Goal: Task Accomplishment & Management: Manage account settings

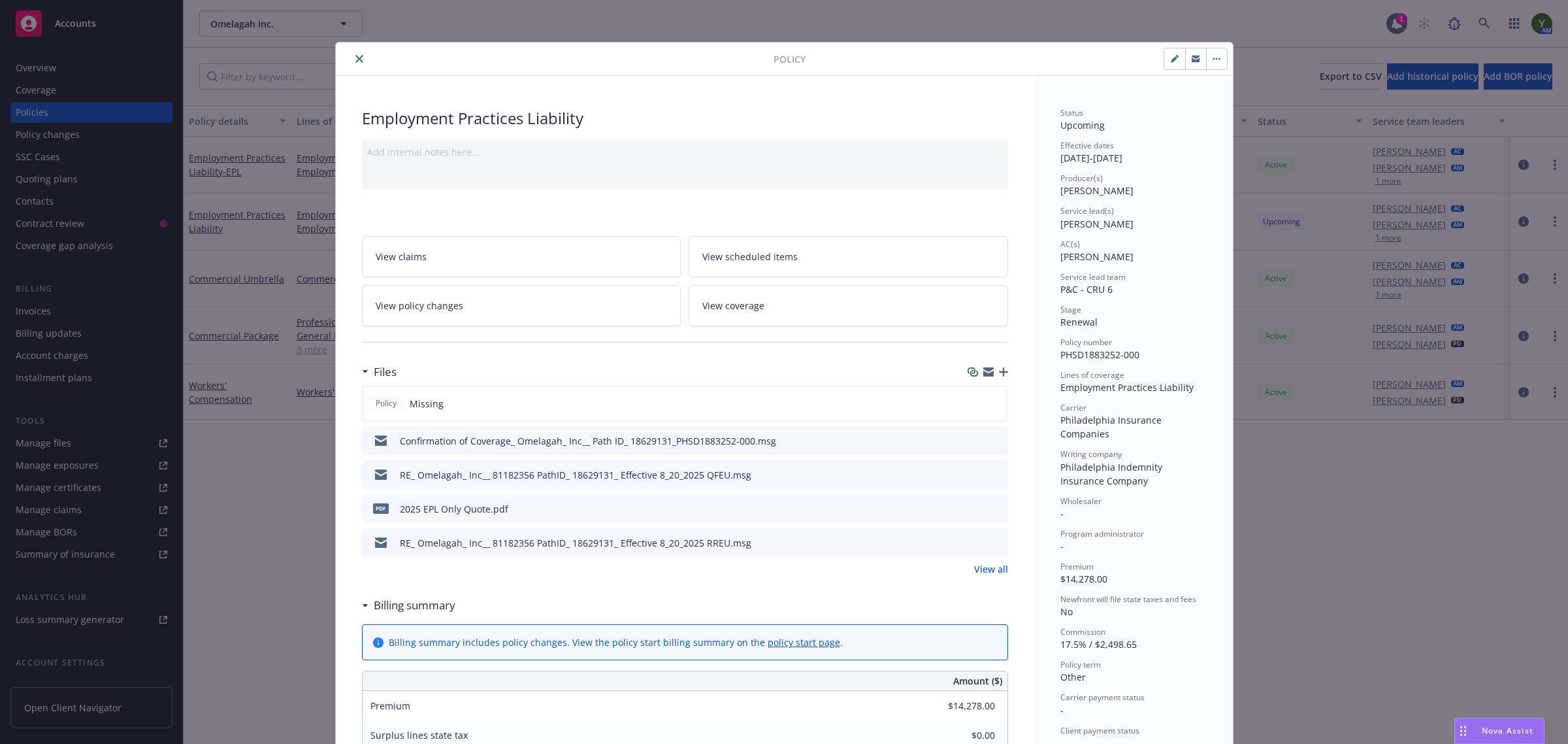
click at [1096, 350] on span "PHSD1883252-000" at bounding box center [1100, 354] width 79 height 12
copy span "PHSD1883252-000"
click at [352, 52] on button "close" at bounding box center [359, 59] width 16 height 16
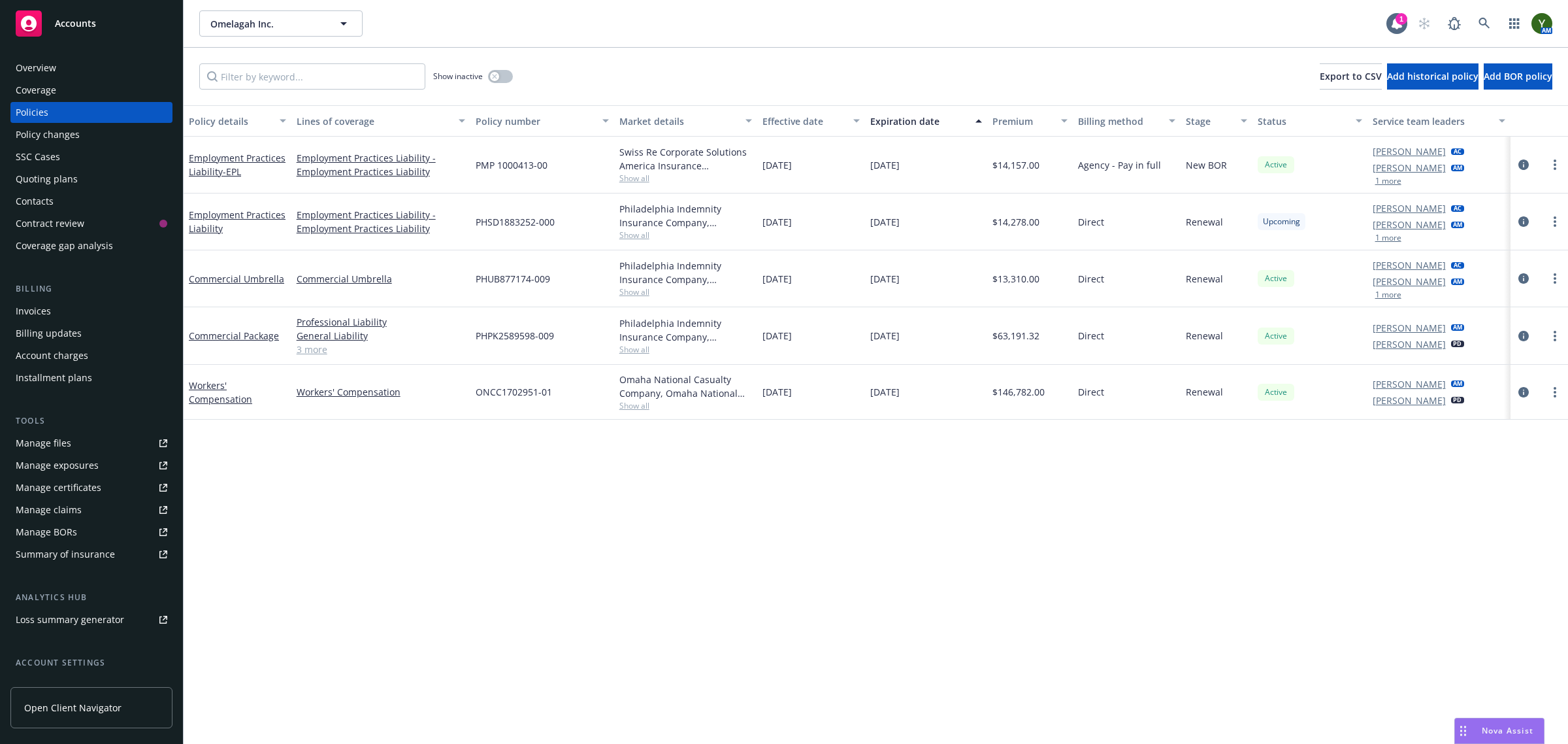
drag, startPoint x: 824, startPoint y: 270, endPoint x: 945, endPoint y: 427, distance: 198.2
click at [945, 427] on div "Policy details Lines of coverage Policy number Market details Effective date Ex…" at bounding box center [875, 425] width 1384 height 639
click at [830, 527] on div "Policy details Lines of coverage Policy number Market details Effective date Ex…" at bounding box center [875, 425] width 1384 height 639
drag, startPoint x: 981, startPoint y: 407, endPoint x: 913, endPoint y: 541, distance: 150.3
click at [913, 541] on div "Policy details Lines of coverage Policy number Market details Effective date Ex…" at bounding box center [875, 425] width 1384 height 639
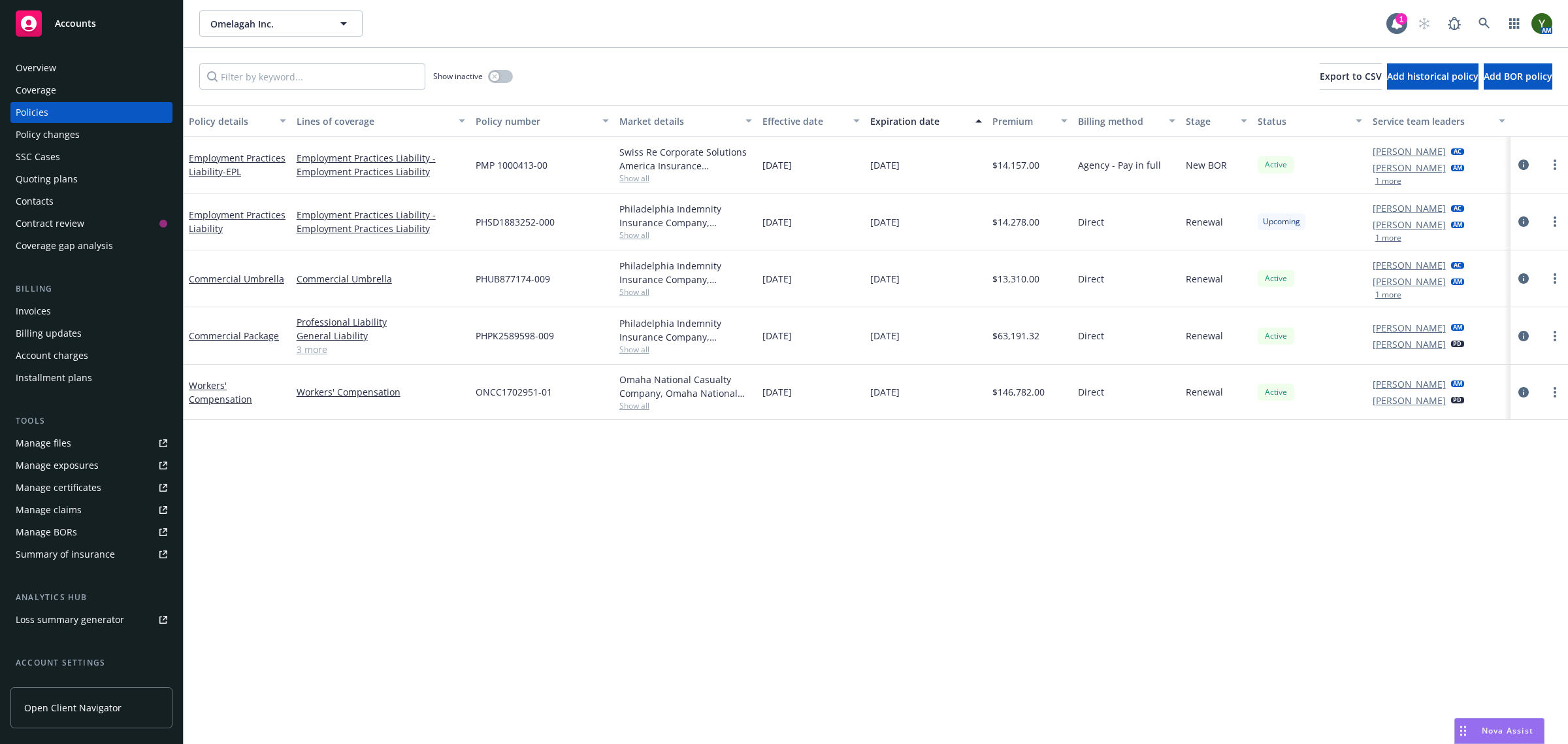
click at [913, 542] on div "Policy details Lines of coverage Policy number Market details Effective date Ex…" at bounding box center [875, 425] width 1384 height 639
drag, startPoint x: 886, startPoint y: 410, endPoint x: 861, endPoint y: 482, distance: 76.2
click at [861, 482] on div "Policy details Lines of coverage Policy number Market details Effective date Ex…" at bounding box center [875, 425] width 1384 height 639
drag, startPoint x: 732, startPoint y: 201, endPoint x: 958, endPoint y: 247, distance: 230.6
click at [958, 247] on div "Employment Practices Liability Employment Practices Liability - Employment Prac…" at bounding box center [875, 222] width 1384 height 57
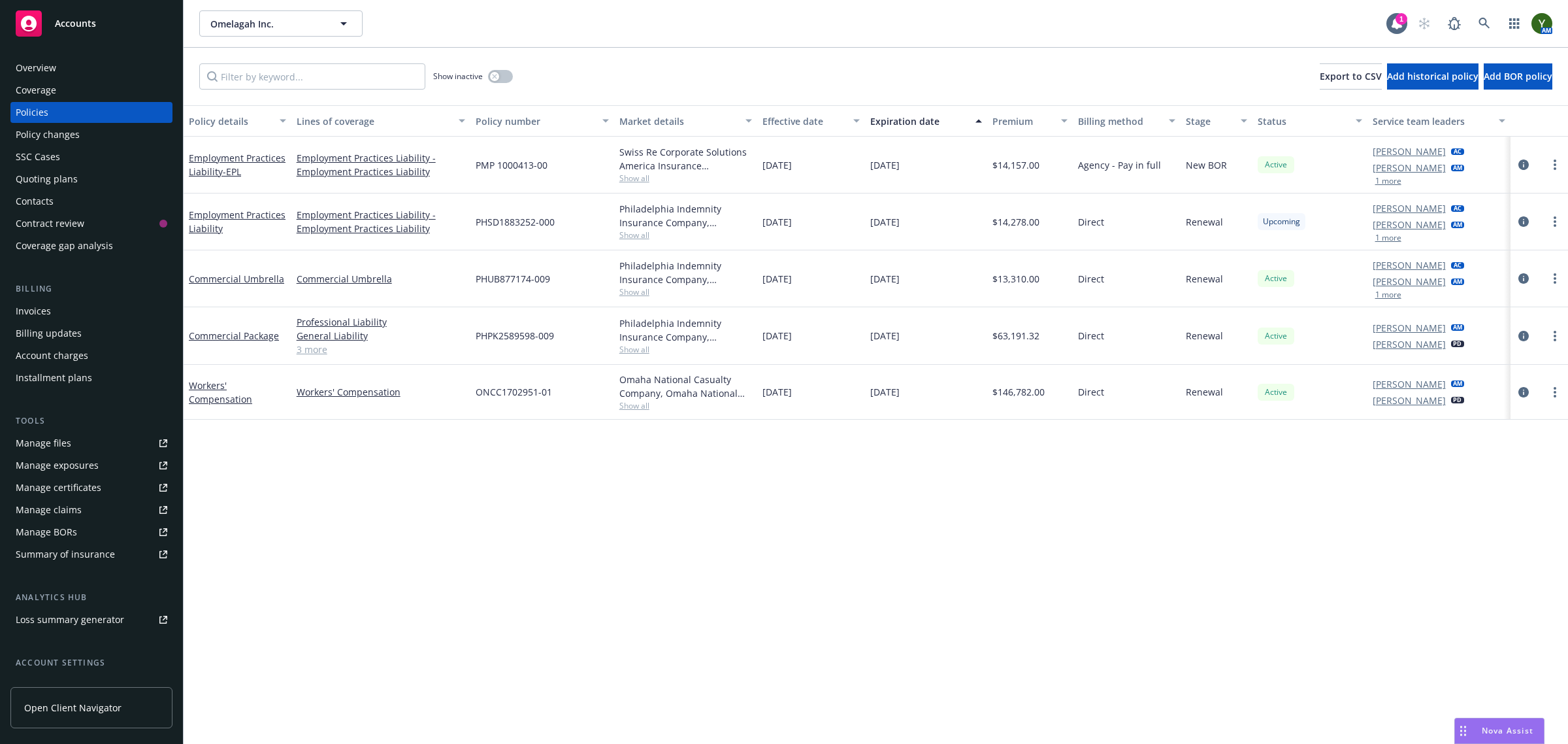
click at [865, 179] on div "08/20/2025" at bounding box center [926, 165] width 122 height 57
drag, startPoint x: 841, startPoint y: 254, endPoint x: 959, endPoint y: 440, distance: 220.3
click at [959, 440] on div "Policy details Lines of coverage Policy number Market details Effective date Ex…" at bounding box center [875, 425] width 1384 height 639
click at [890, 206] on div "08/01/2026" at bounding box center [926, 222] width 122 height 57
drag, startPoint x: 870, startPoint y: 219, endPoint x: 907, endPoint y: 426, distance: 210.3
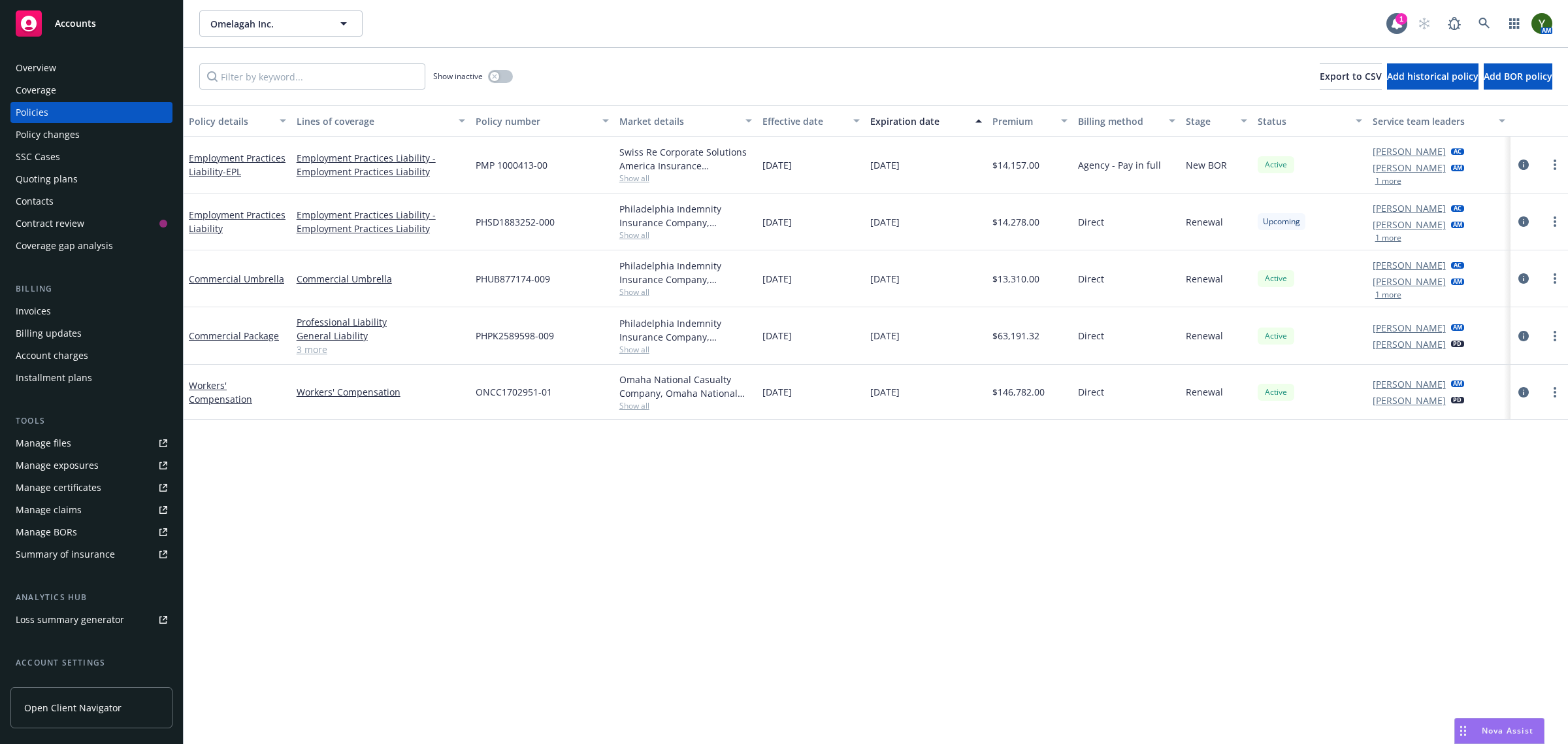
click at [907, 426] on div "Policy details Lines of coverage Policy number Market details Effective date Ex…" at bounding box center [875, 425] width 1384 height 639
click at [890, 487] on div "Policy details Lines of coverage Policy number Market details Effective date Ex…" at bounding box center [875, 425] width 1384 height 639
drag, startPoint x: 749, startPoint y: 217, endPoint x: 850, endPoint y: 227, distance: 101.5
click at [850, 227] on div "Employment Practices Liability Employment Practices Liability - Employment Prac…" at bounding box center [875, 222] width 1384 height 57
drag, startPoint x: 835, startPoint y: 272, endPoint x: 941, endPoint y: 287, distance: 107.1
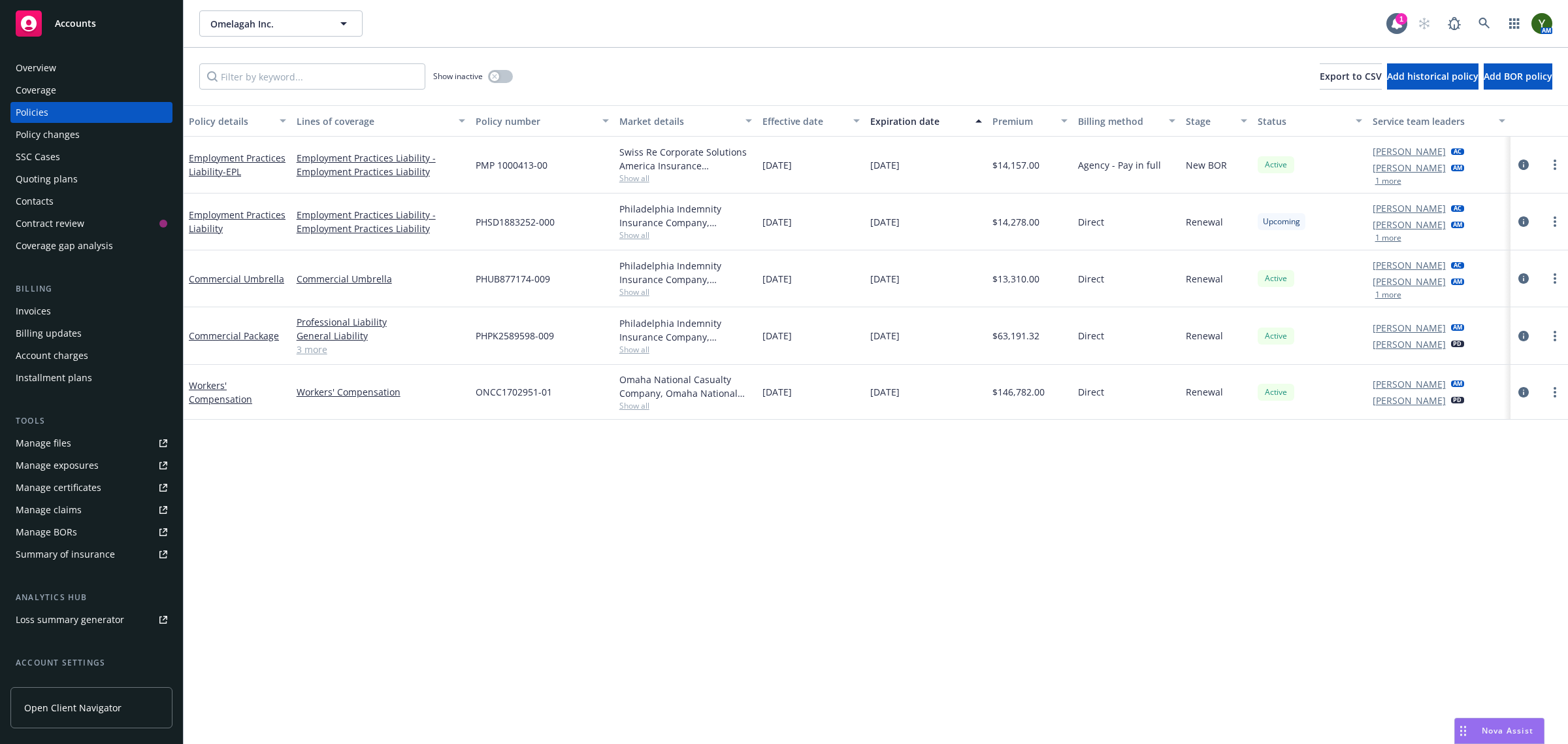
click at [941, 287] on div "Commercial Umbrella Commercial Umbrella PHUB877174-009 Philadelphia Indemnity I…" at bounding box center [875, 279] width 1384 height 57
drag, startPoint x: 756, startPoint y: 217, endPoint x: 860, endPoint y: 217, distance: 104.0
click at [860, 217] on div "Employment Practices Liability Employment Practices Liability - Employment Prac…" at bounding box center [875, 222] width 1384 height 57
click at [860, 217] on div "08/20/2025" at bounding box center [811, 222] width 108 height 57
drag, startPoint x: 858, startPoint y: 225, endPoint x: 935, endPoint y: 221, distance: 77.1
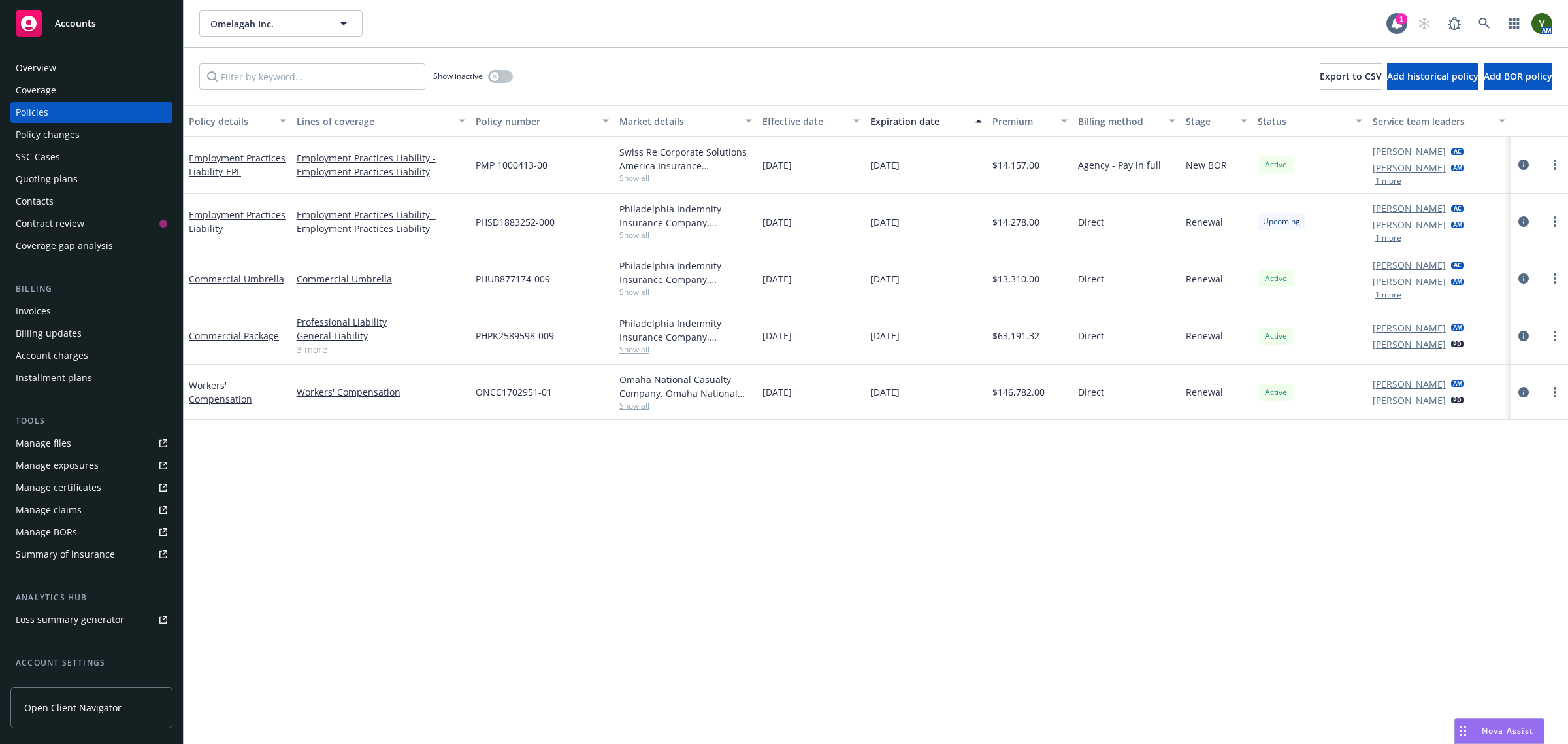
click at [935, 221] on div "Employment Practices Liability Employment Practices Liability - Employment Prac…" at bounding box center [875, 222] width 1384 height 57
click at [832, 225] on div "08/20/2025" at bounding box center [811, 222] width 108 height 57
drag, startPoint x: 742, startPoint y: 225, endPoint x: 804, endPoint y: 464, distance: 246.9
click at [804, 464] on div "Policy details Lines of coverage Policy number Market details Effective date Ex…" at bounding box center [875, 425] width 1384 height 639
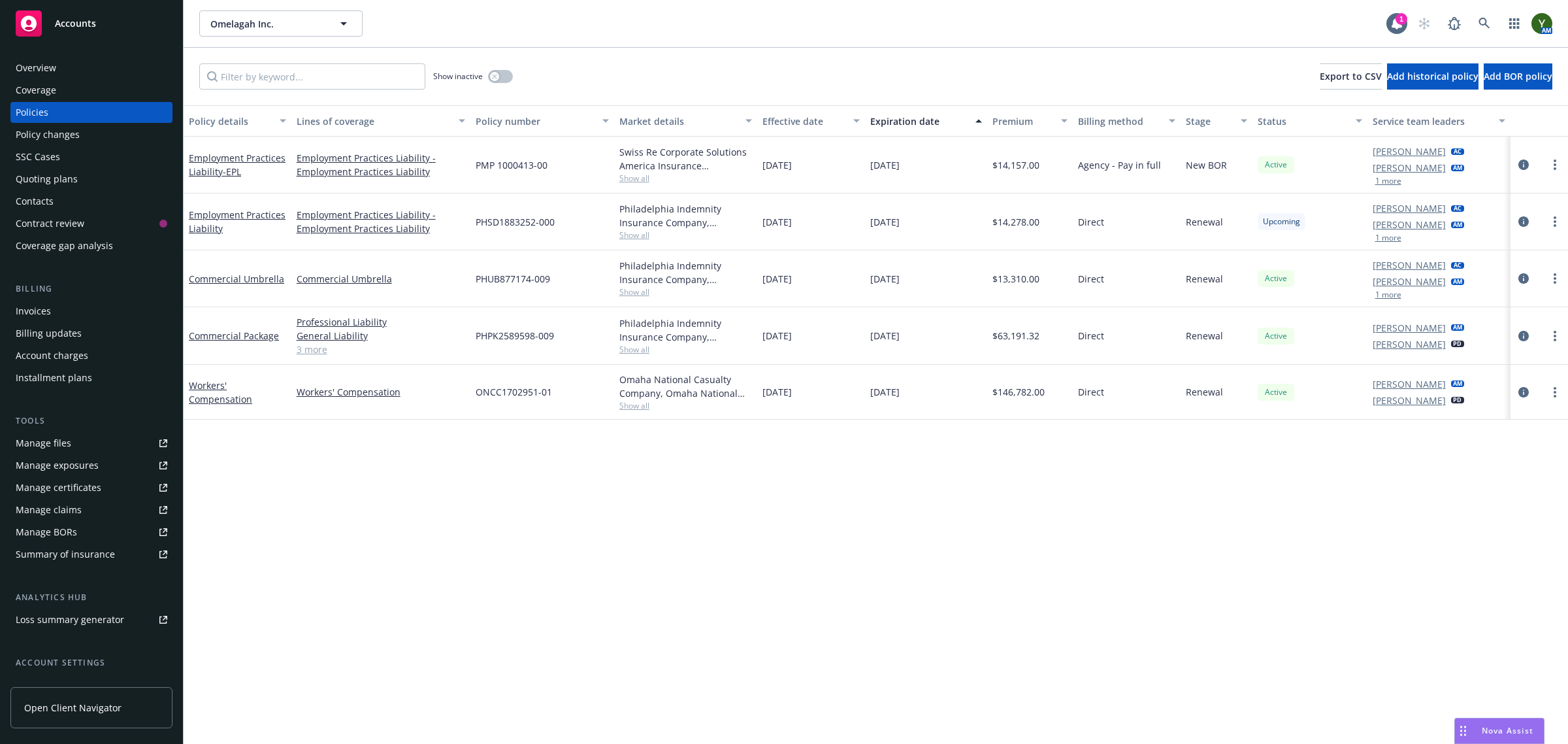
click at [62, 191] on div "Contacts" at bounding box center [91, 201] width 152 height 21
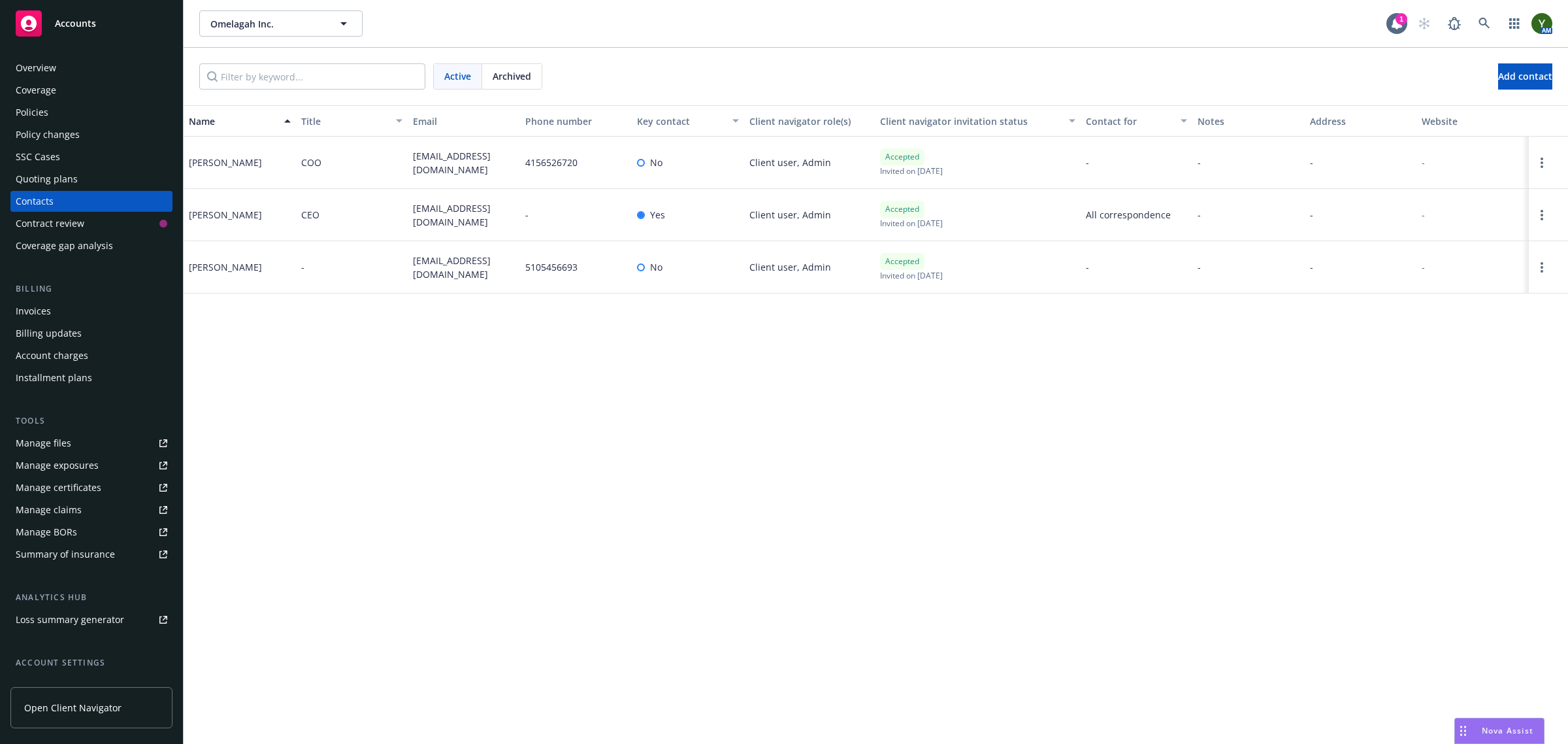
click at [47, 113] on div "Policies" at bounding box center [32, 112] width 33 height 21
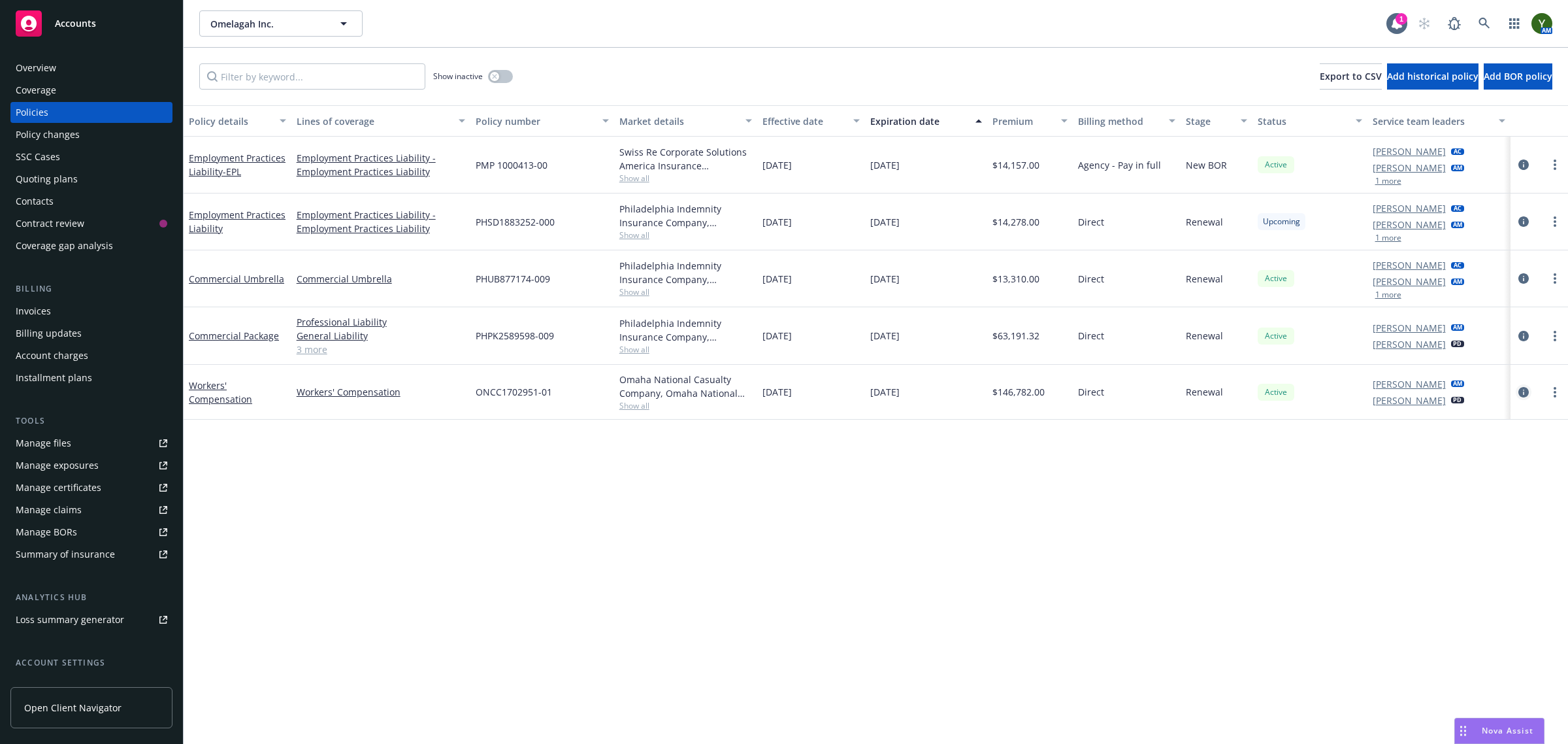
click at [1526, 385] on link "circleInformation" at bounding box center [1524, 392] width 16 height 16
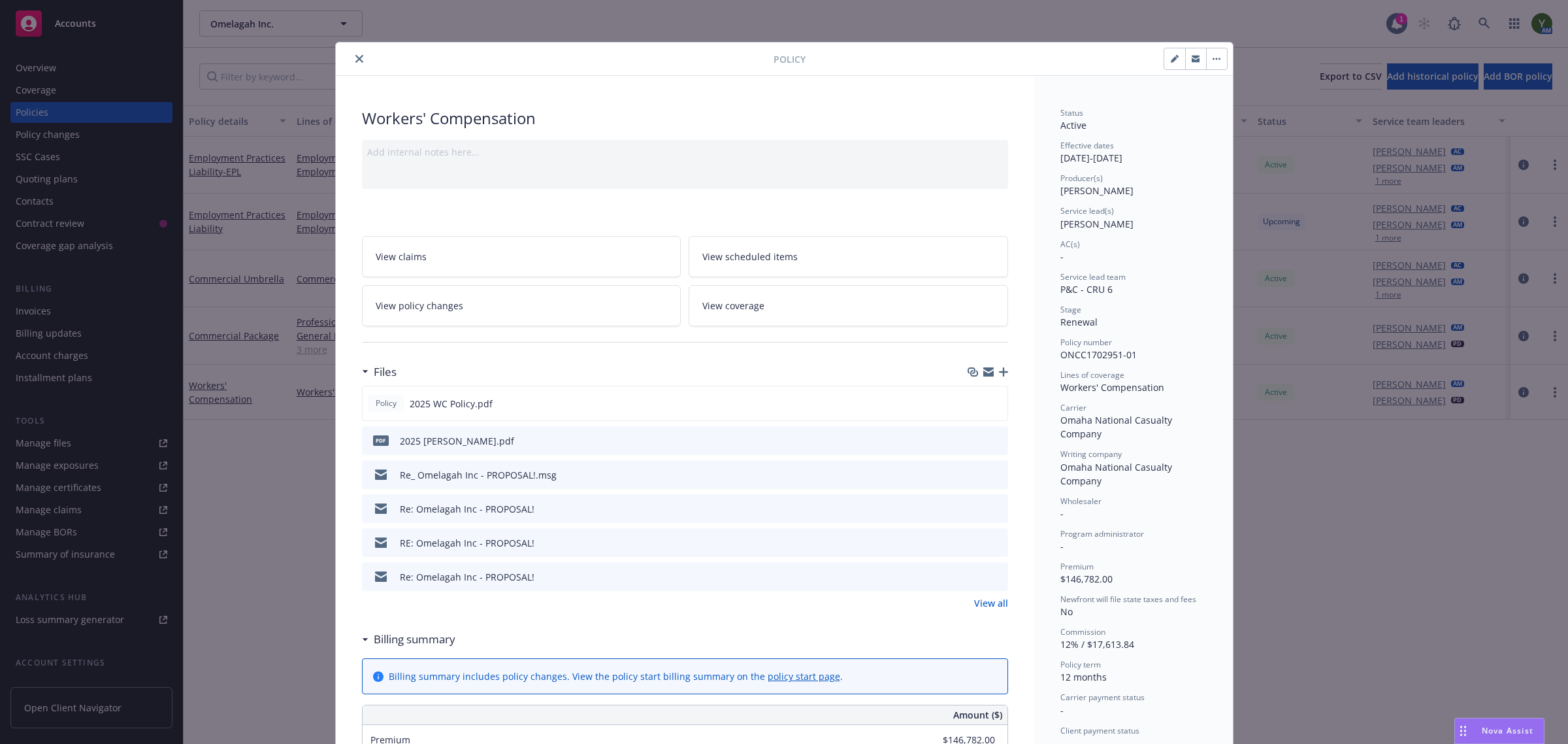
click at [990, 475] on icon "preview file" at bounding box center [996, 473] width 11 height 9
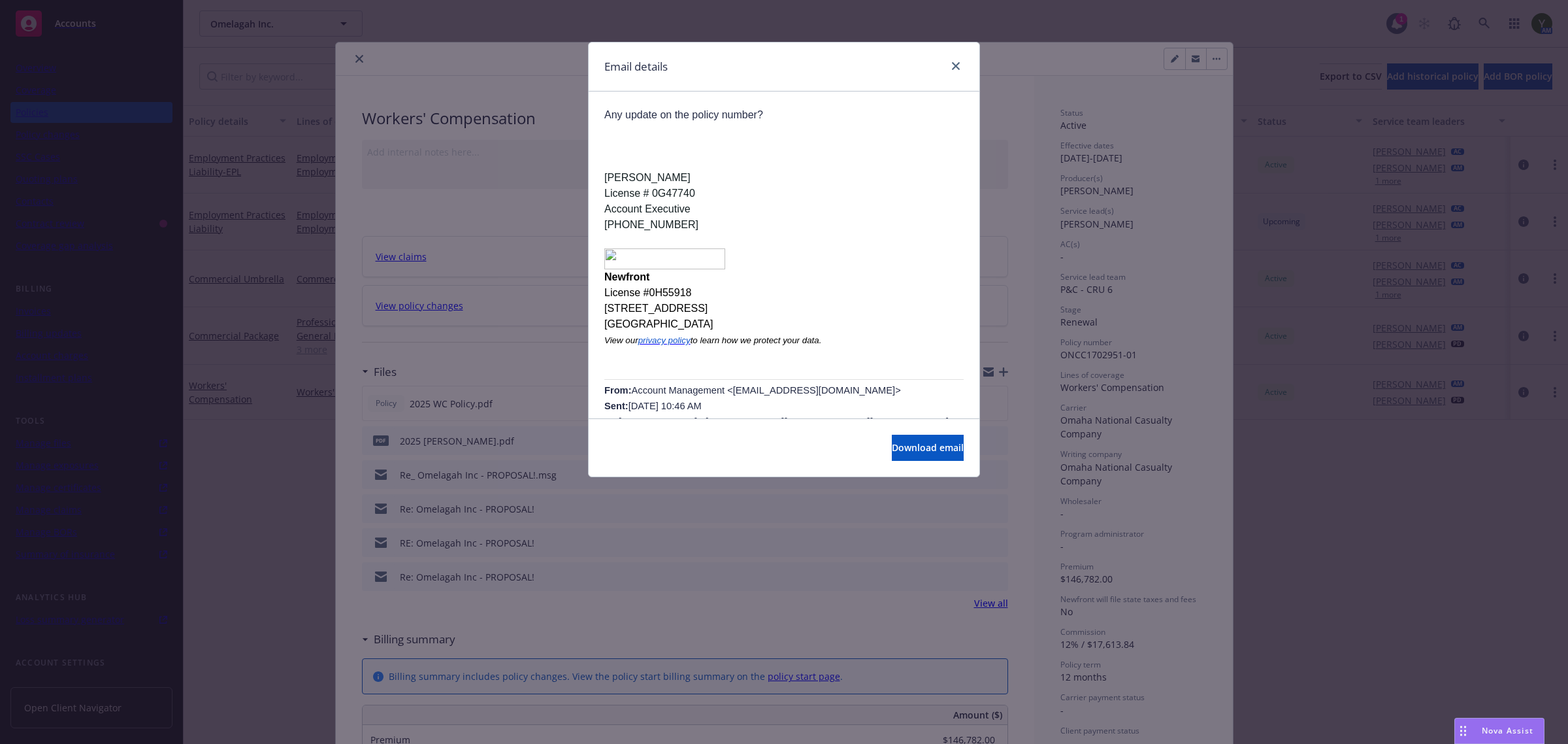
scroll to position [817, 0]
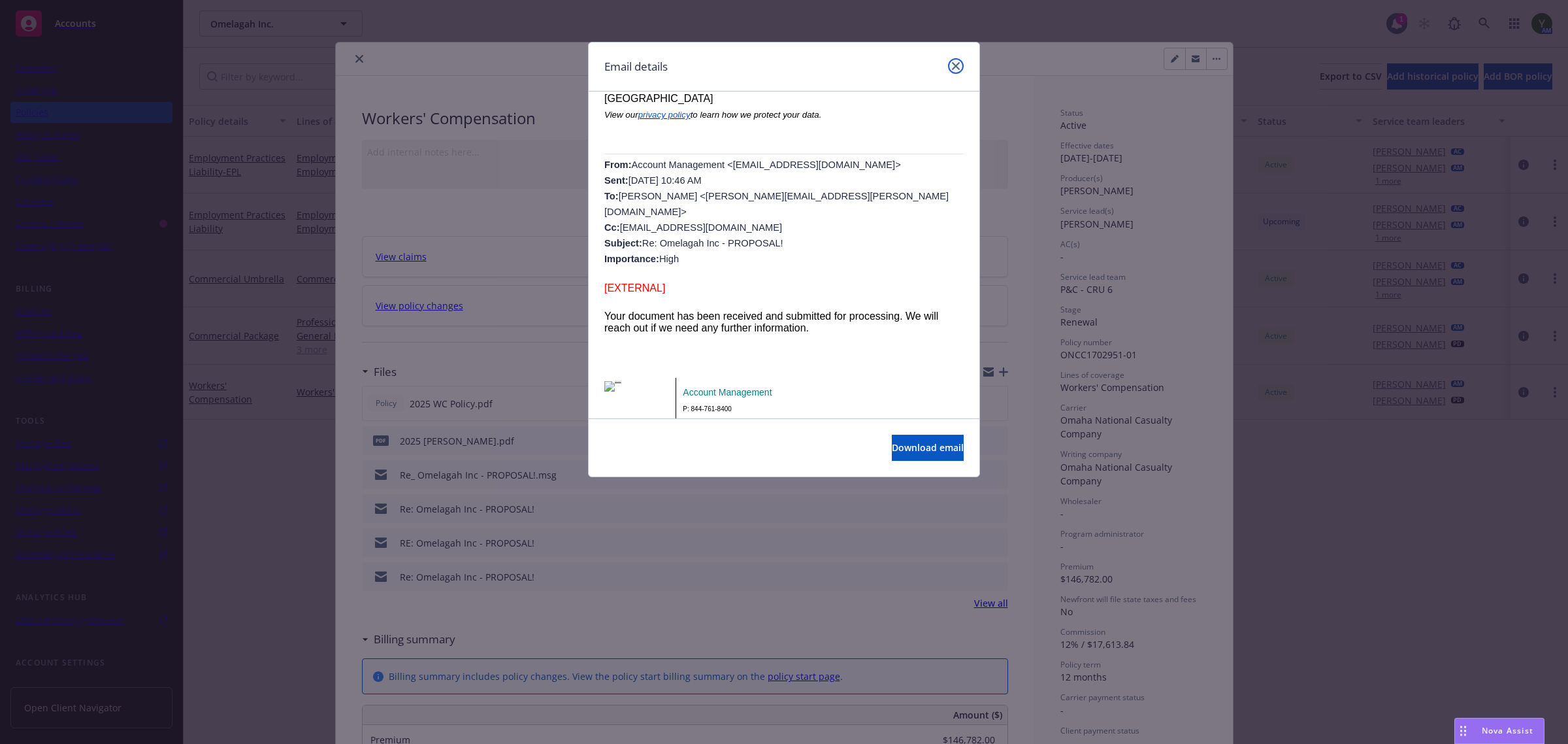
click at [961, 63] on link "close" at bounding box center [956, 66] width 16 height 16
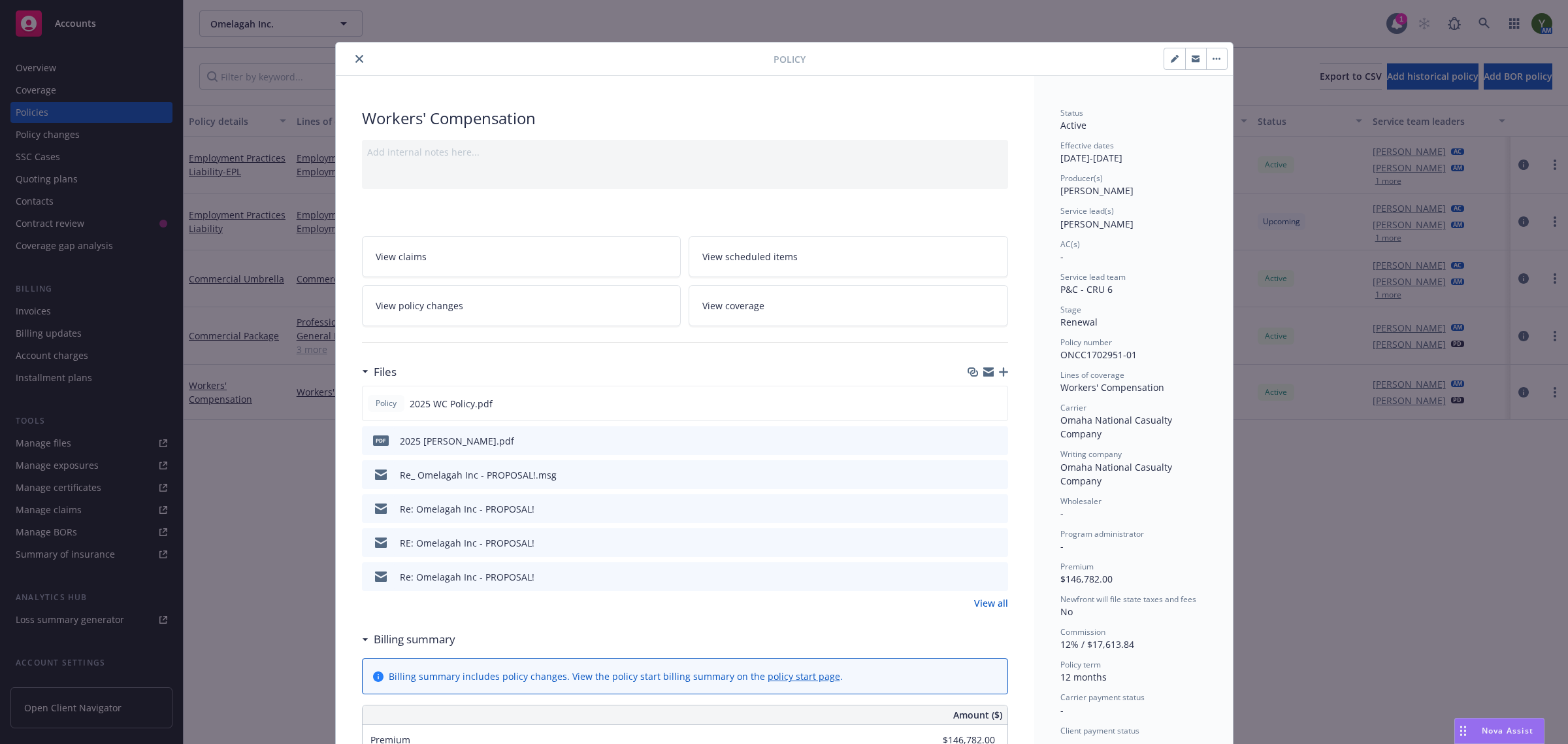
click at [352, 61] on button "close" at bounding box center [359, 59] width 16 height 16
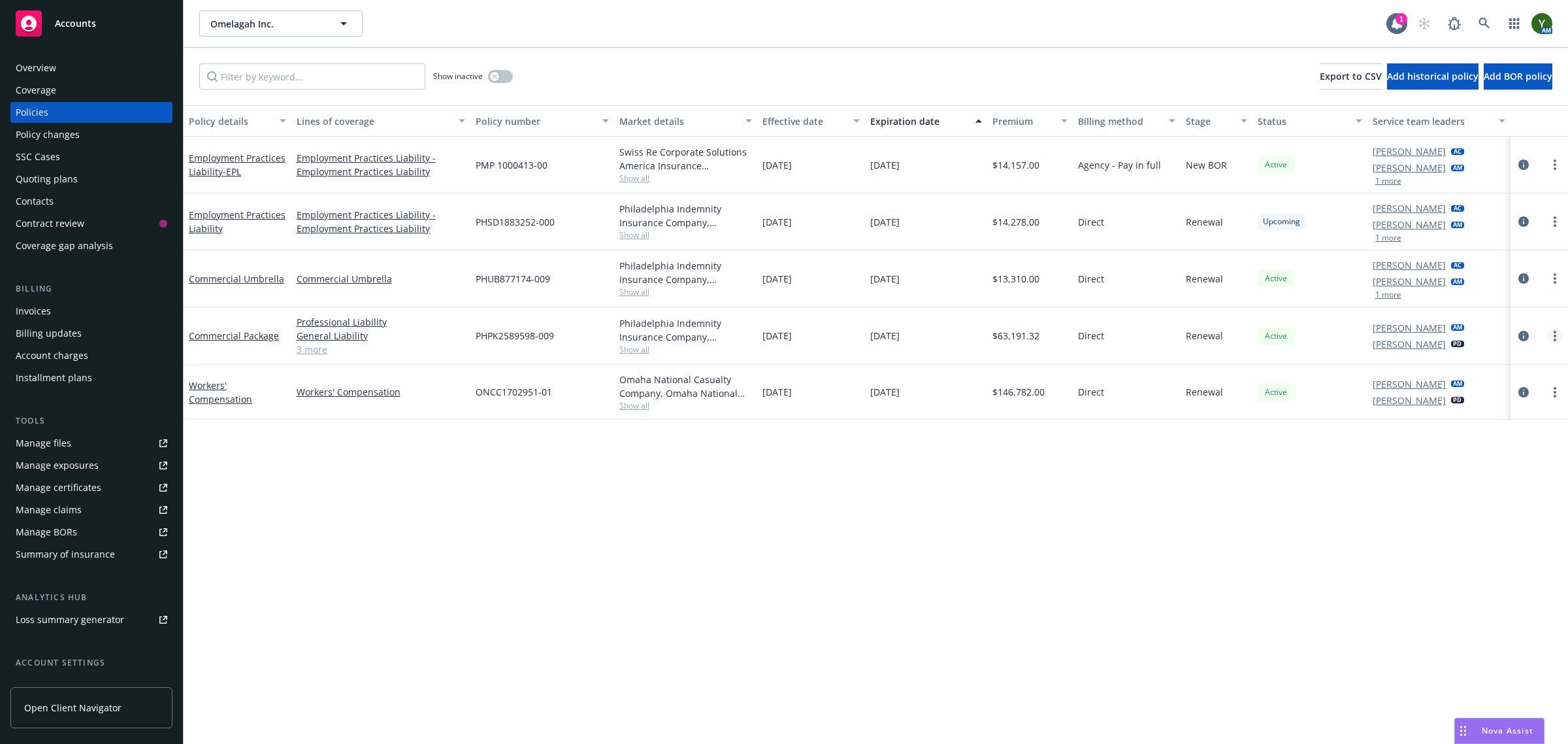
click at [1550, 334] on link "more" at bounding box center [1555, 336] width 16 height 16
click at [1455, 521] on link "Copy logging email" at bounding box center [1486, 520] width 154 height 26
click at [1519, 393] on icon "circleInformation" at bounding box center [1524, 392] width 11 height 11
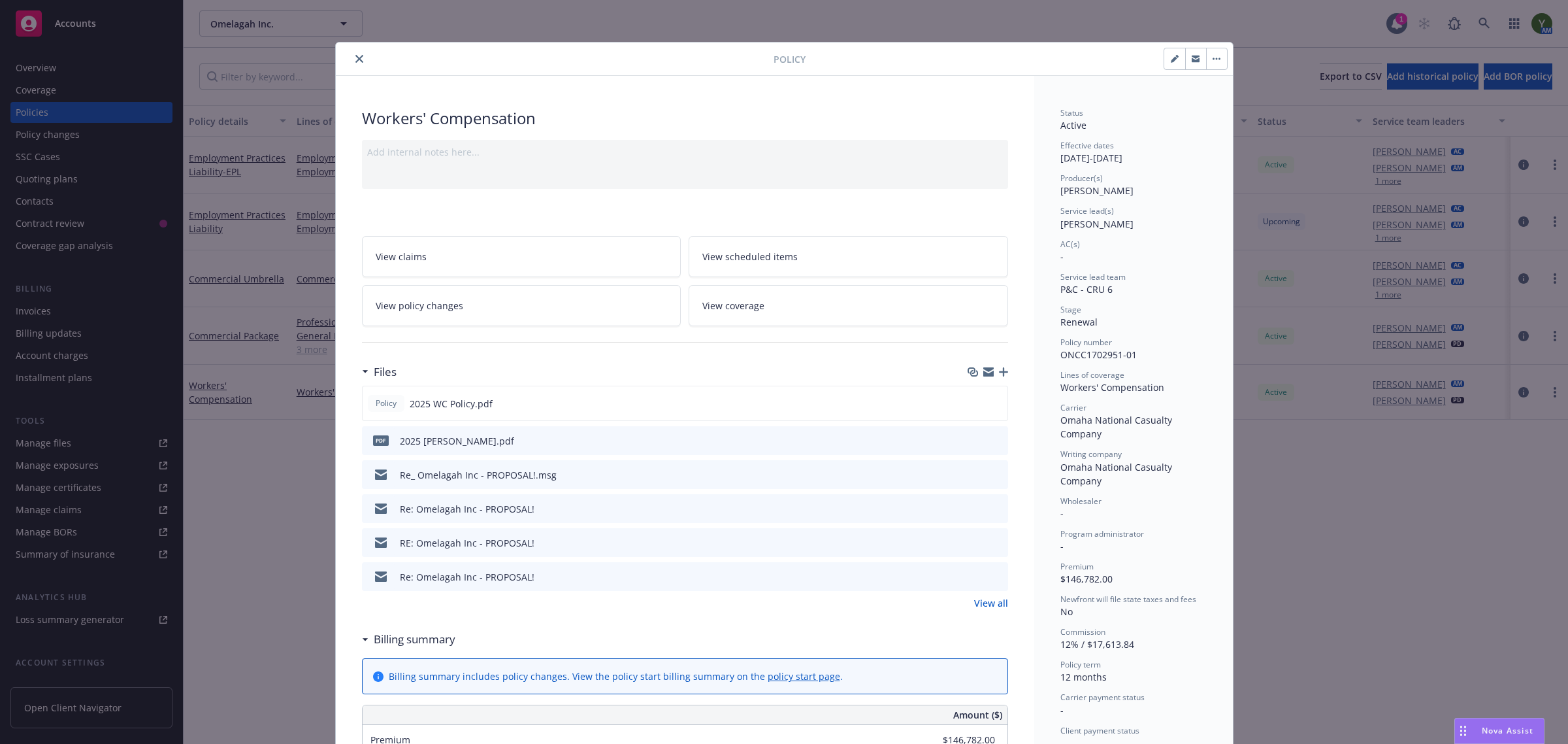
scroll to position [39, 0]
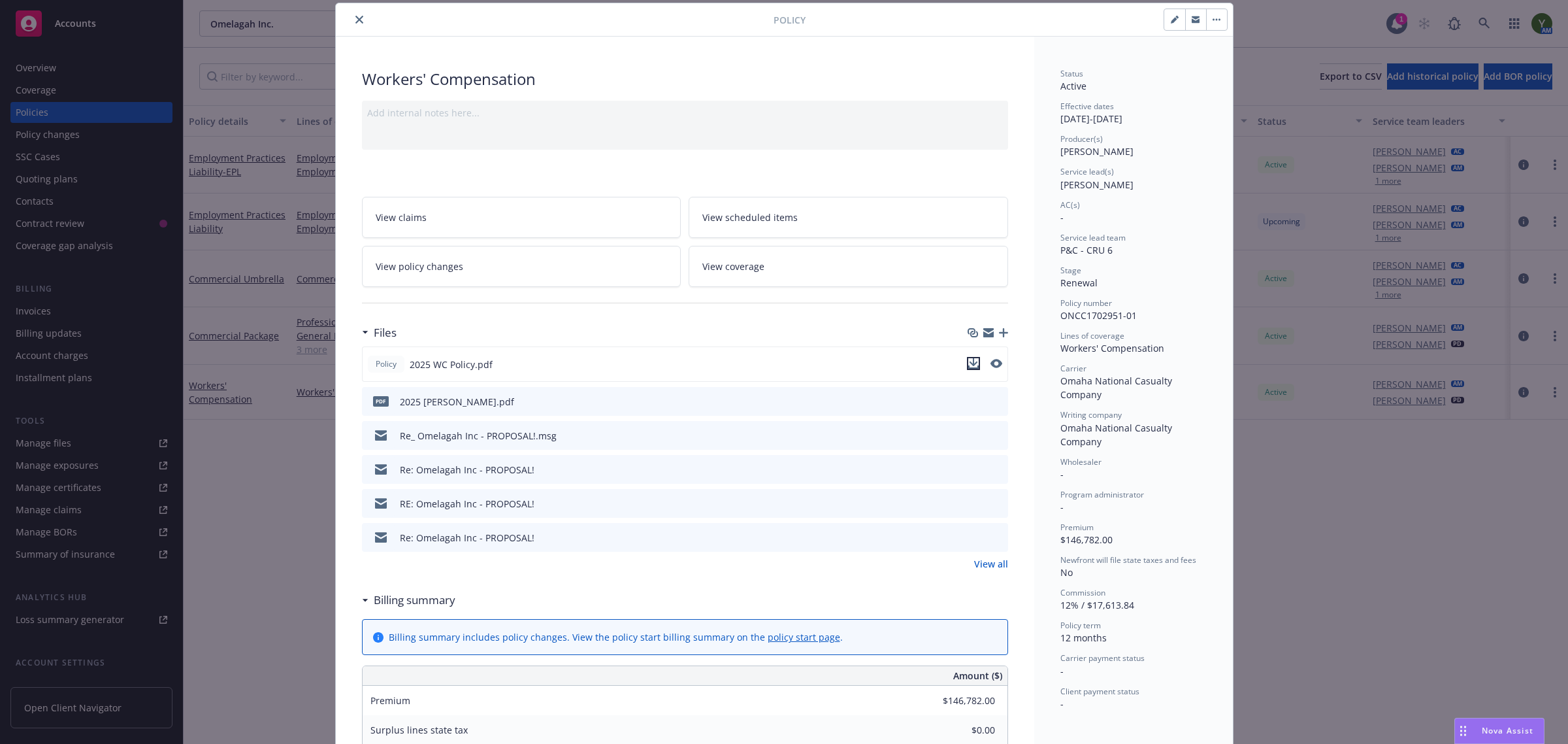
click at [969, 363] on icon "download file" at bounding box center [973, 362] width 9 height 8
click at [356, 14] on button "close" at bounding box center [359, 19] width 16 height 16
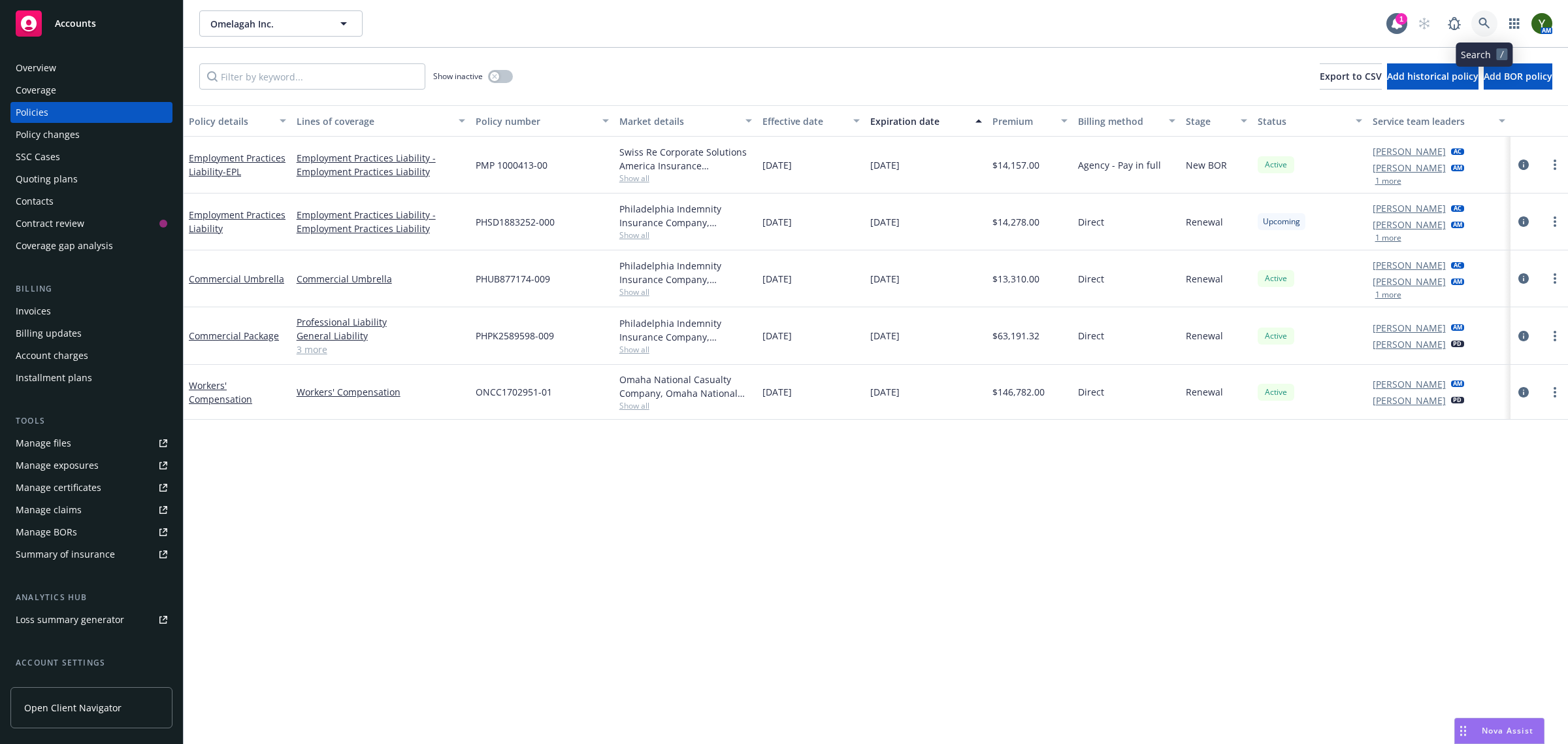
click at [1484, 27] on icon at bounding box center [1484, 24] width 11 height 11
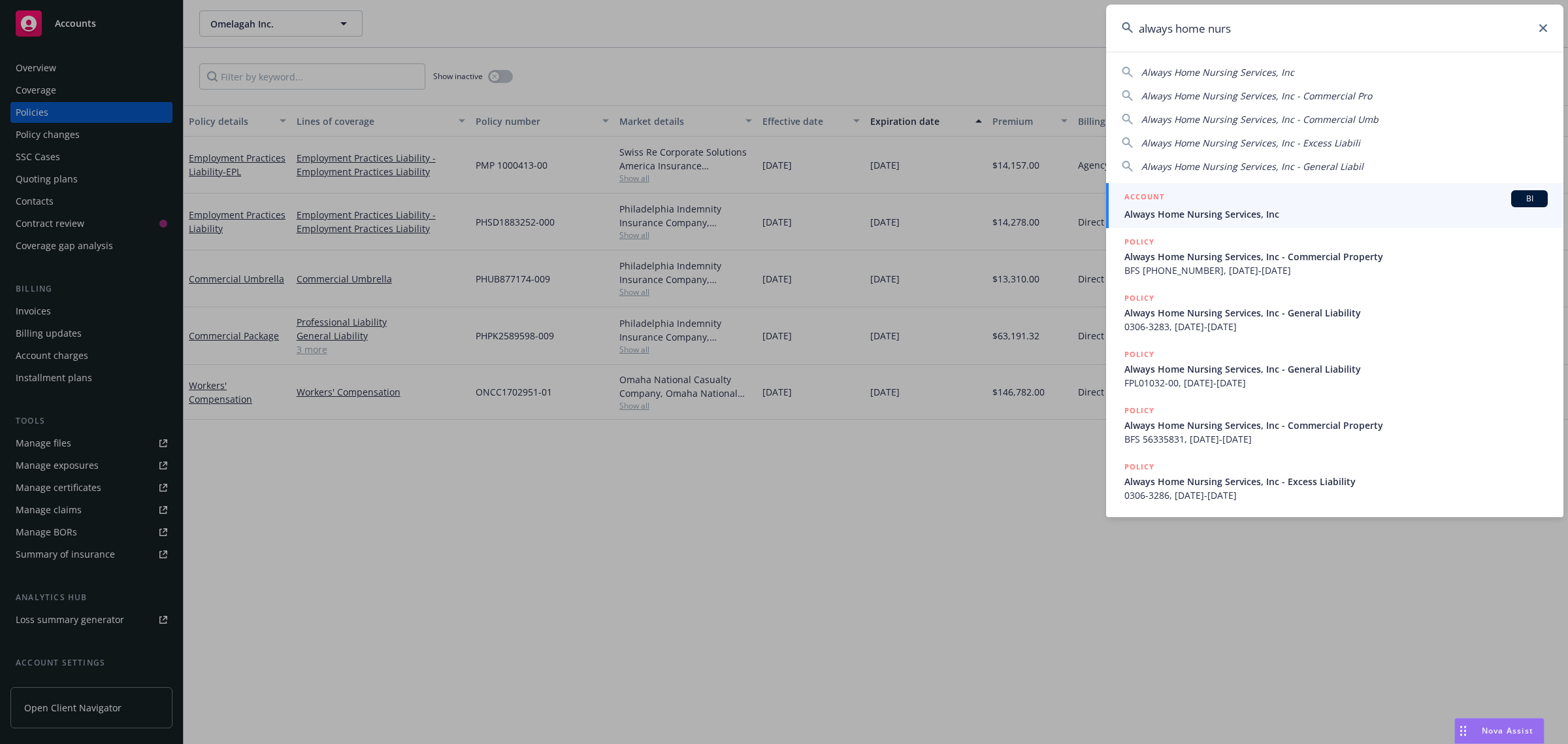
type input "always home nurs"
drag, startPoint x: 1177, startPoint y: 212, endPoint x: 1147, endPoint y: 212, distance: 30.0
click at [1177, 212] on span "Always Home Nursing Services, Inc" at bounding box center [1336, 214] width 423 height 14
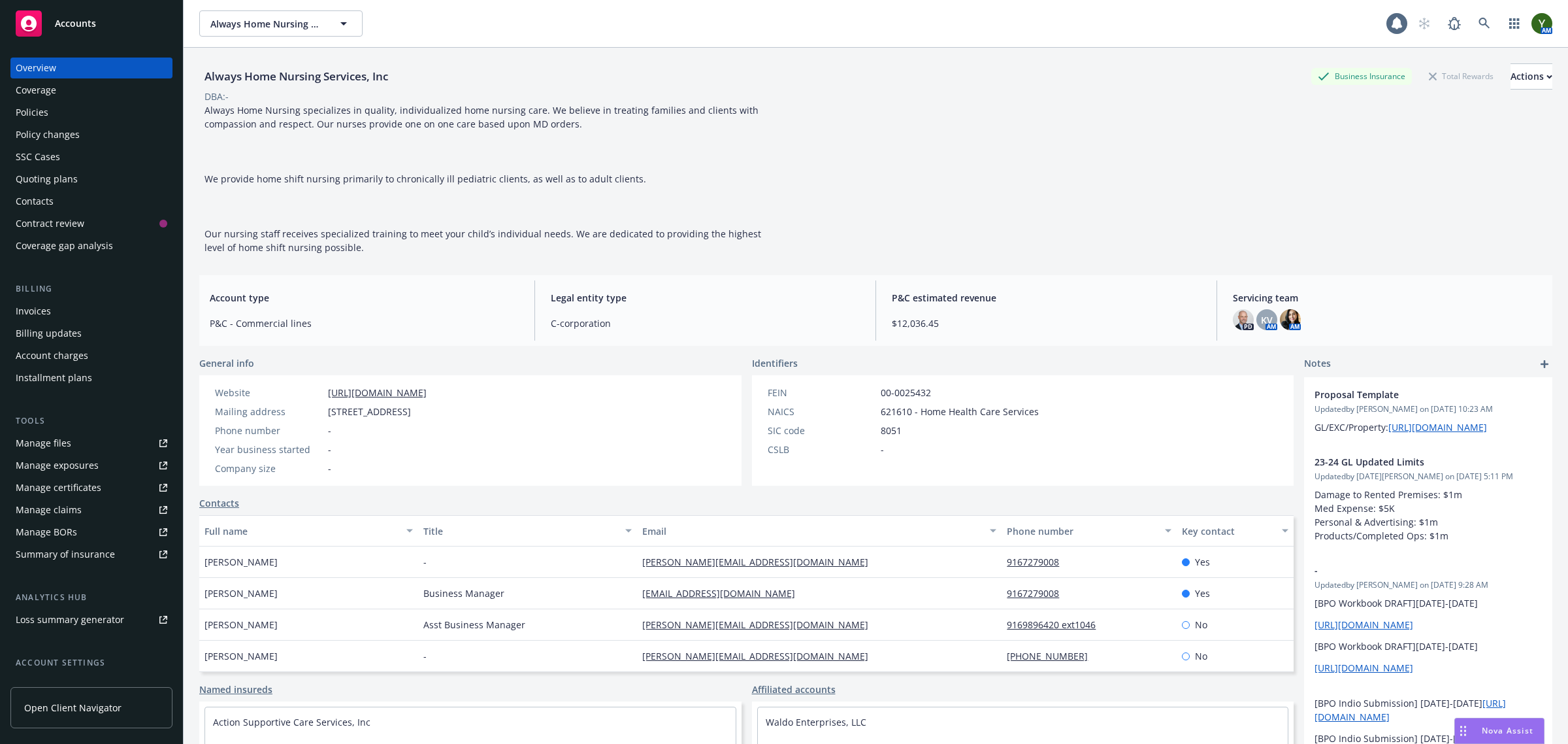
click at [21, 115] on div "Policies" at bounding box center [32, 112] width 33 height 21
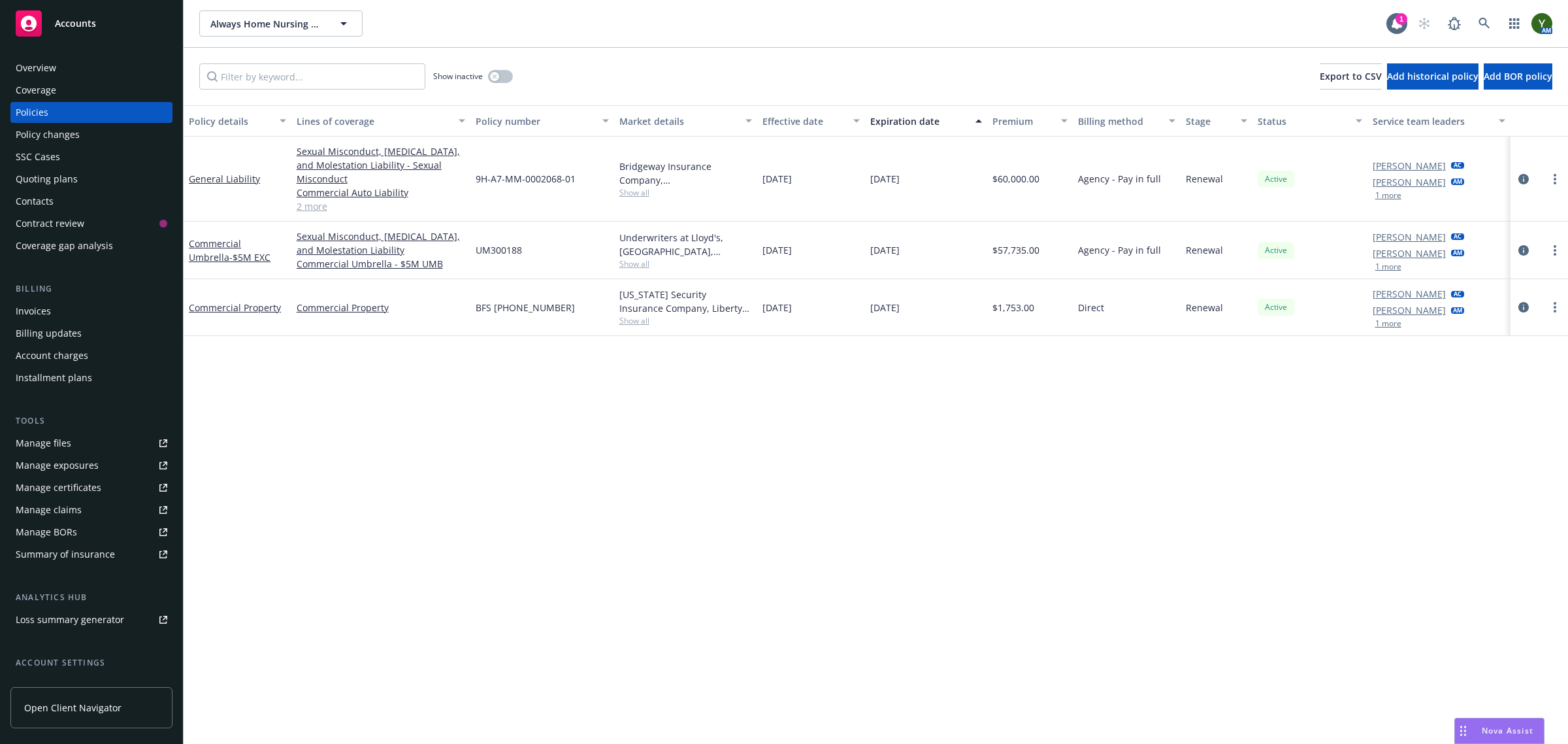
click at [301, 211] on link "2 more" at bounding box center [381, 206] width 169 height 14
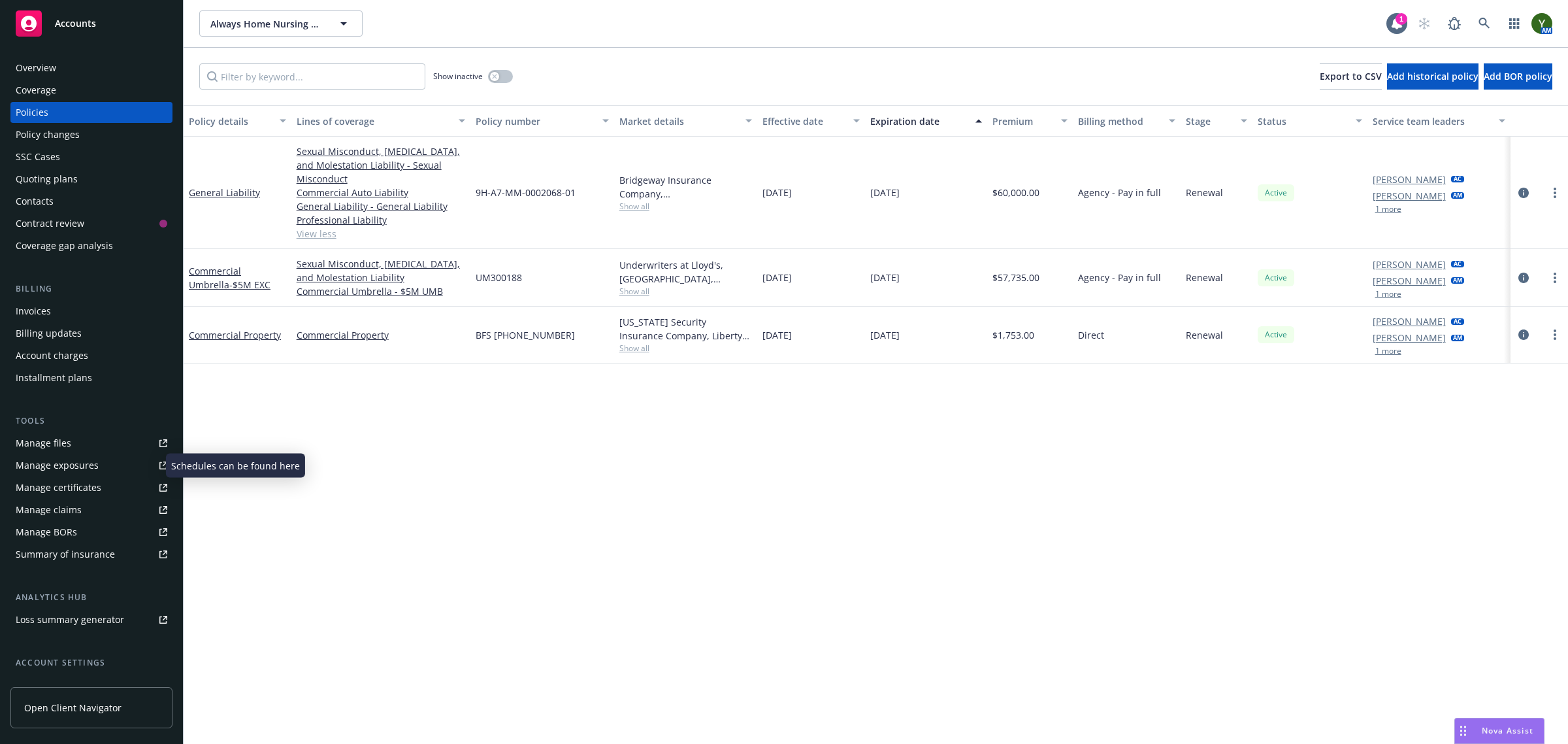
click at [81, 469] on div "Manage exposures" at bounding box center [57, 465] width 83 height 21
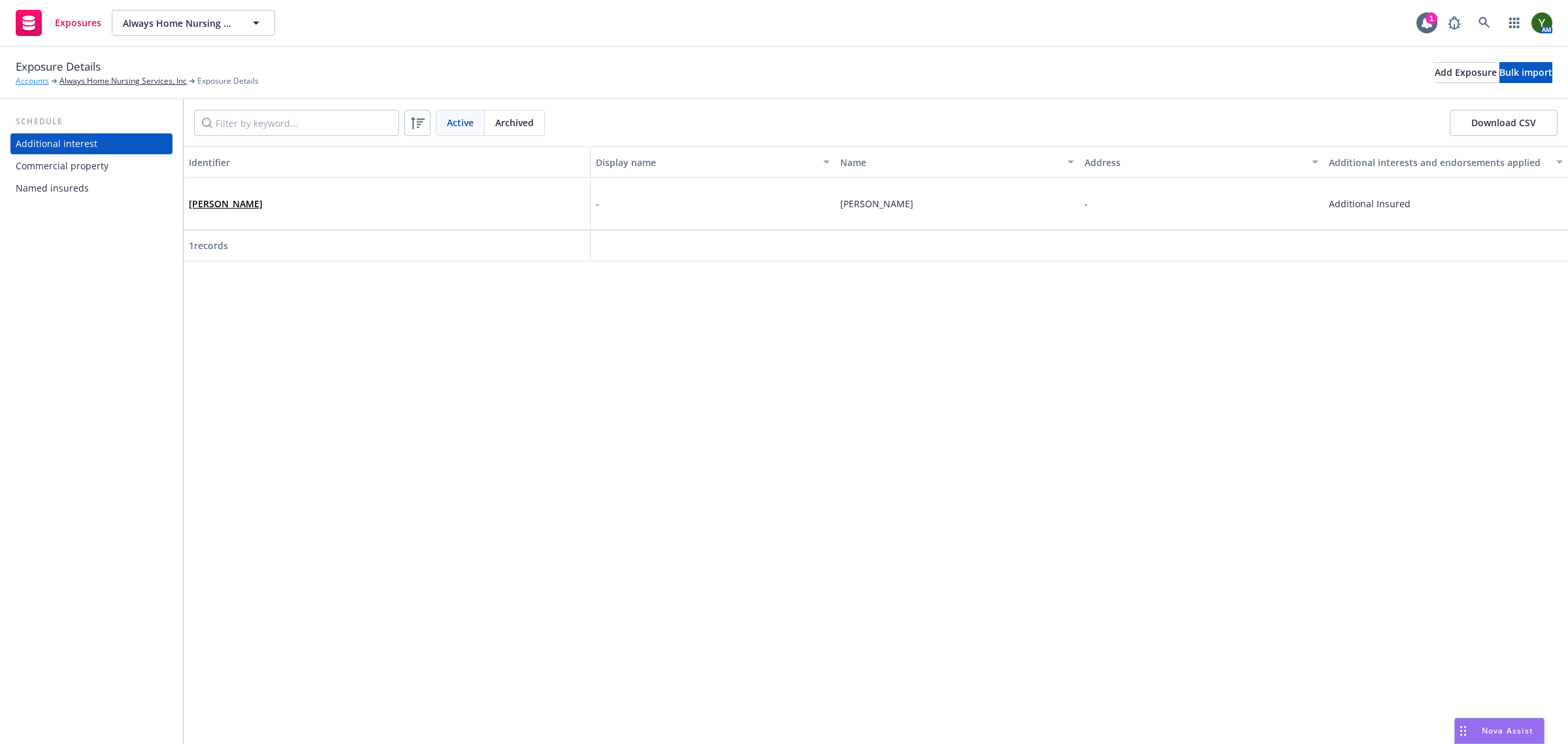
click at [26, 79] on link "Accounts" at bounding box center [32, 81] width 34 height 11
click at [100, 79] on link "Always Home Nursing Services, Inc" at bounding box center [123, 81] width 127 height 11
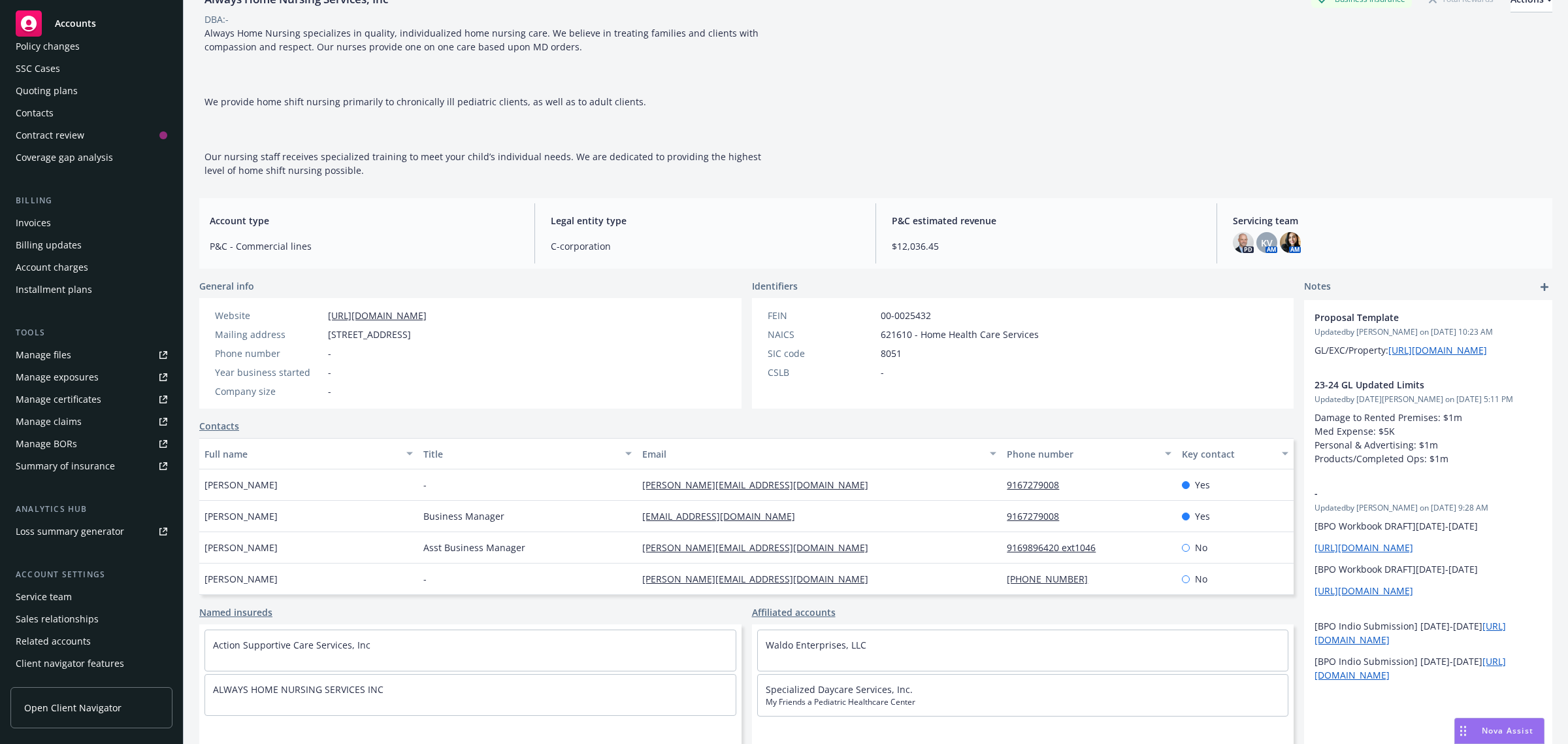
scroll to position [106, 0]
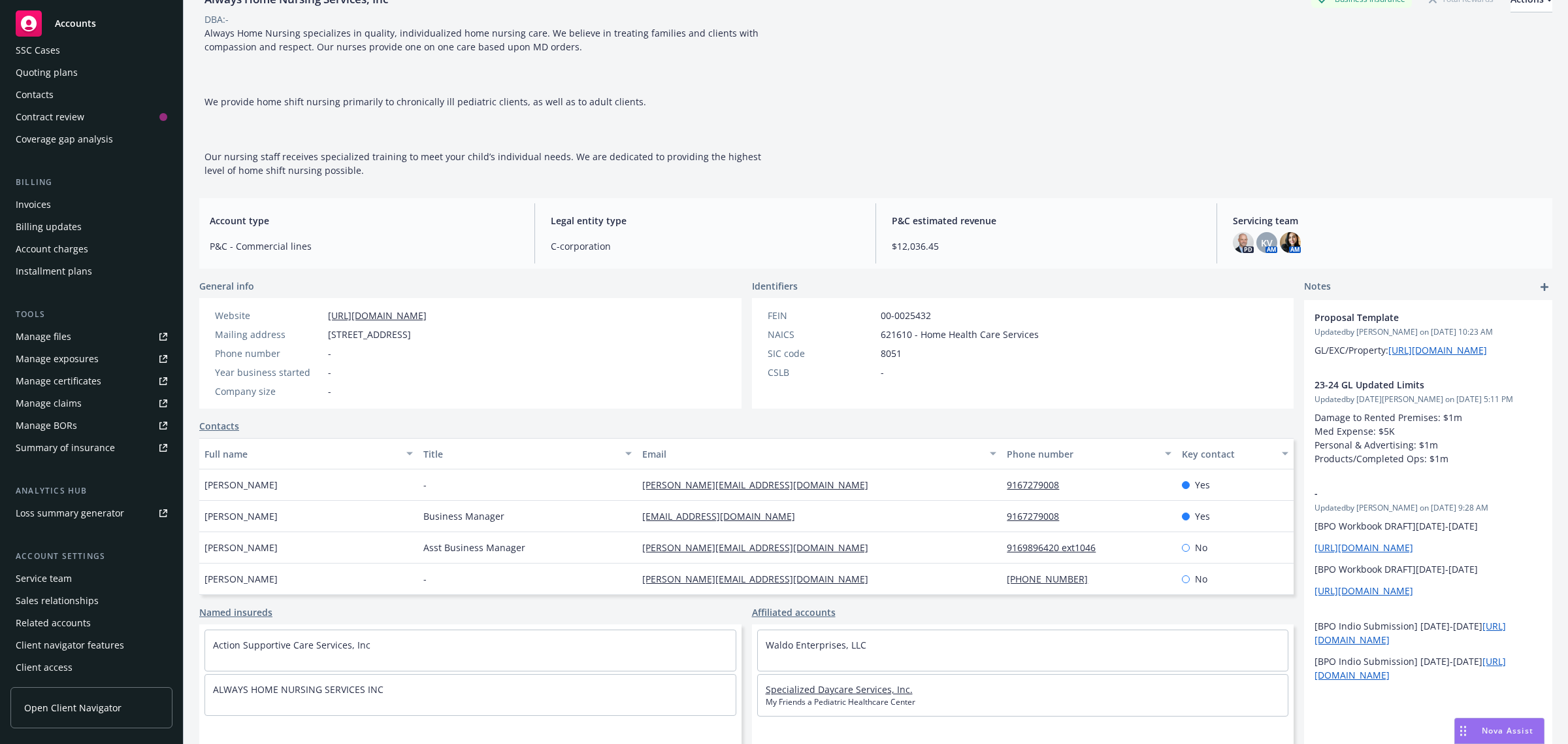
click at [822, 693] on link "Specialized Daycare Services, Inc." at bounding box center [840, 688] width 147 height 12
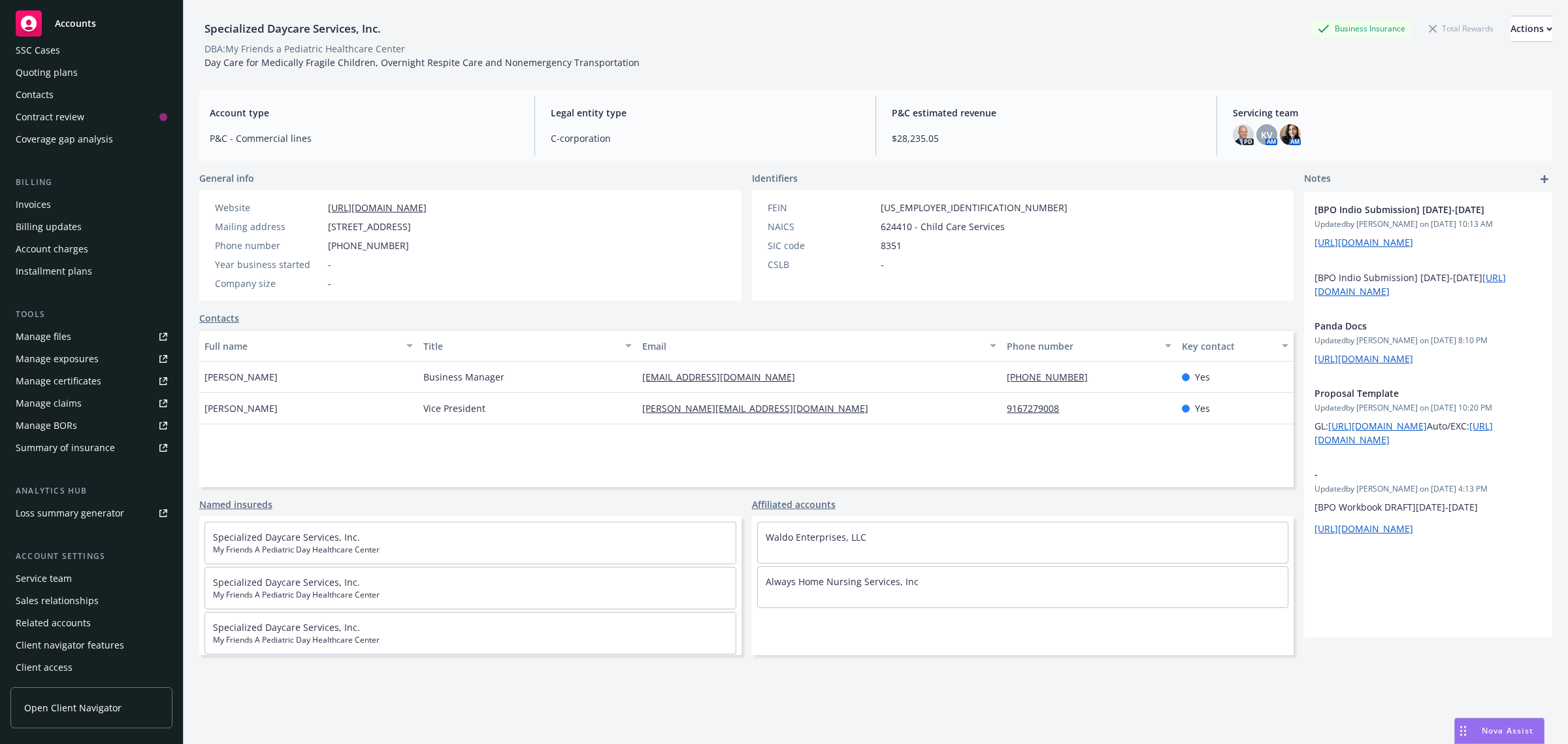
scroll to position [48, 0]
click at [75, 357] on div "Manage exposures" at bounding box center [57, 358] width 83 height 21
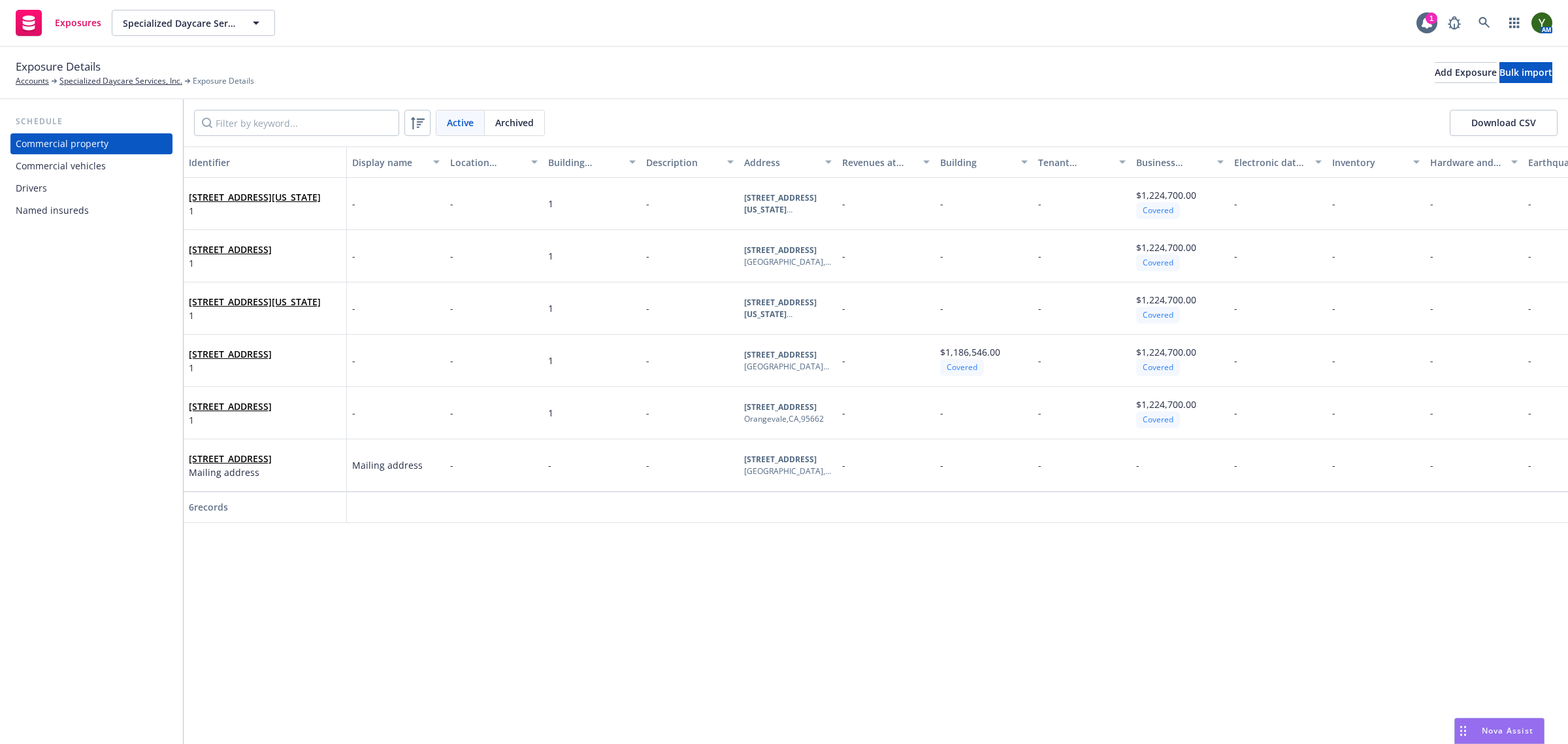
click at [72, 158] on div "Commercial vehicles" at bounding box center [61, 166] width 90 height 21
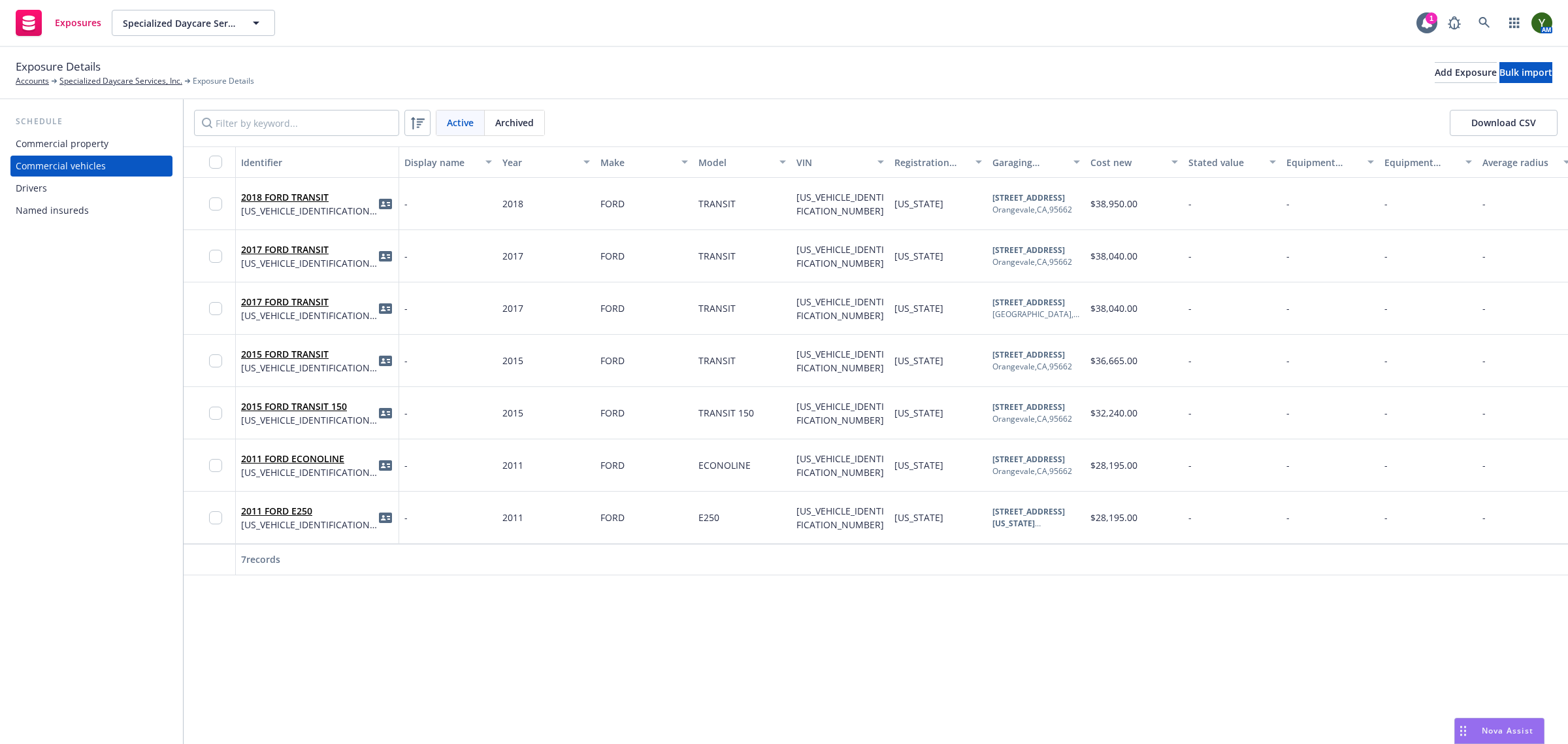
click at [31, 184] on div "Drivers" at bounding box center [31, 188] width 31 height 21
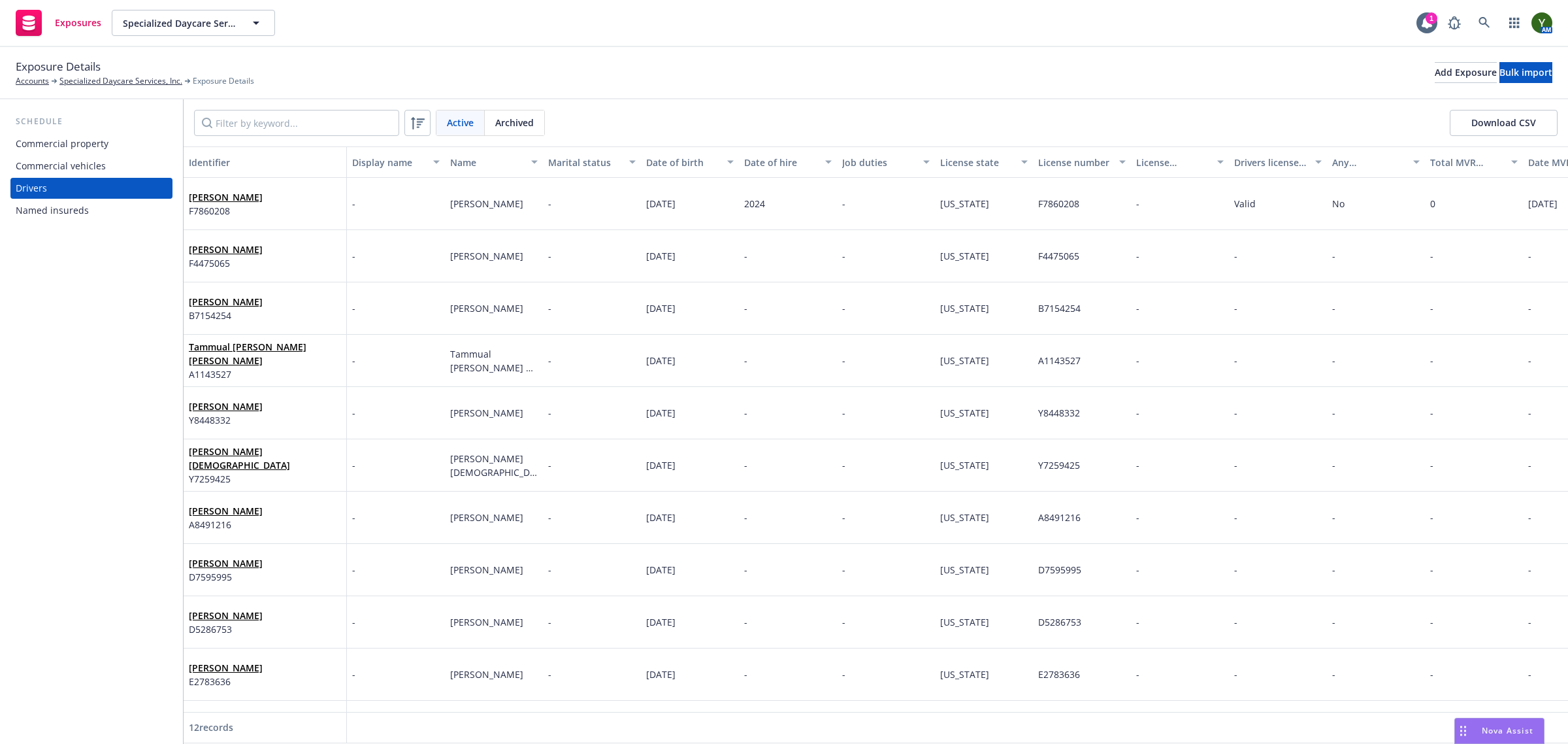
click at [106, 168] on div "Commercial vehicles" at bounding box center [91, 166] width 152 height 21
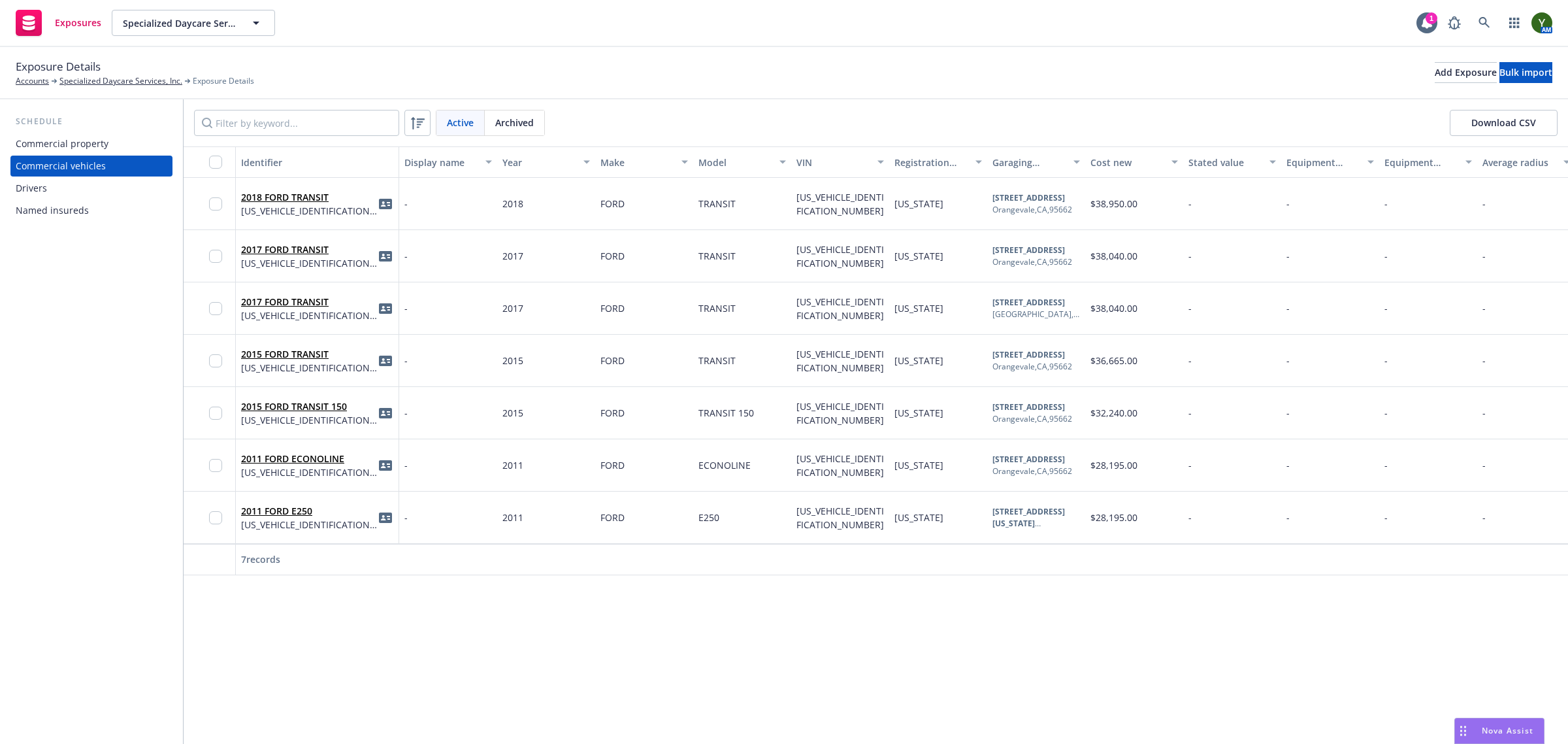
click at [53, 189] on div "Drivers" at bounding box center [91, 188] width 152 height 21
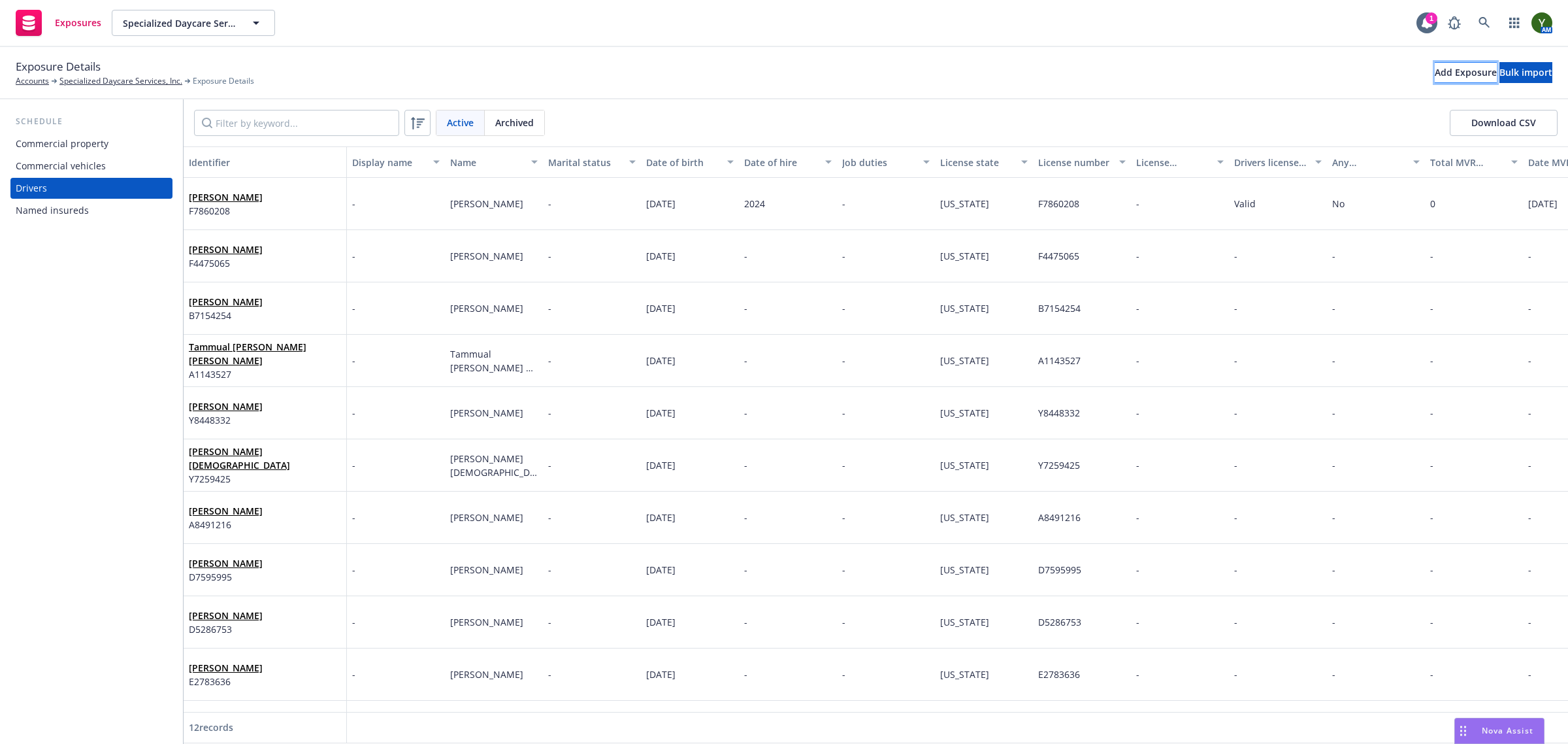
click at [1435, 66] on div "Add Exposure" at bounding box center [1466, 72] width 62 height 19
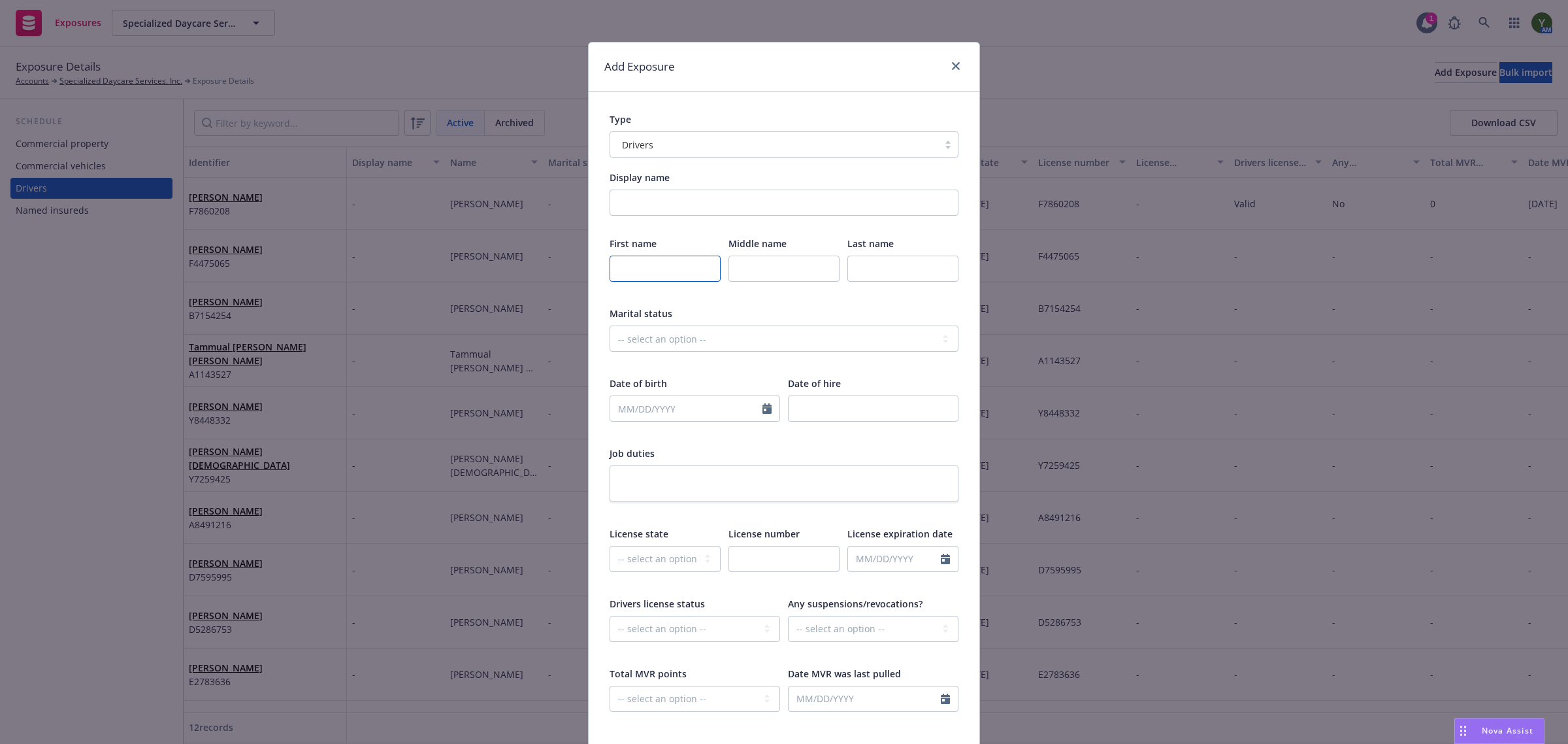
click at [693, 257] on input "text" at bounding box center [665, 269] width 111 height 26
type input "Breanna"
type input "C"
type input "Aguilar"
select select "8"
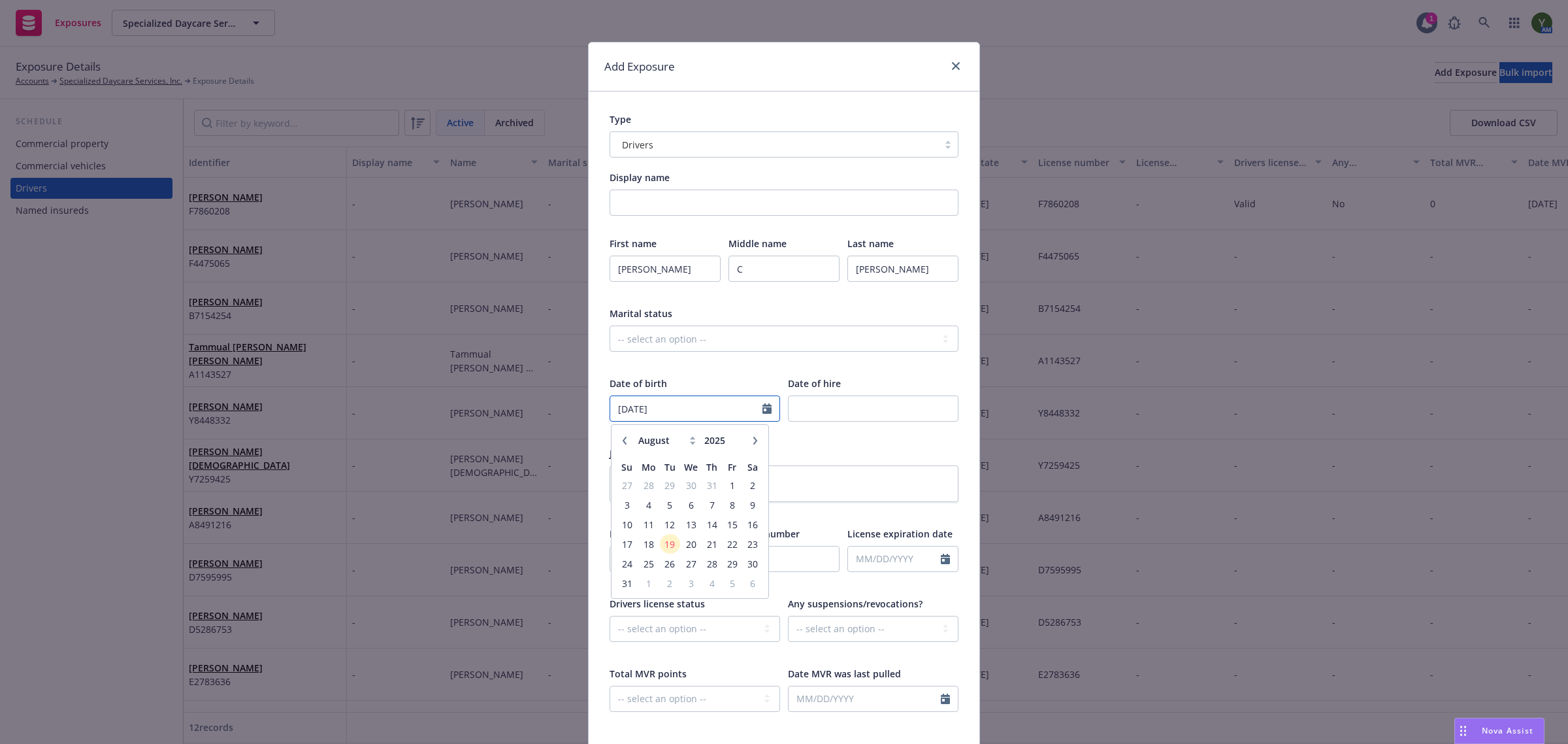
type input "08/14/2000"
click at [870, 400] on input "number" at bounding box center [873, 408] width 171 height 26
type input "2025"
click at [657, 567] on select "-- select an option -- Alaska Alabama Arkansas American Samoa Arizona Californi…" at bounding box center [665, 558] width 111 height 26
select select "CA"
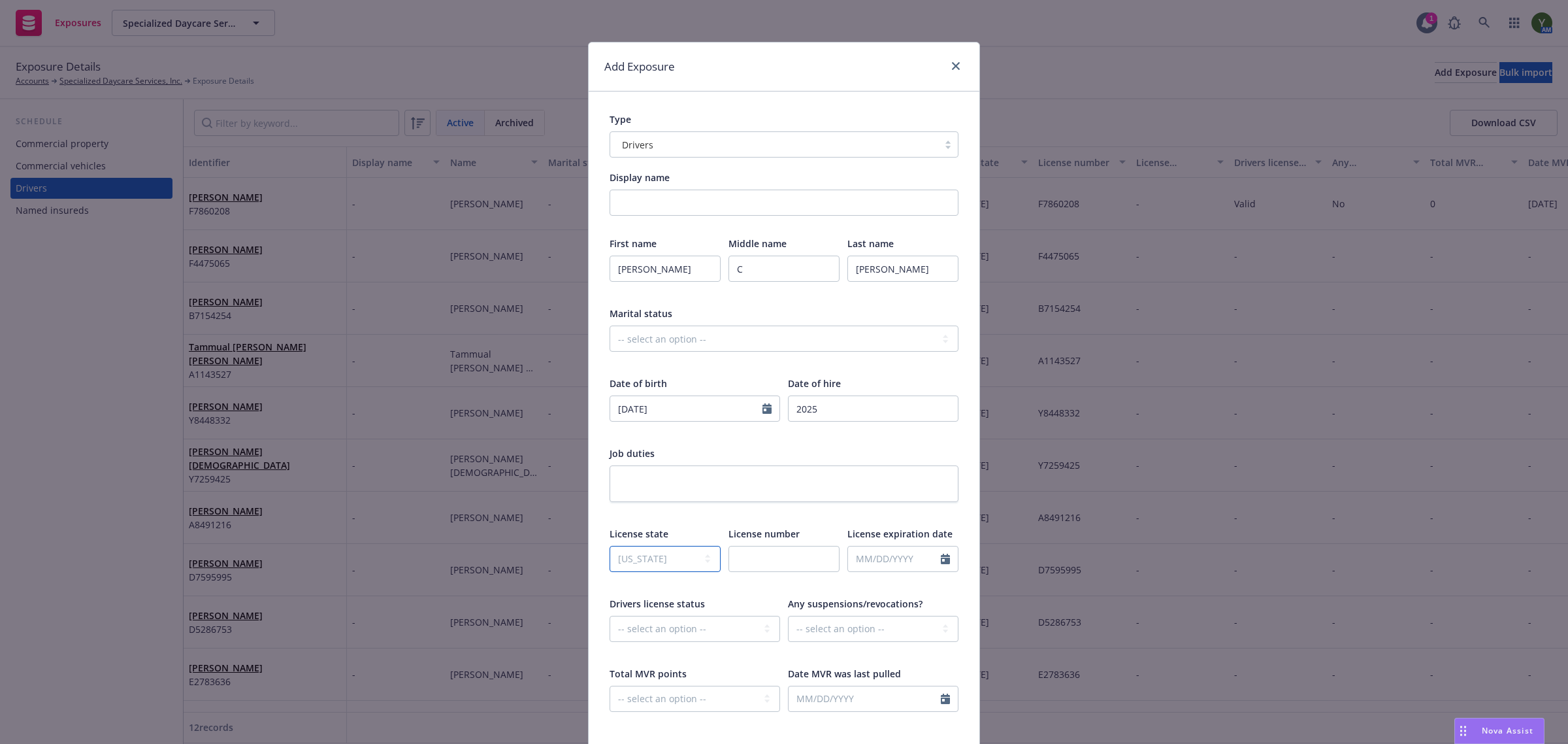
click at [610, 545] on select "-- select an option -- Alaska Alabama Arkansas American Samoa Arizona Californi…" at bounding box center [665, 558] width 111 height 26
click at [782, 560] on input "text" at bounding box center [783, 558] width 111 height 26
paste input "Y5245755"
type input "Y5245755"
select select "8"
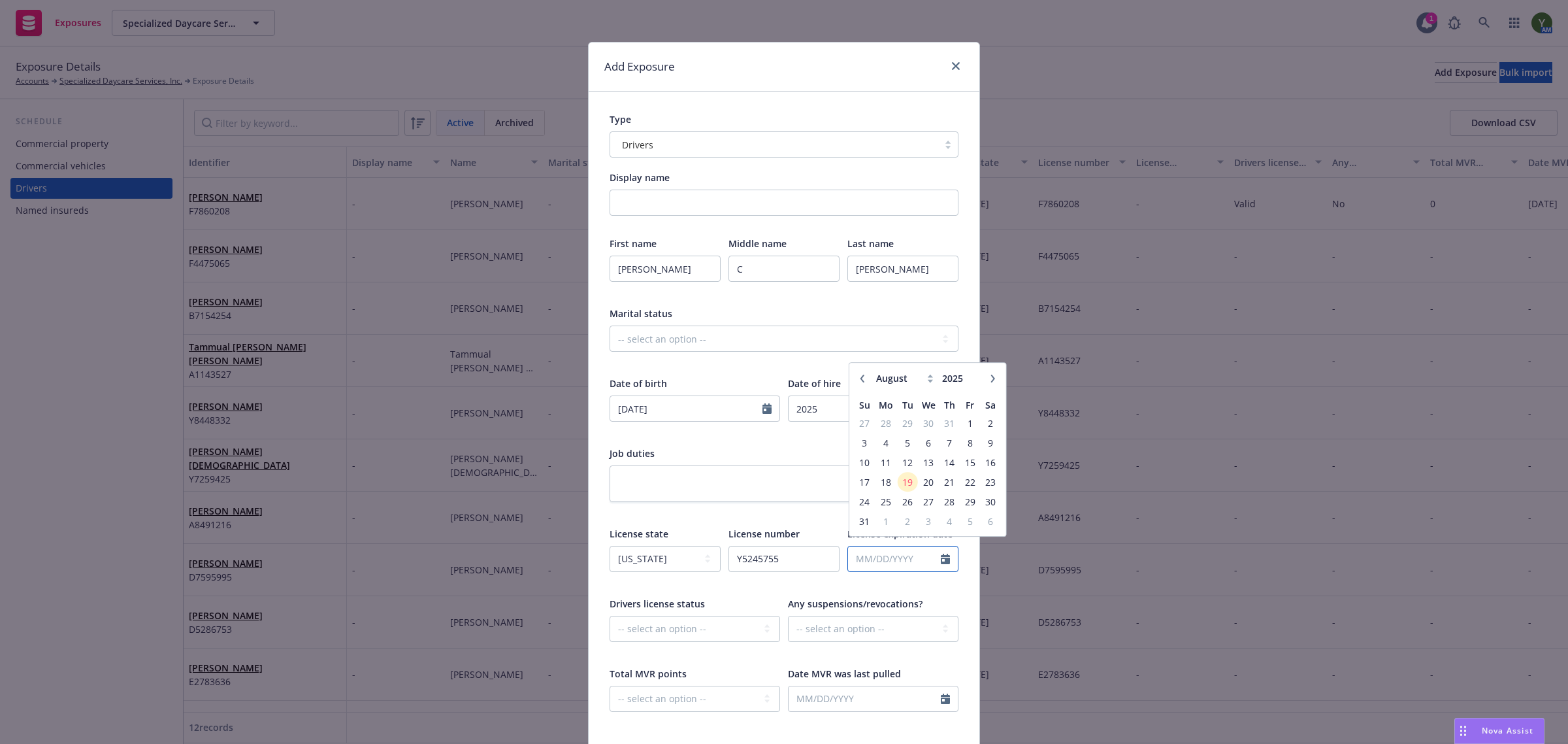
click at [923, 563] on input "text" at bounding box center [895, 558] width 93 height 25
type input "08/14/2029"
click at [664, 637] on select "-- select an option -- Cancelled Denied Disqualified Expired Invalid Limited No…" at bounding box center [695, 628] width 171 height 26
select select "VALID"
click at [610, 615] on select "-- select an option -- Cancelled Denied Disqualified Expired Invalid Limited No…" at bounding box center [695, 628] width 171 height 26
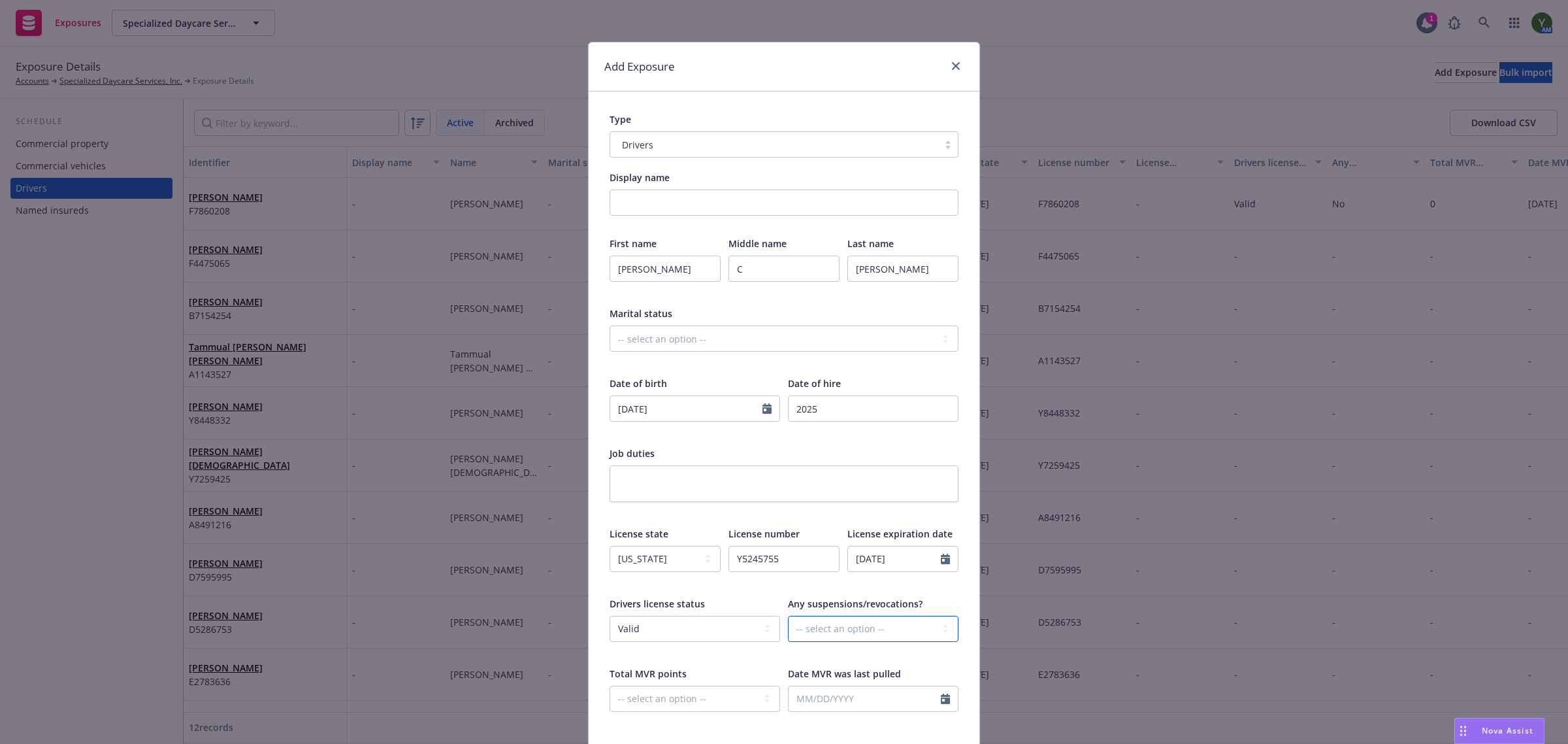
click at [848, 628] on select "-- select an option -- Unknown Yes No" at bounding box center [873, 628] width 171 height 26
select select "NO"
click at [788, 615] on select "-- select an option -- Unknown Yes No" at bounding box center [873, 628] width 171 height 26
click at [647, 690] on select "-- select an option -- 0 1 2 3 4 5+ N/A" at bounding box center [695, 698] width 171 height 26
select select "ZERO"
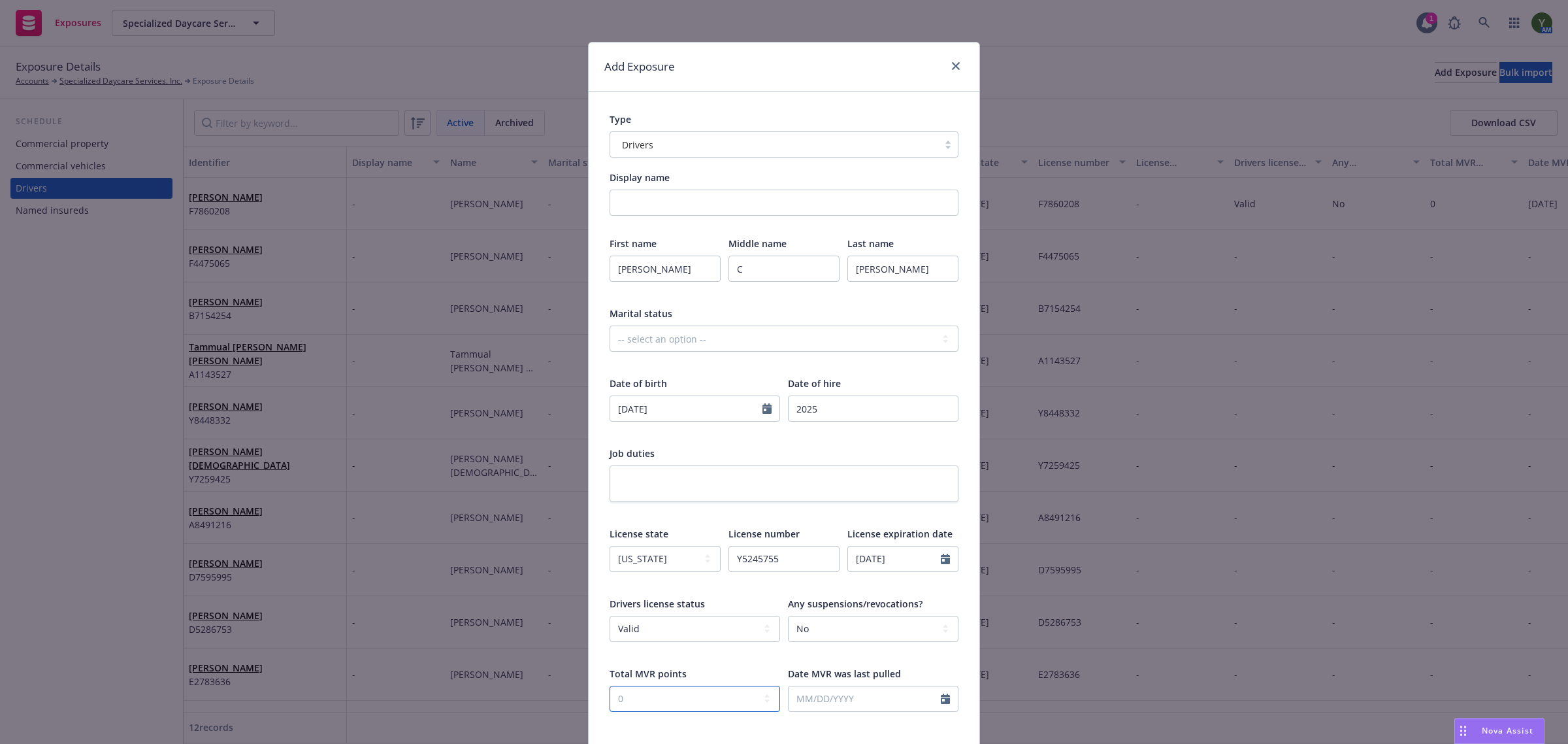
click at [610, 685] on select "-- select an option -- 0 1 2 3 4 5+ N/A" at bounding box center [695, 698] width 171 height 26
click at [819, 691] on input "text" at bounding box center [865, 698] width 152 height 25
select select "8"
click at [839, 622] on span "19" at bounding box center [848, 628] width 18 height 16
type input "08/19/2025"
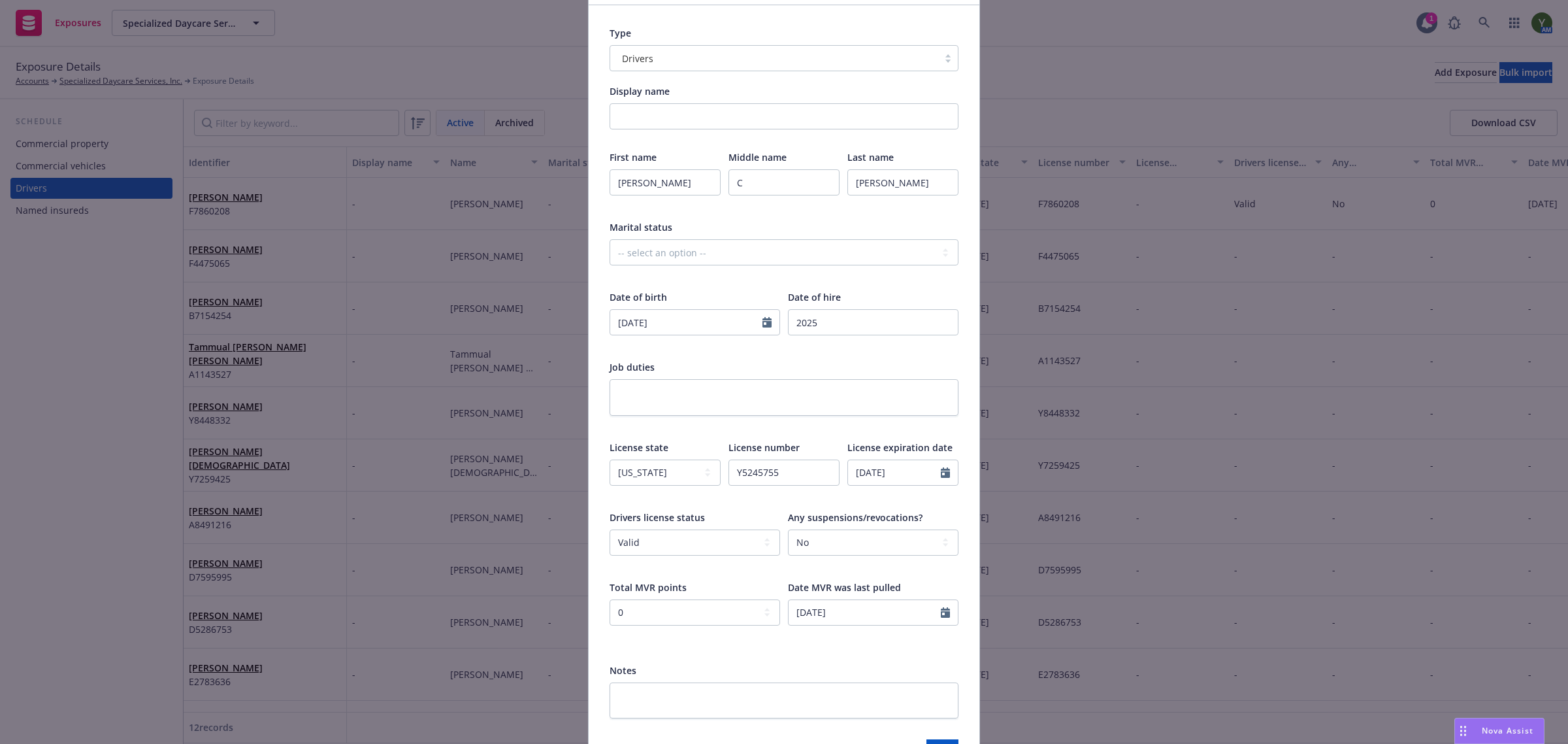
scroll to position [172, 0]
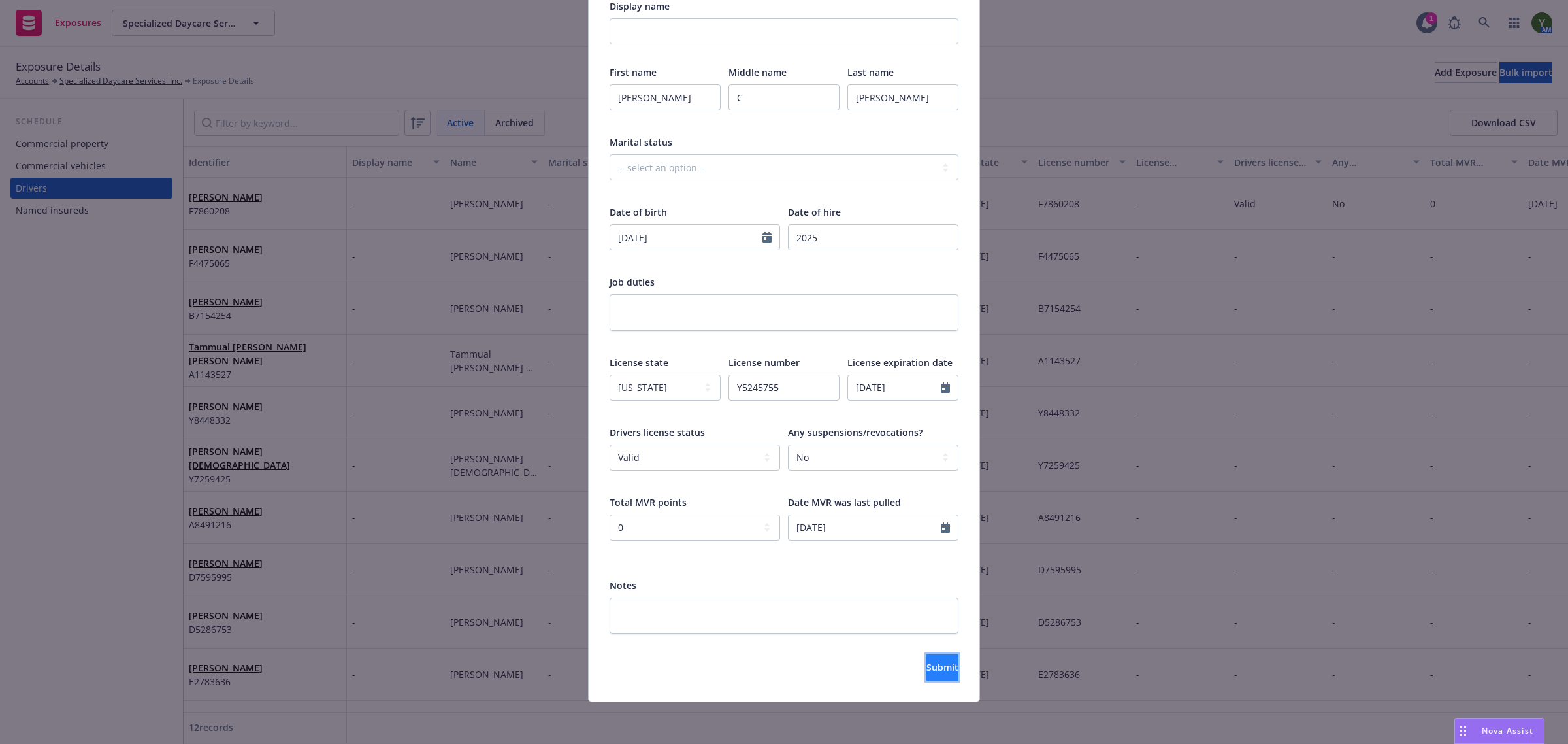
click at [927, 665] on span "Submit" at bounding box center [943, 666] width 32 height 12
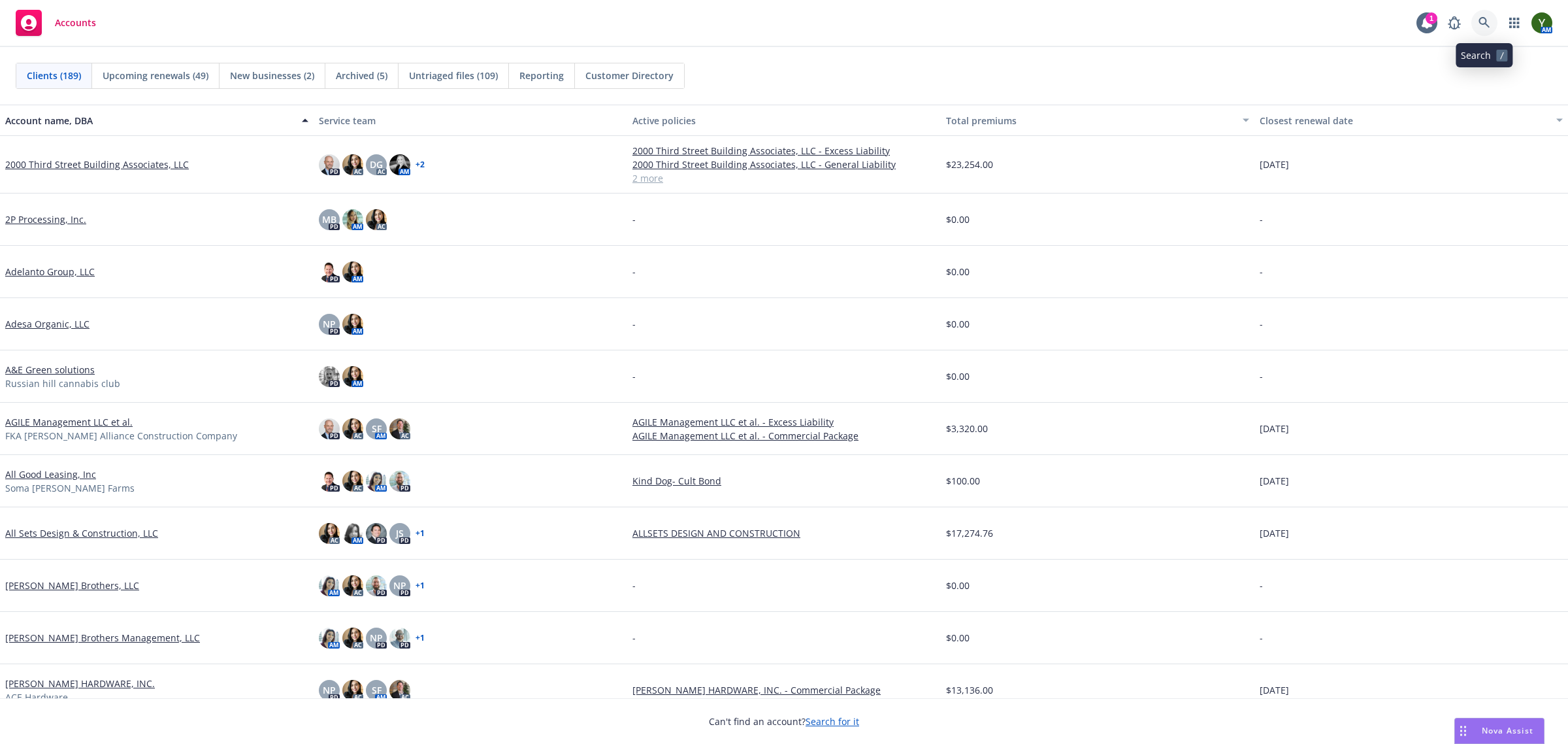
click at [1488, 16] on link at bounding box center [1484, 23] width 26 height 26
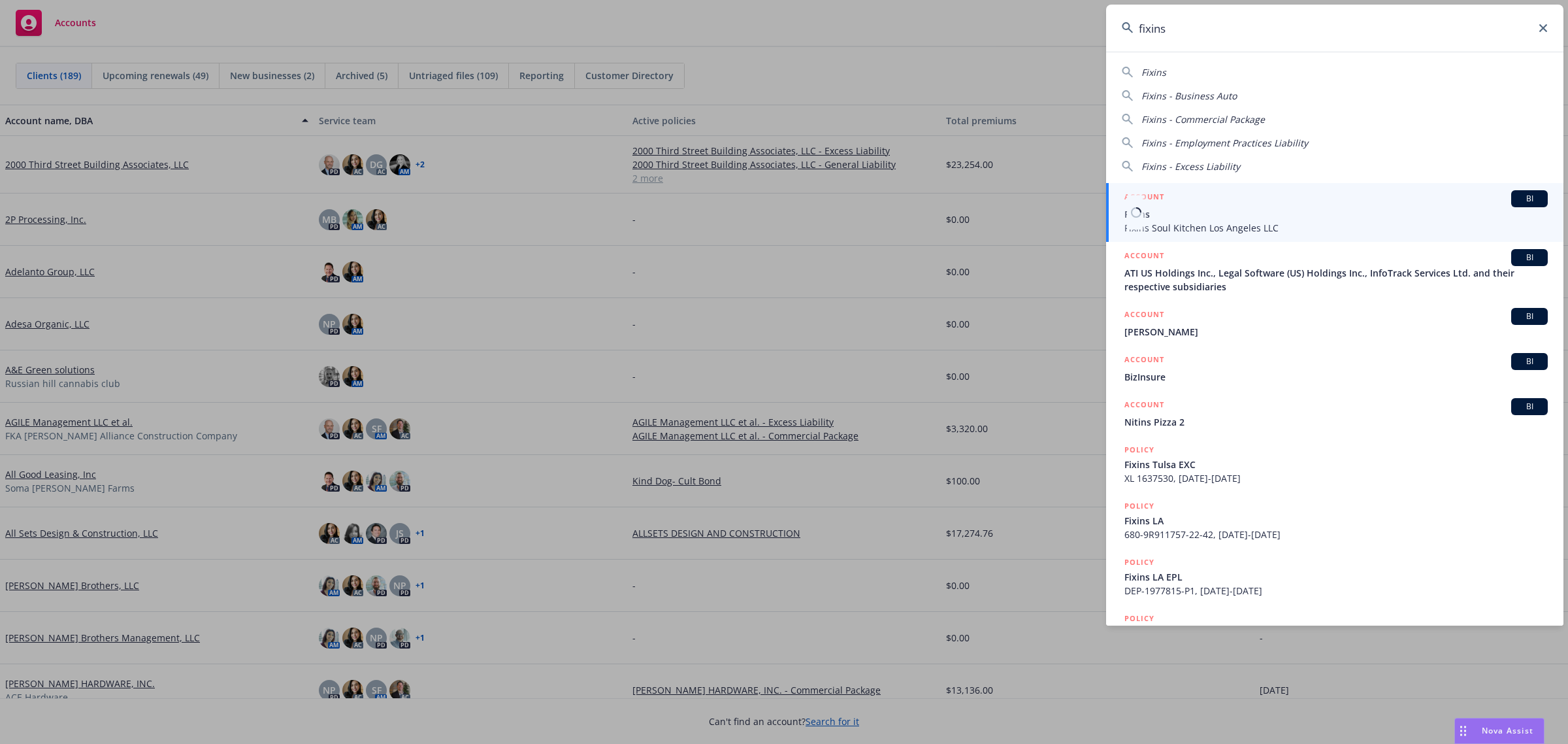
type input "fixins"
click at [1232, 229] on span "Fixins Soul Kitchen Los Angeles LLC" at bounding box center [1336, 227] width 423 height 14
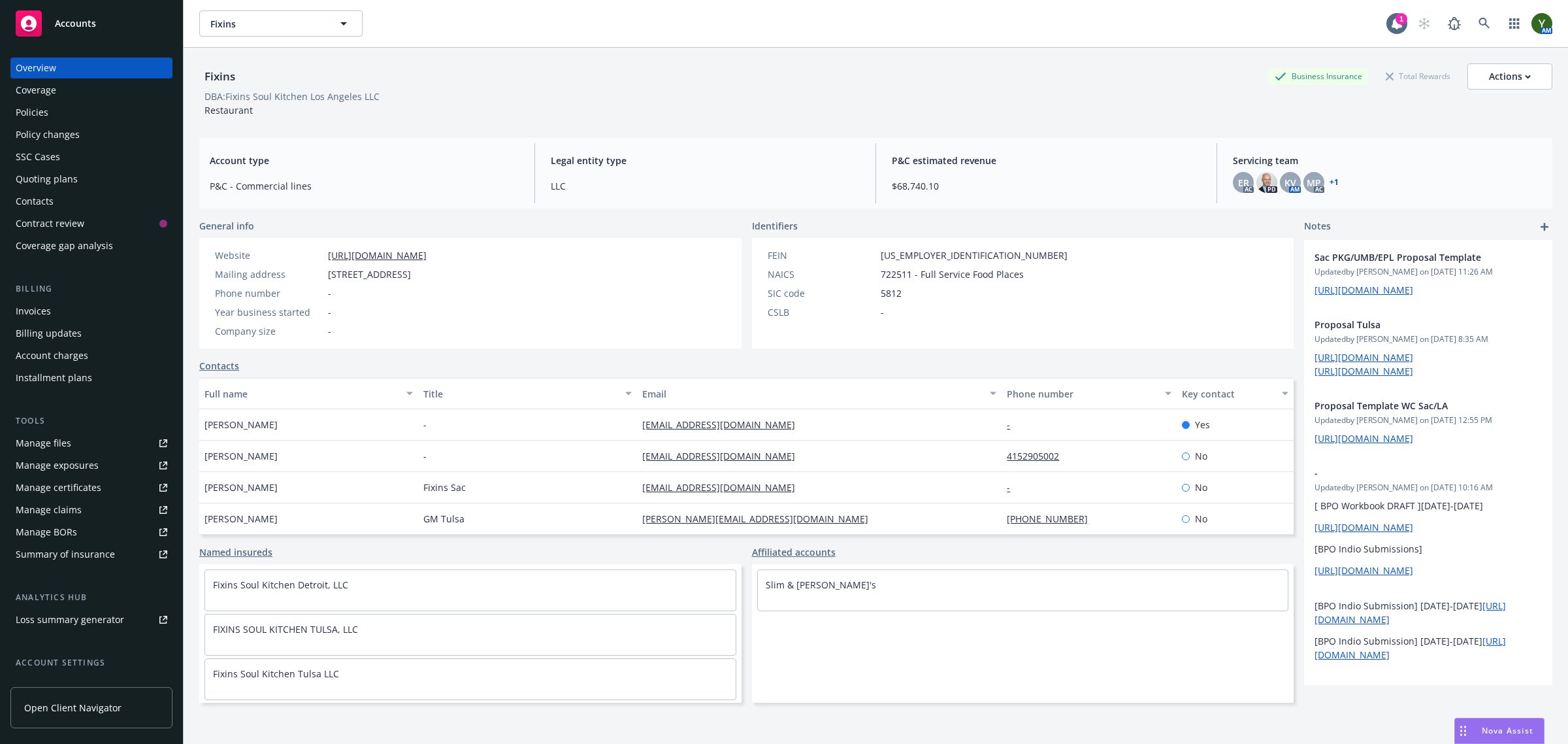
click at [90, 96] on div "Coverage" at bounding box center [91, 90] width 152 height 21
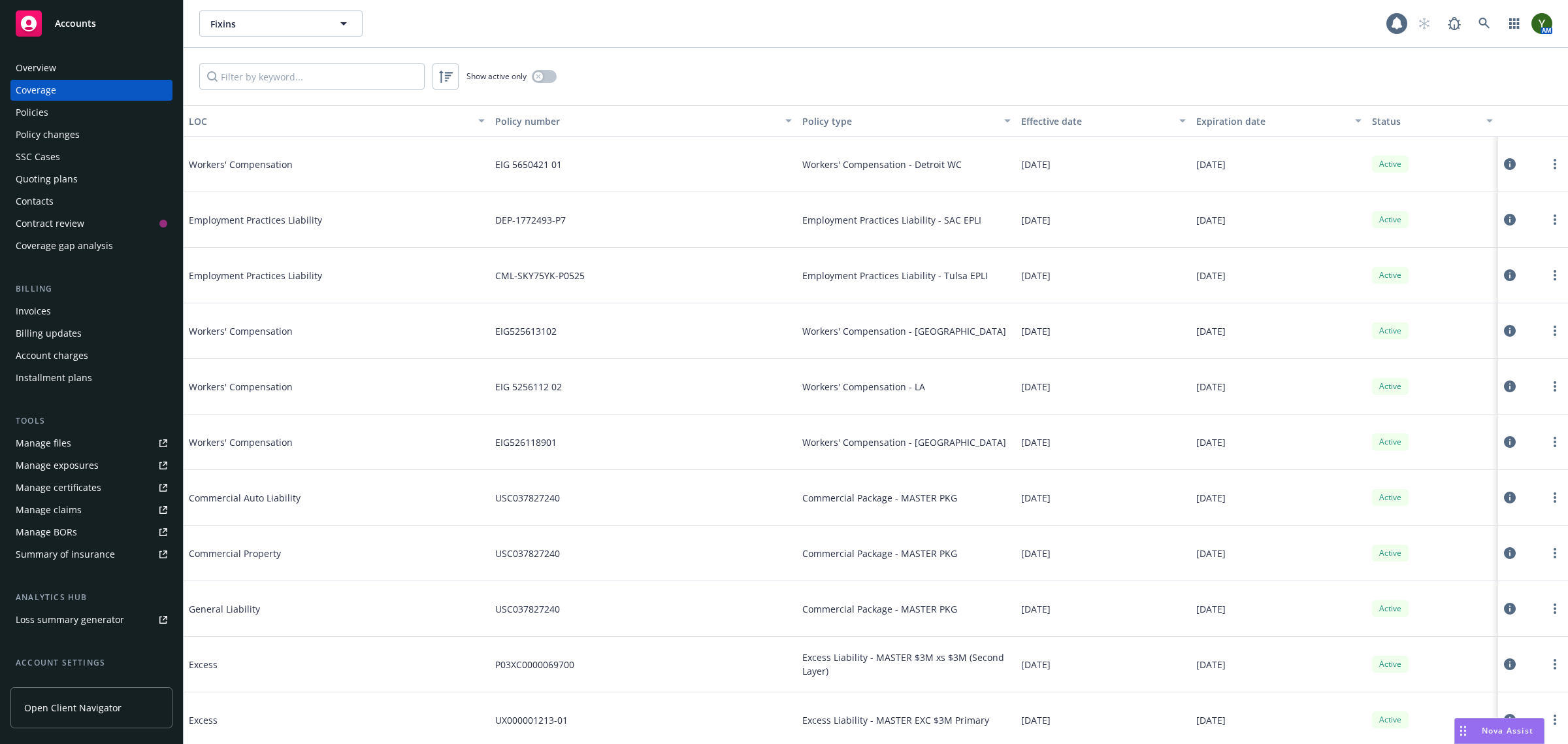
click at [79, 102] on div "Policies" at bounding box center [91, 112] width 152 height 21
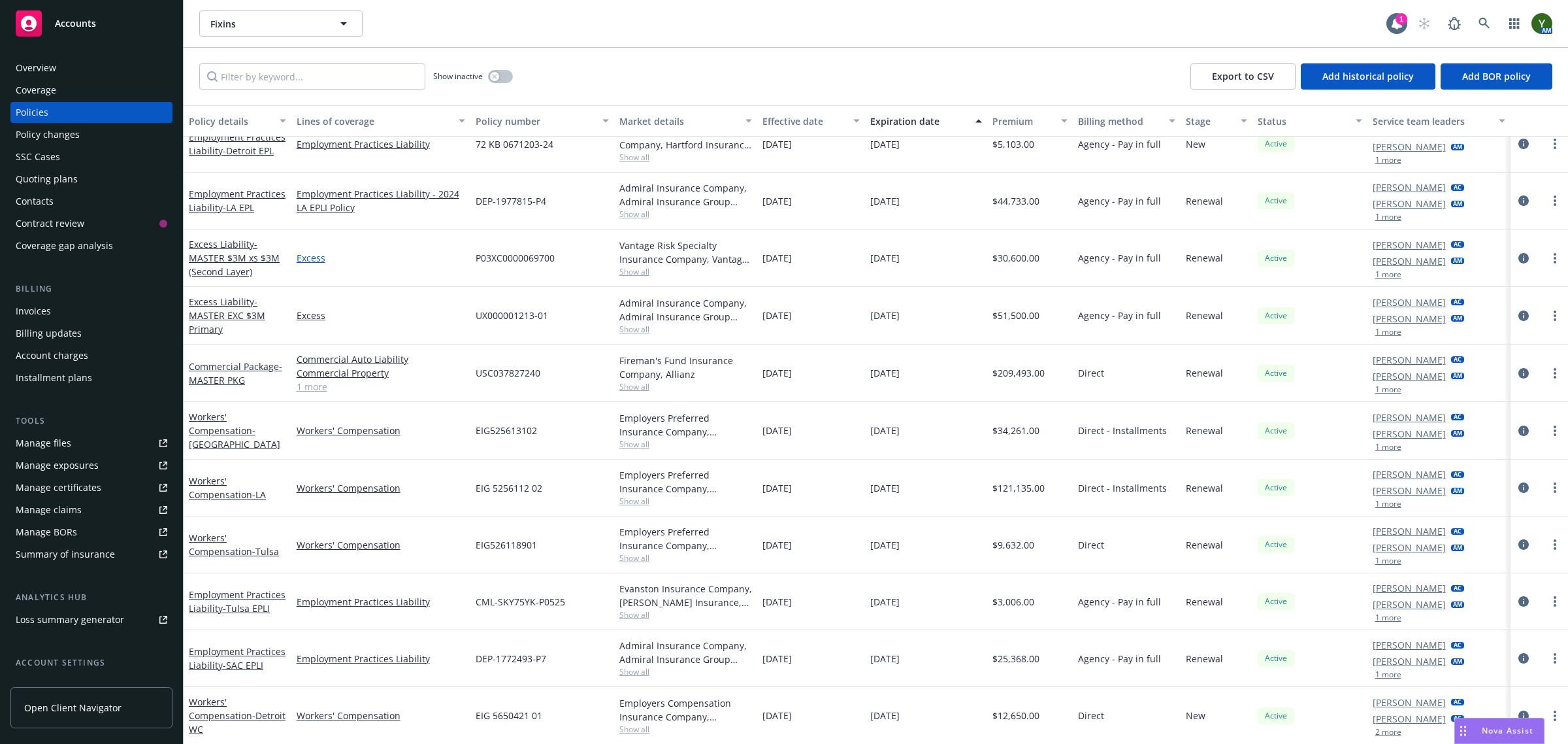
scroll to position [23, 0]
click at [327, 76] on input "Filter by keyword..." at bounding box center [312, 76] width 226 height 26
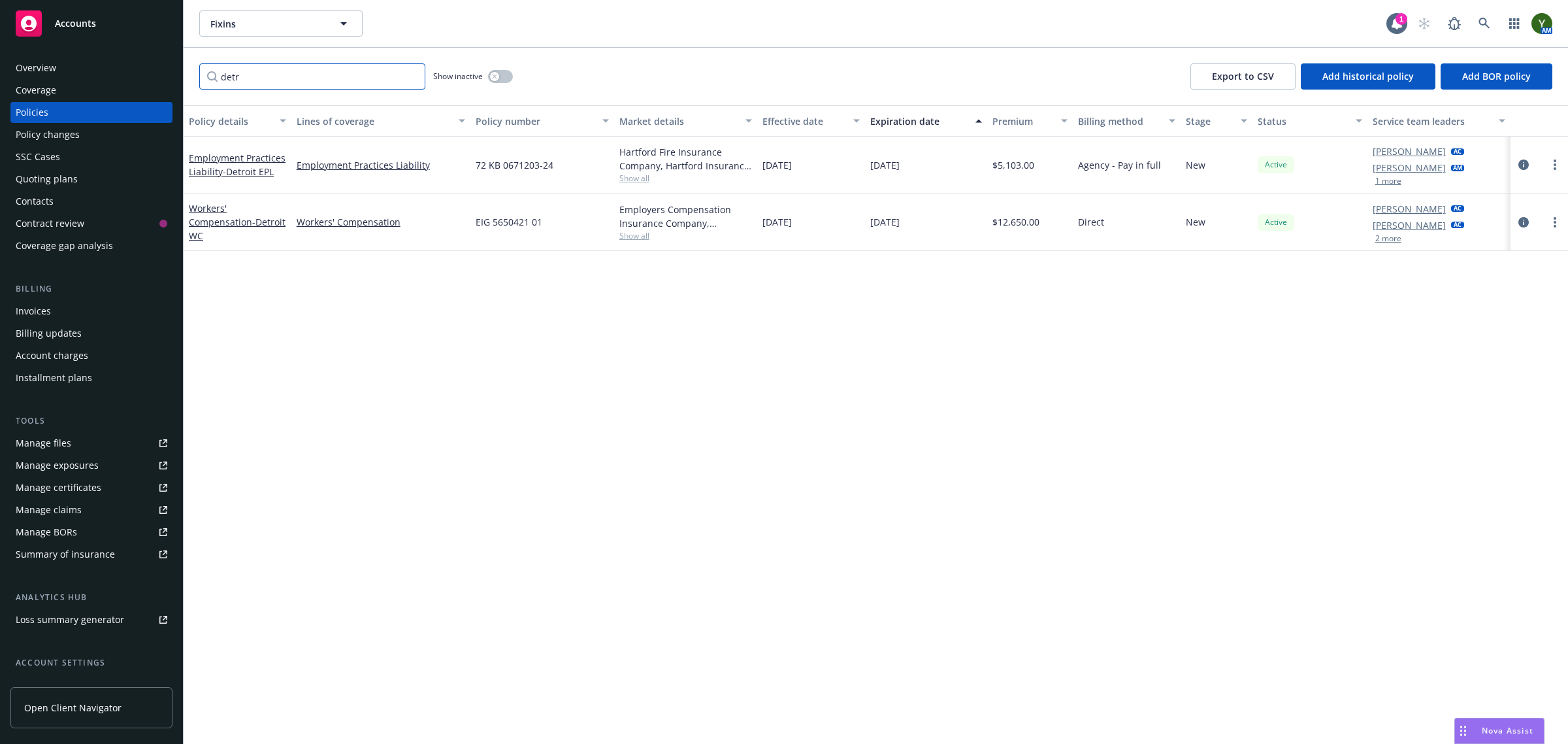
scroll to position [0, 0]
type input "detr"
click at [41, 178] on div "Quoting plans" at bounding box center [46, 179] width 62 height 21
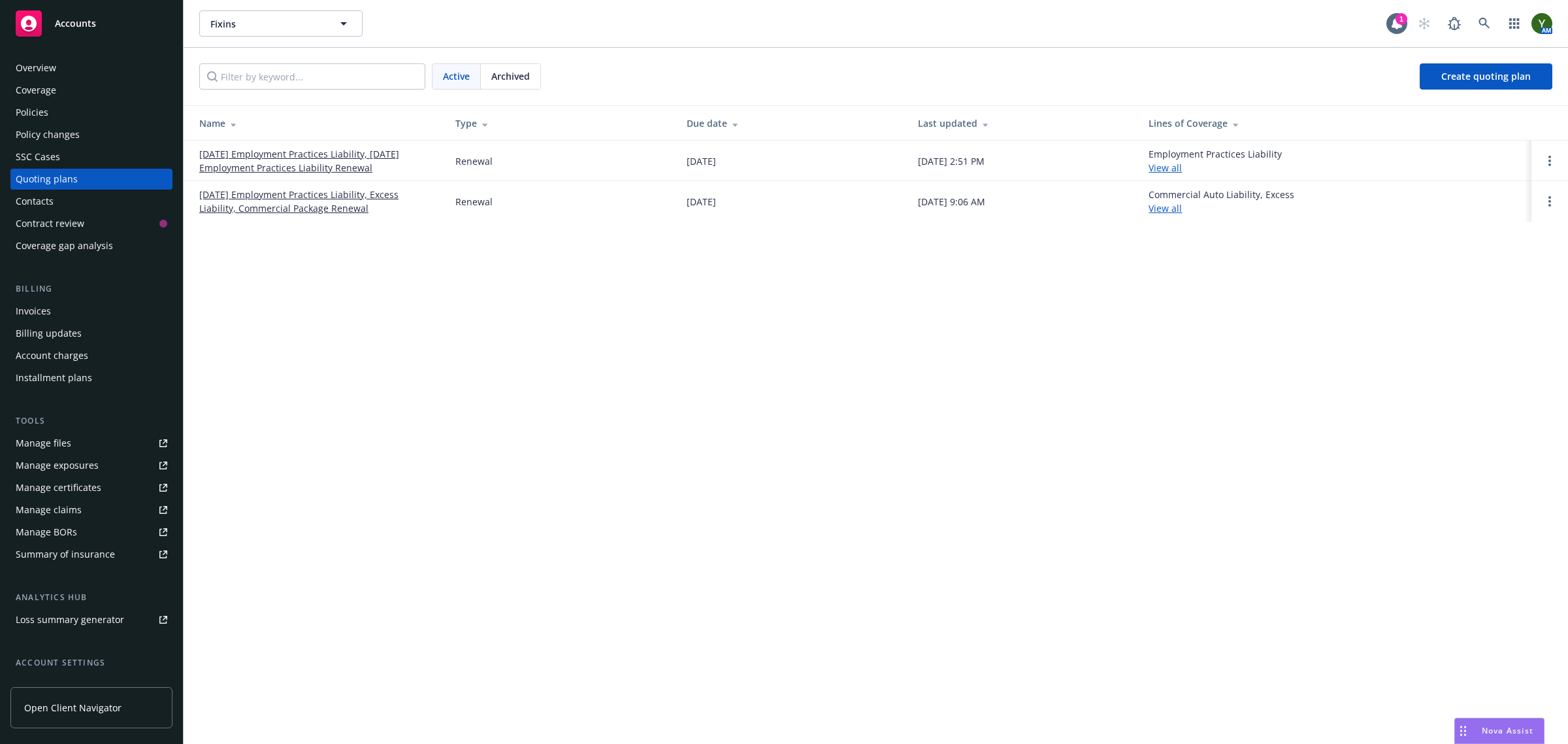
click at [299, 164] on link "[DATE] Employment Practices Liability, [DATE] Employment Practices Liability Re…" at bounding box center [317, 161] width 235 height 27
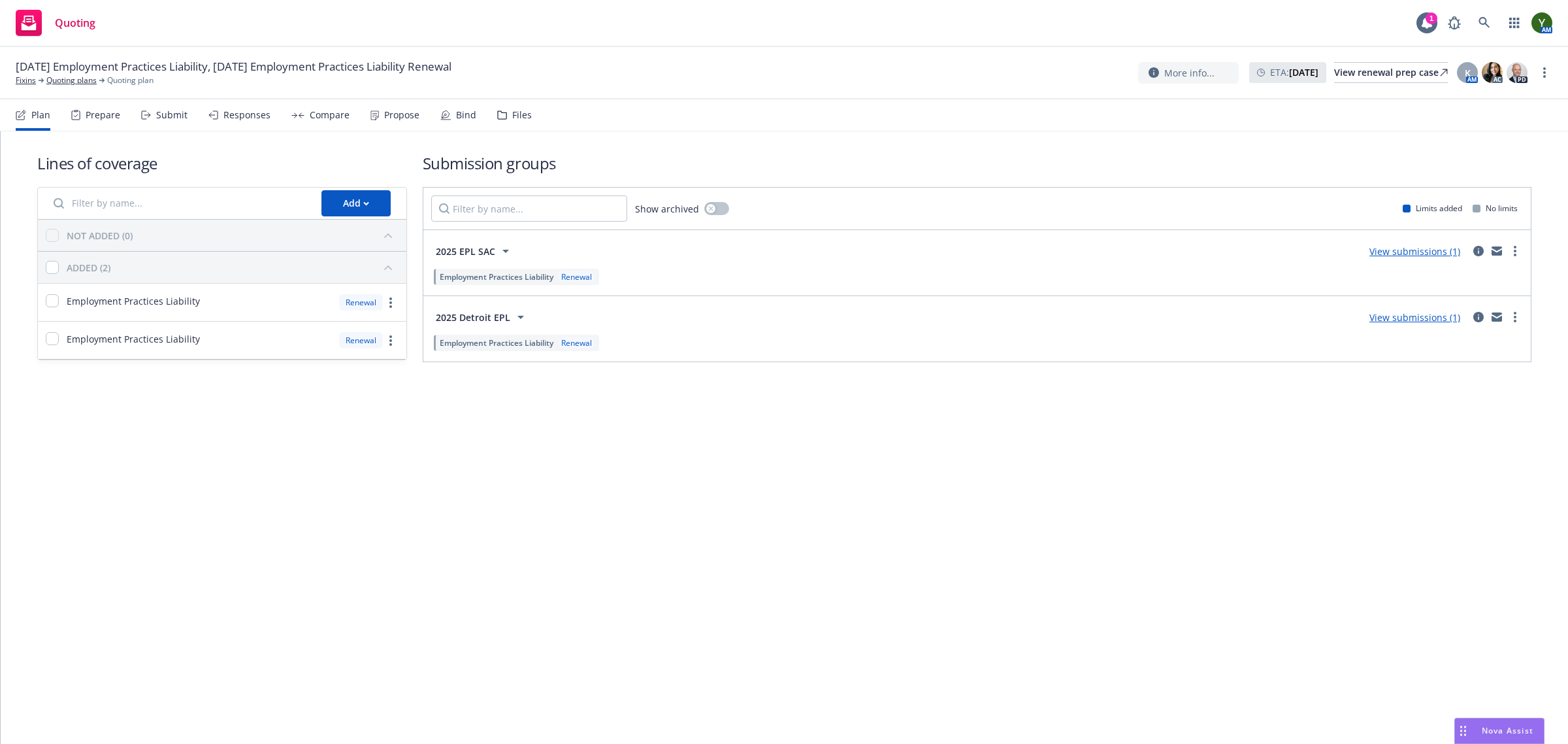
click at [248, 114] on div "Responses" at bounding box center [247, 115] width 47 height 11
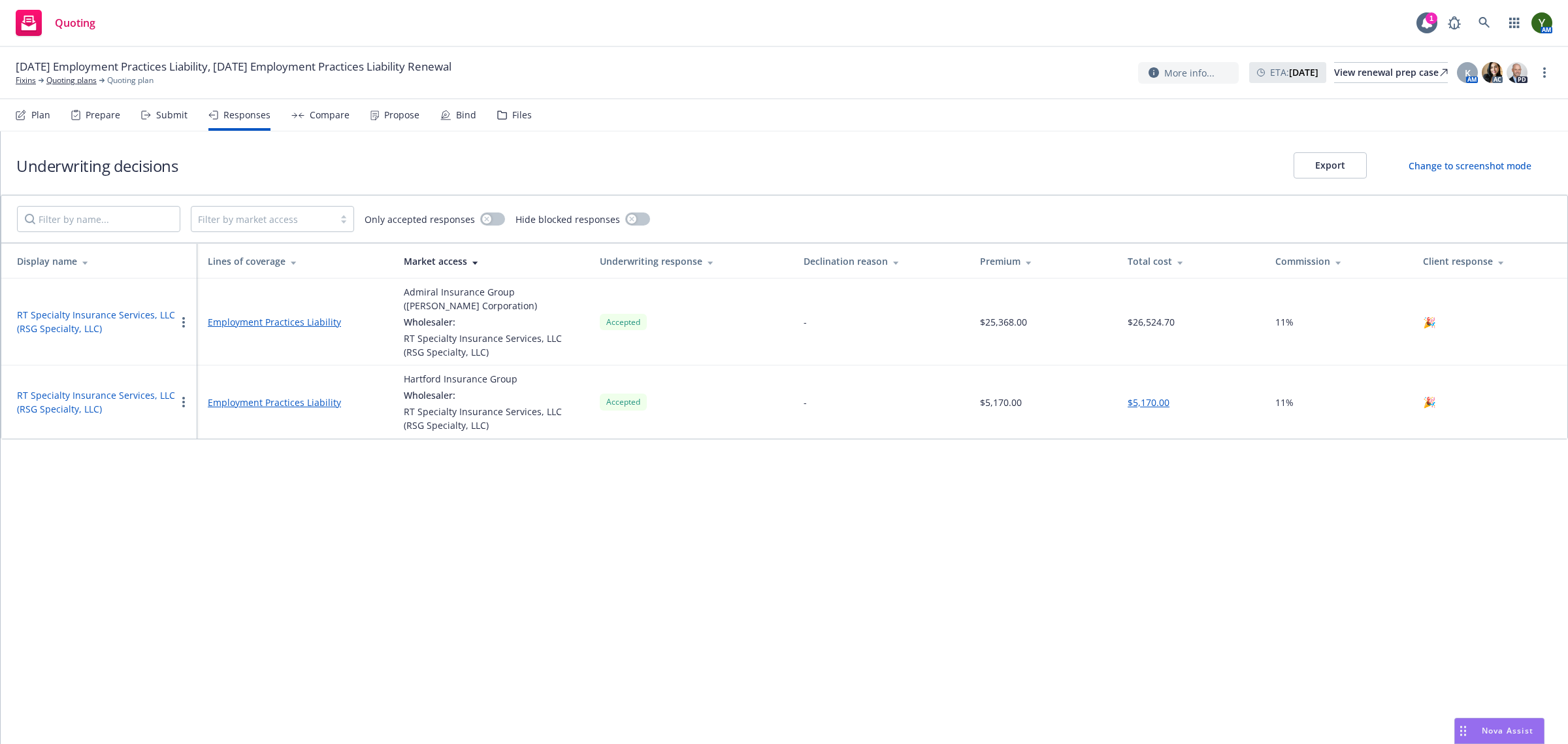
click at [407, 110] on div "Propose" at bounding box center [402, 115] width 35 height 11
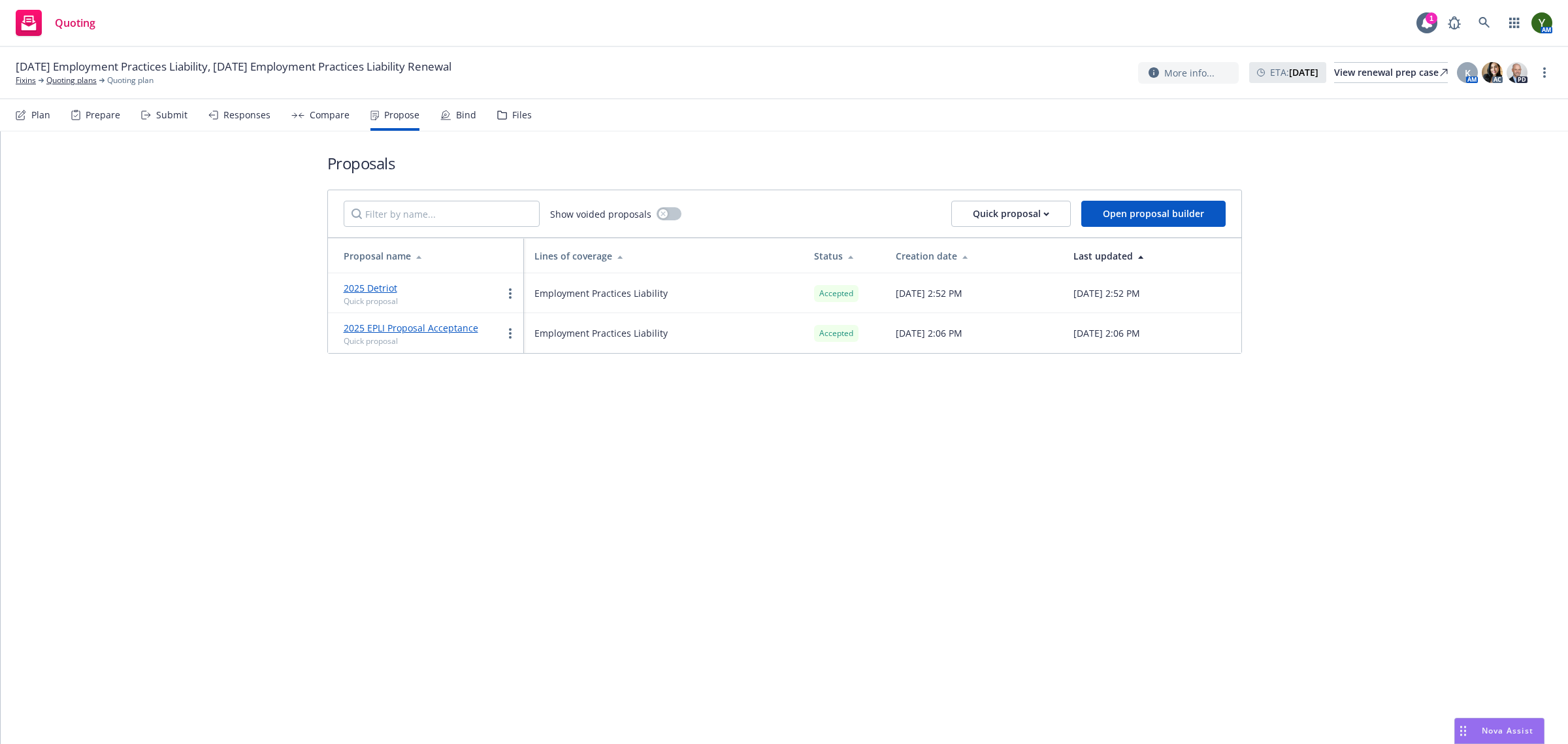
click at [442, 116] on icon at bounding box center [445, 115] width 11 height 11
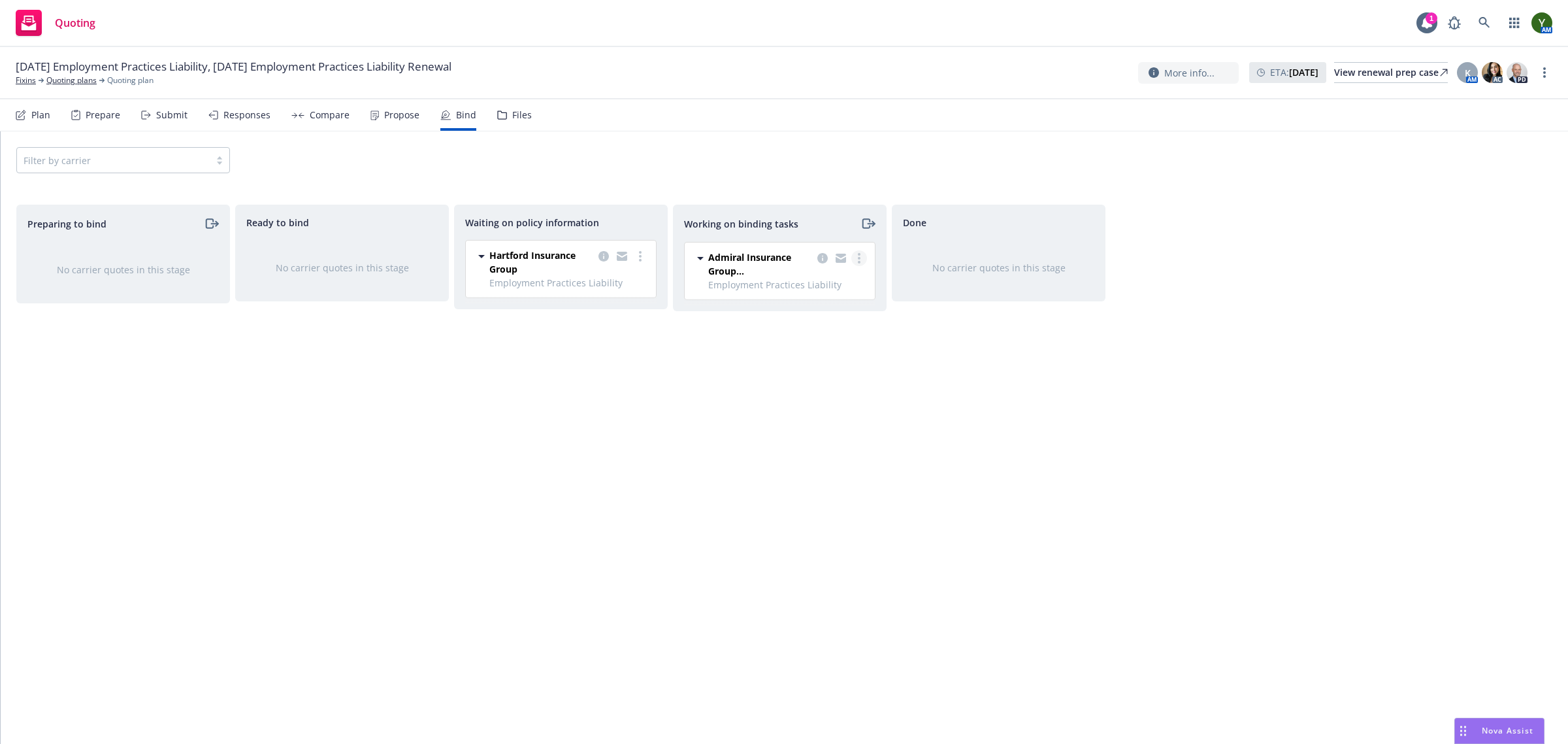
click at [855, 262] on link "more" at bounding box center [859, 258] width 16 height 16
click at [801, 305] on span "Move to done" at bounding box center [793, 311] width 91 height 12
click at [505, 259] on span "Hartford Insurance Group" at bounding box center [541, 262] width 104 height 27
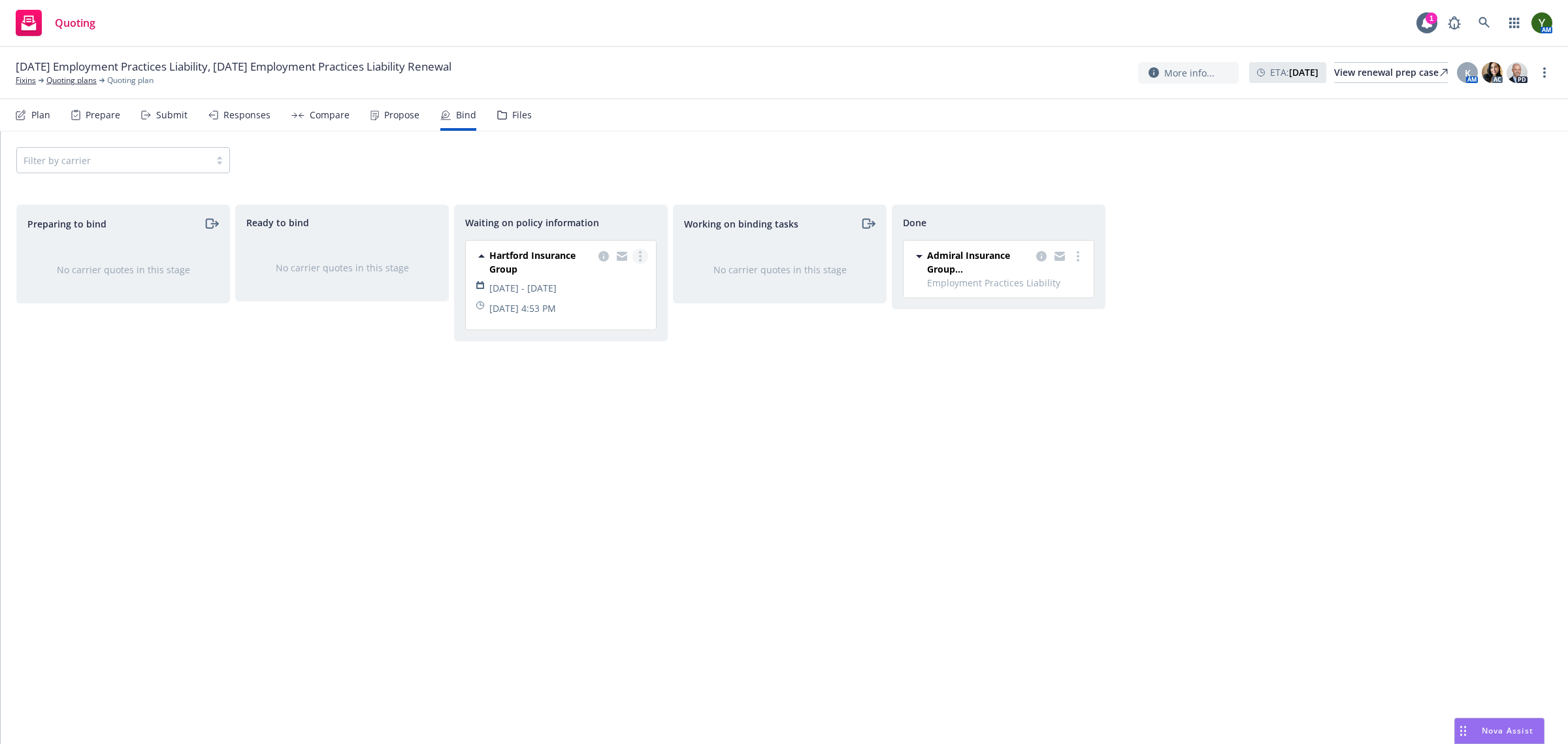
click at [639, 258] on icon "more" at bounding box center [640, 256] width 3 height 11
click at [570, 283] on span "Create policies" at bounding box center [577, 283] width 96 height 12
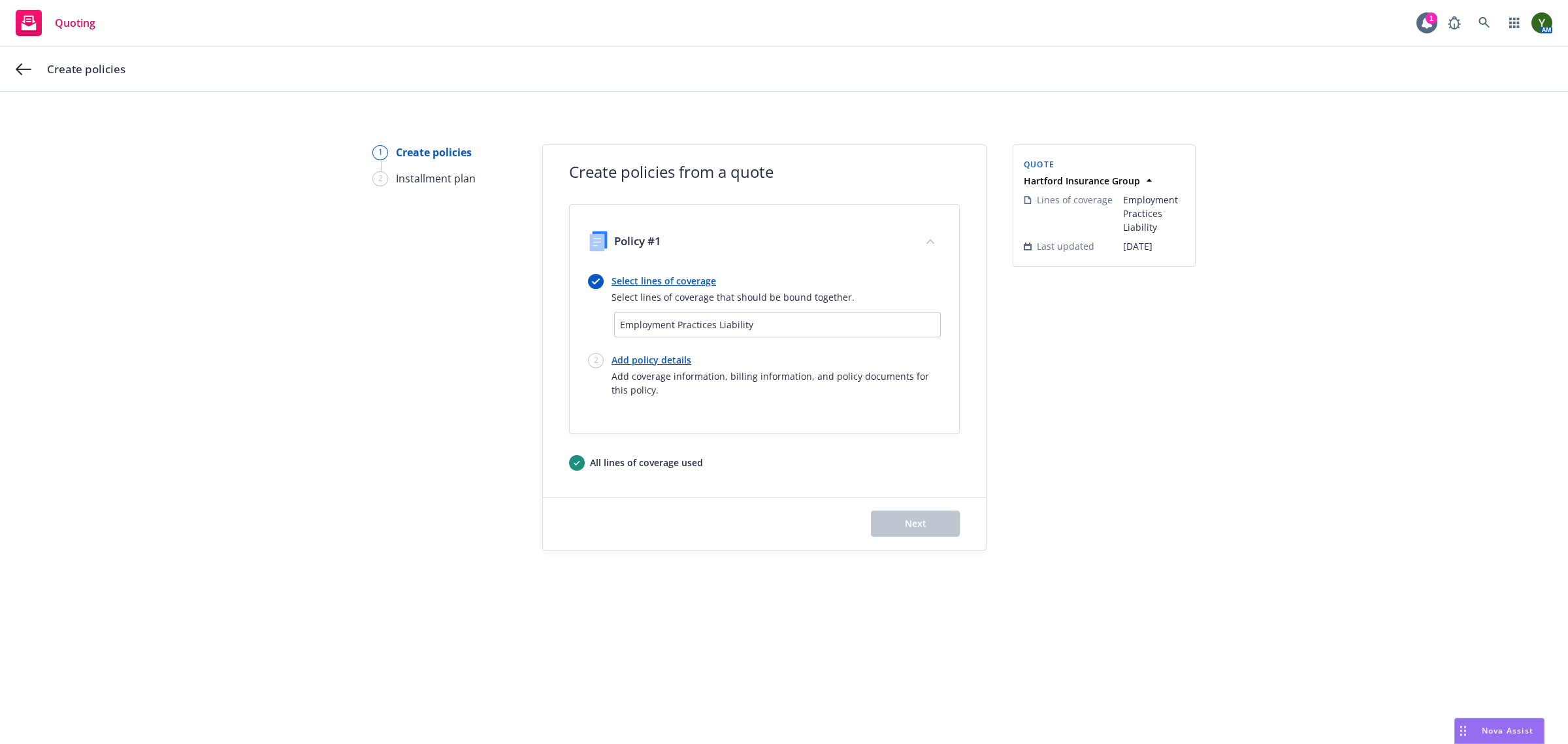
click at [649, 287] on link "Select lines of coverage" at bounding box center [733, 280] width 243 height 14
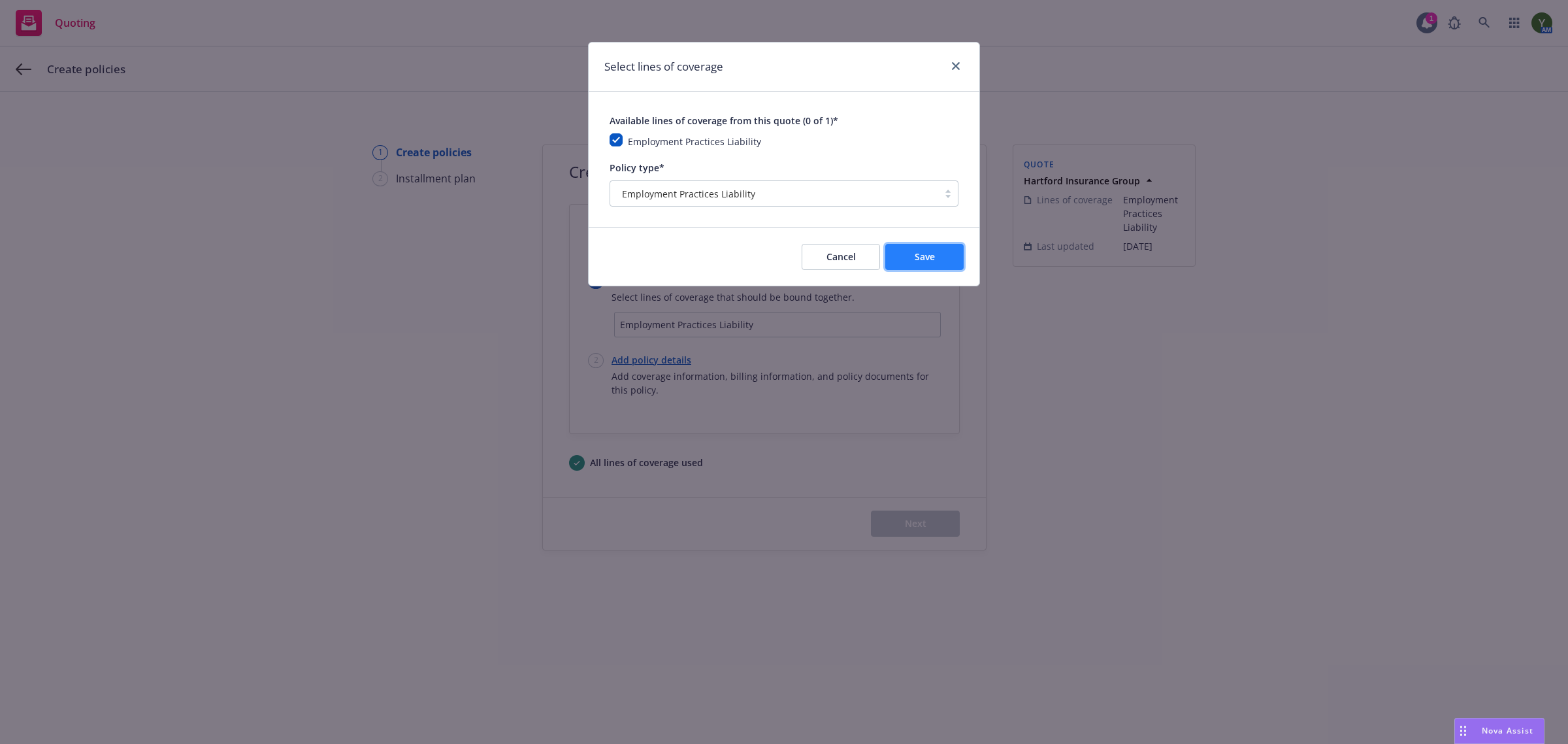
click at [903, 258] on button "Save" at bounding box center [925, 257] width 79 height 26
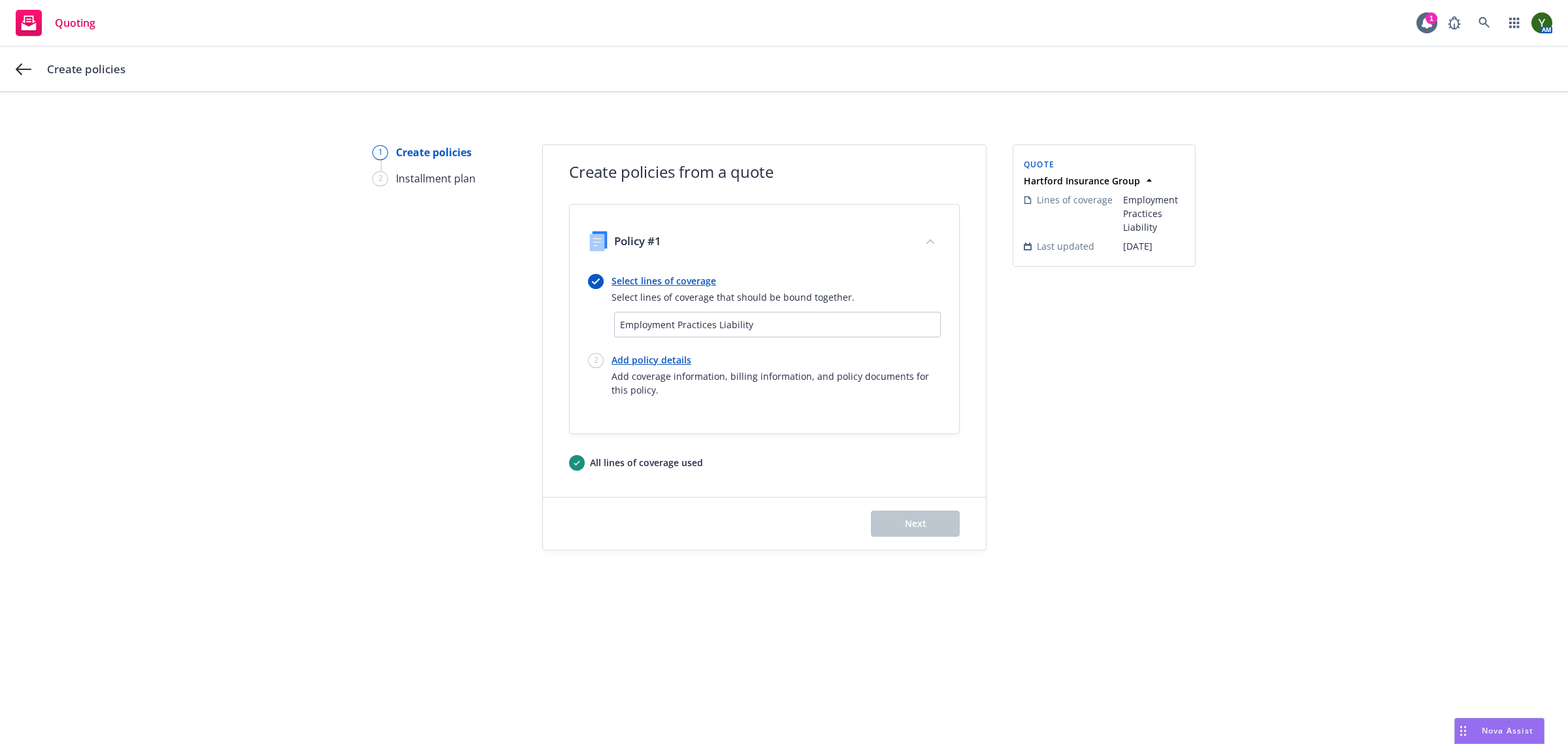
click at [654, 362] on link "Add policy details" at bounding box center [776, 359] width 329 height 14
select select "12"
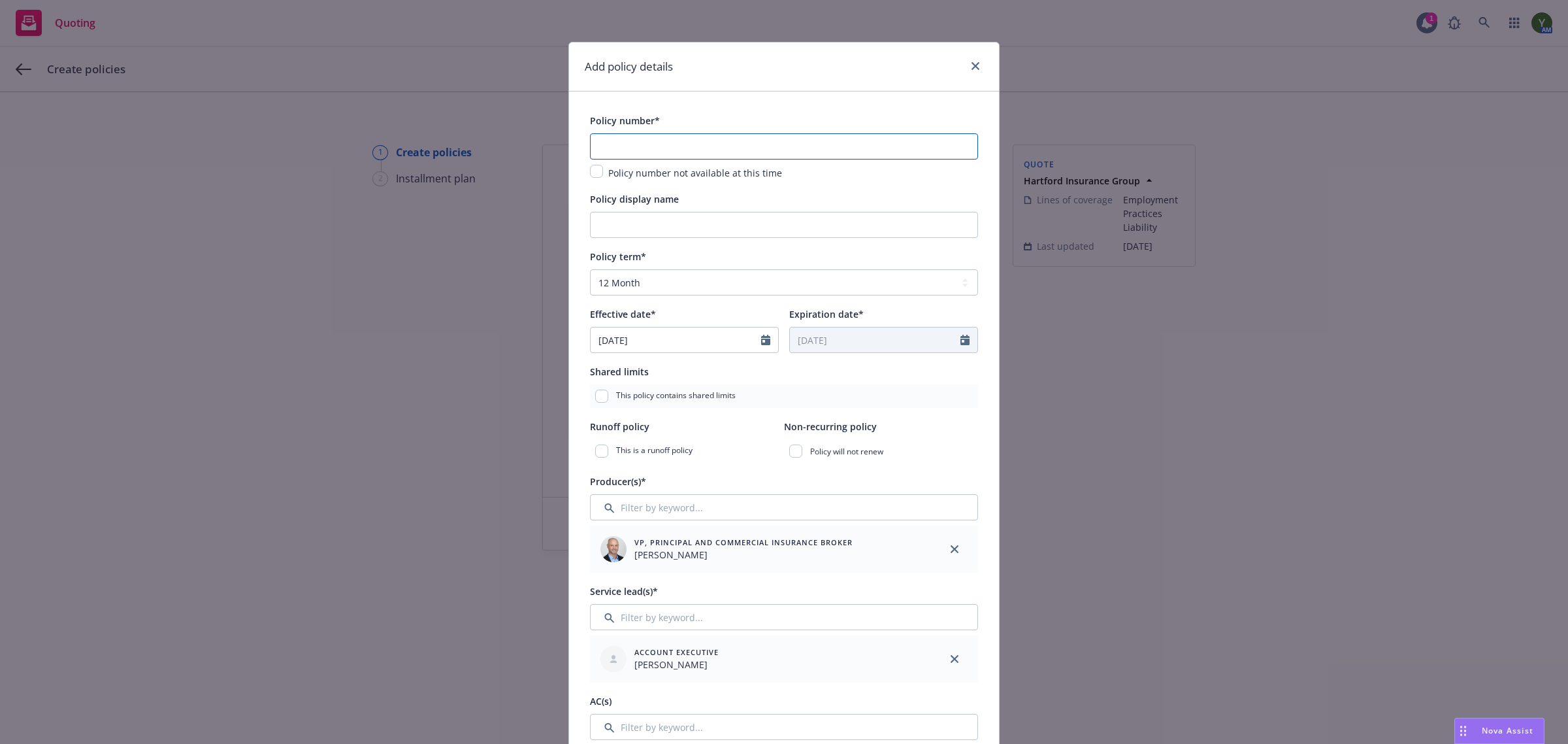
click at [603, 147] on input "text" at bounding box center [784, 147] width 388 height 26
paste input "72 KB 0671203-25"
type input "72 KB 0671203-25"
click at [662, 233] on input "Policy display name" at bounding box center [784, 224] width 388 height 26
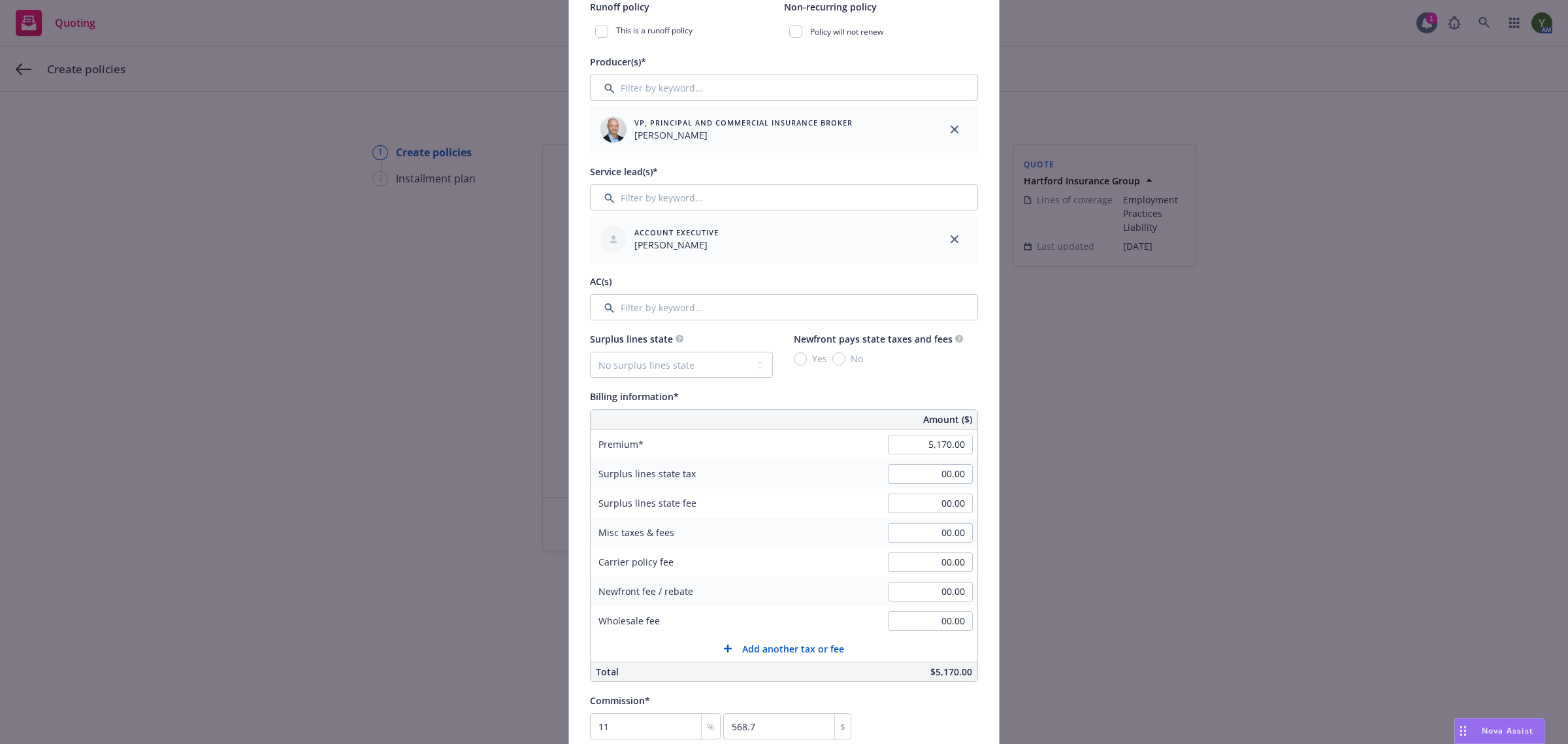
scroll to position [435, 0]
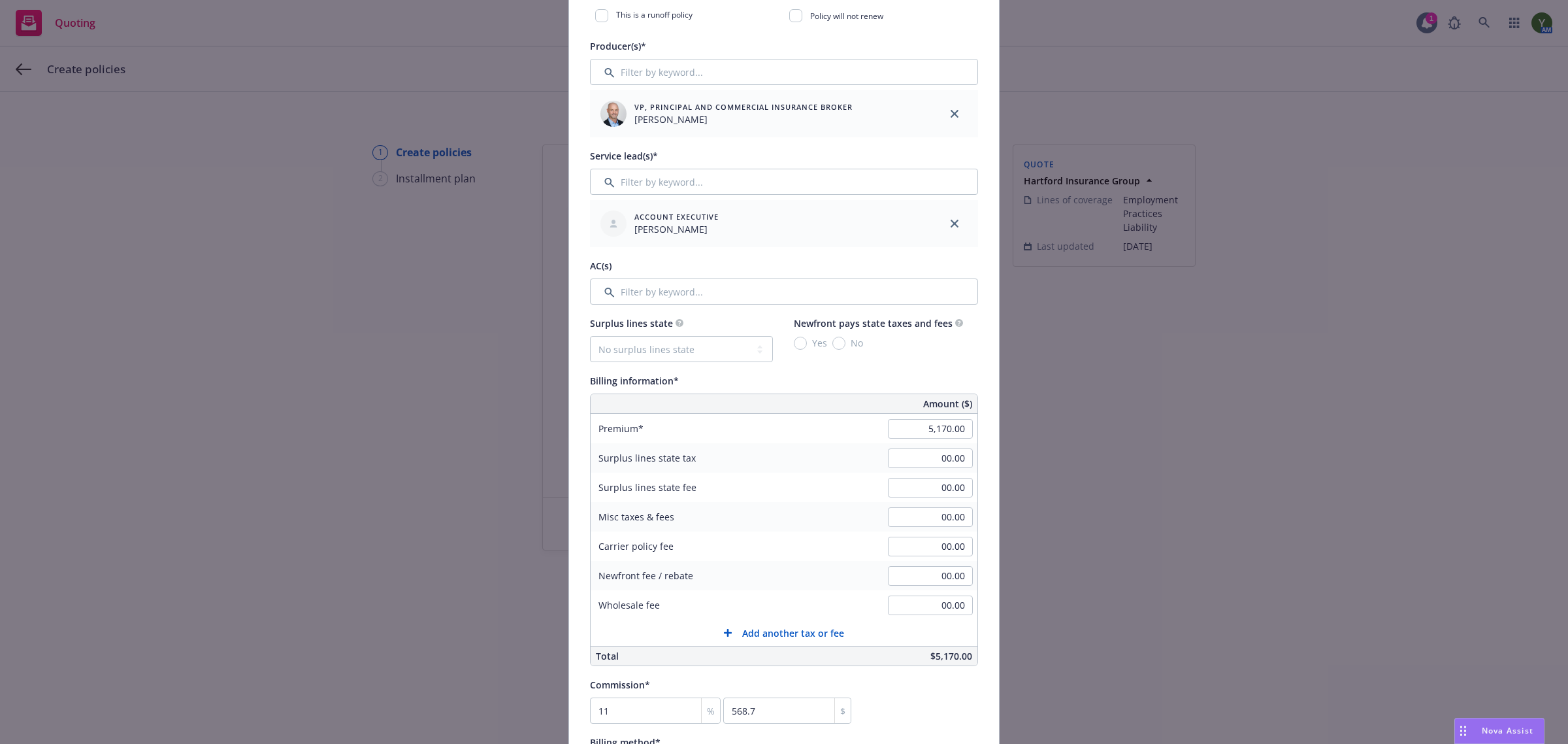
type input "Detroit EPL"
click at [668, 288] on input "Filter by keyword..." at bounding box center [784, 292] width 388 height 26
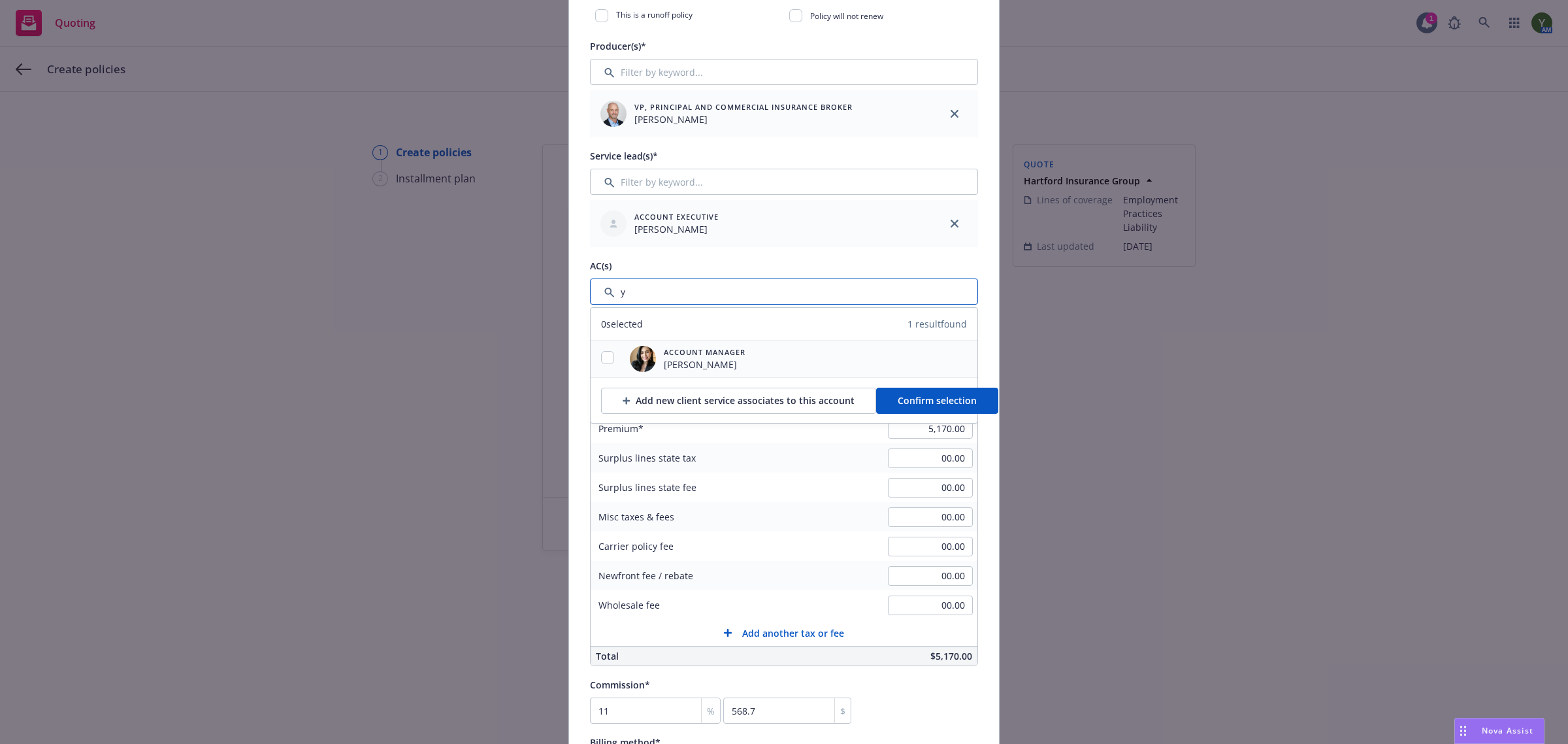
type input "y"
click at [603, 357] on input "checkbox" at bounding box center [607, 357] width 13 height 13
checkbox input "true"
click at [912, 408] on button "Confirm selection" at bounding box center [937, 400] width 122 height 26
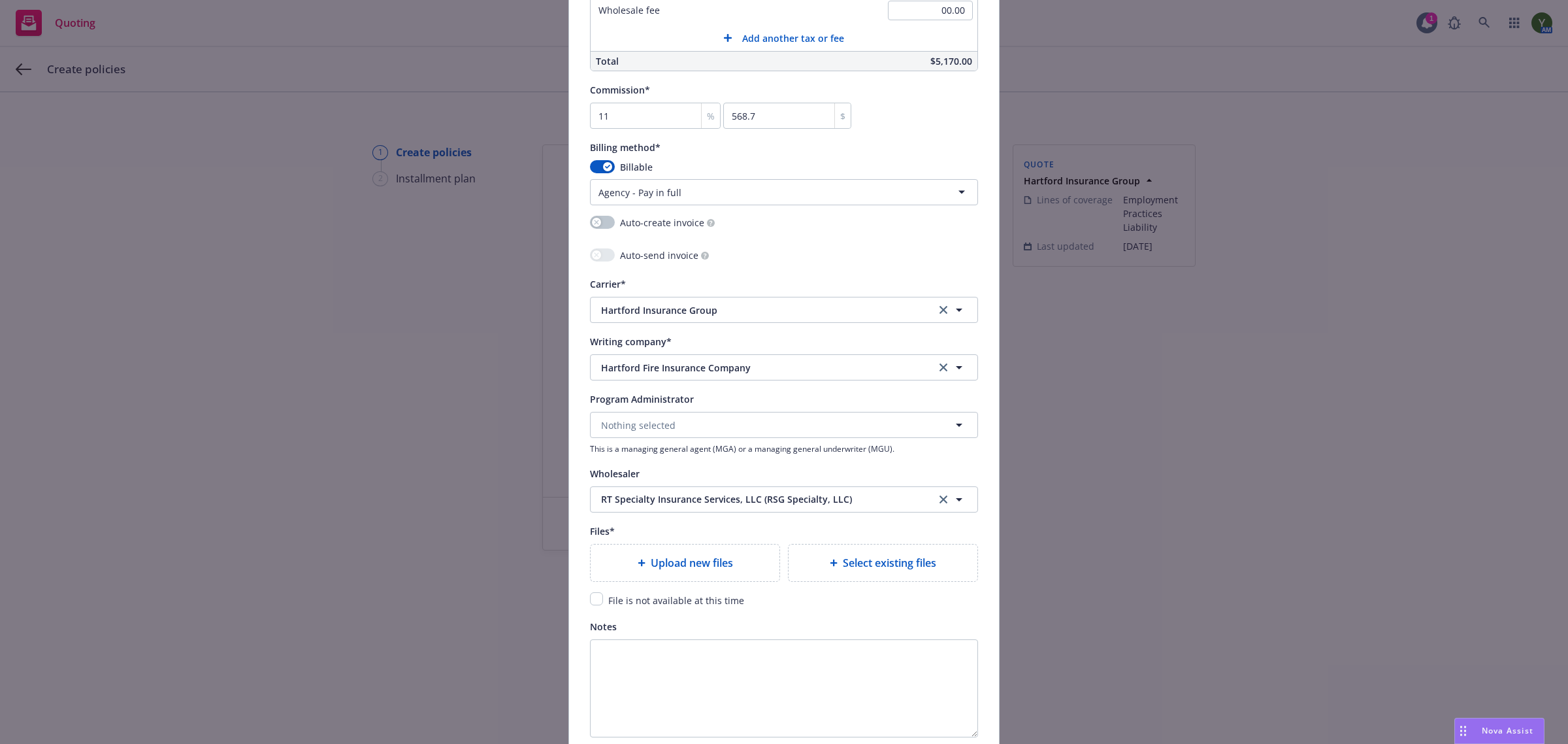
scroll to position [1088, 0]
click at [612, 564] on div "Upload new files" at bounding box center [685, 556] width 168 height 16
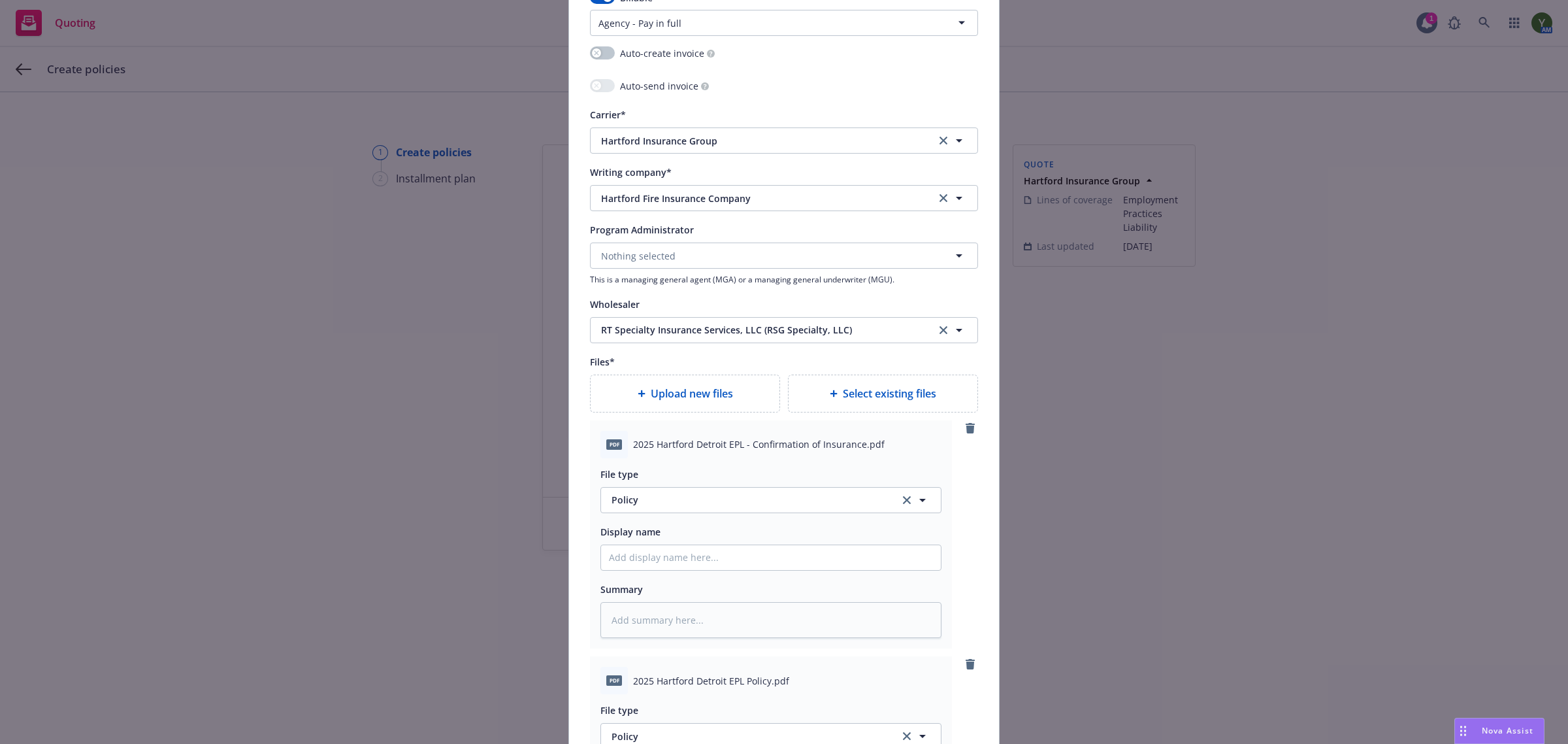
scroll to position [1415, 0]
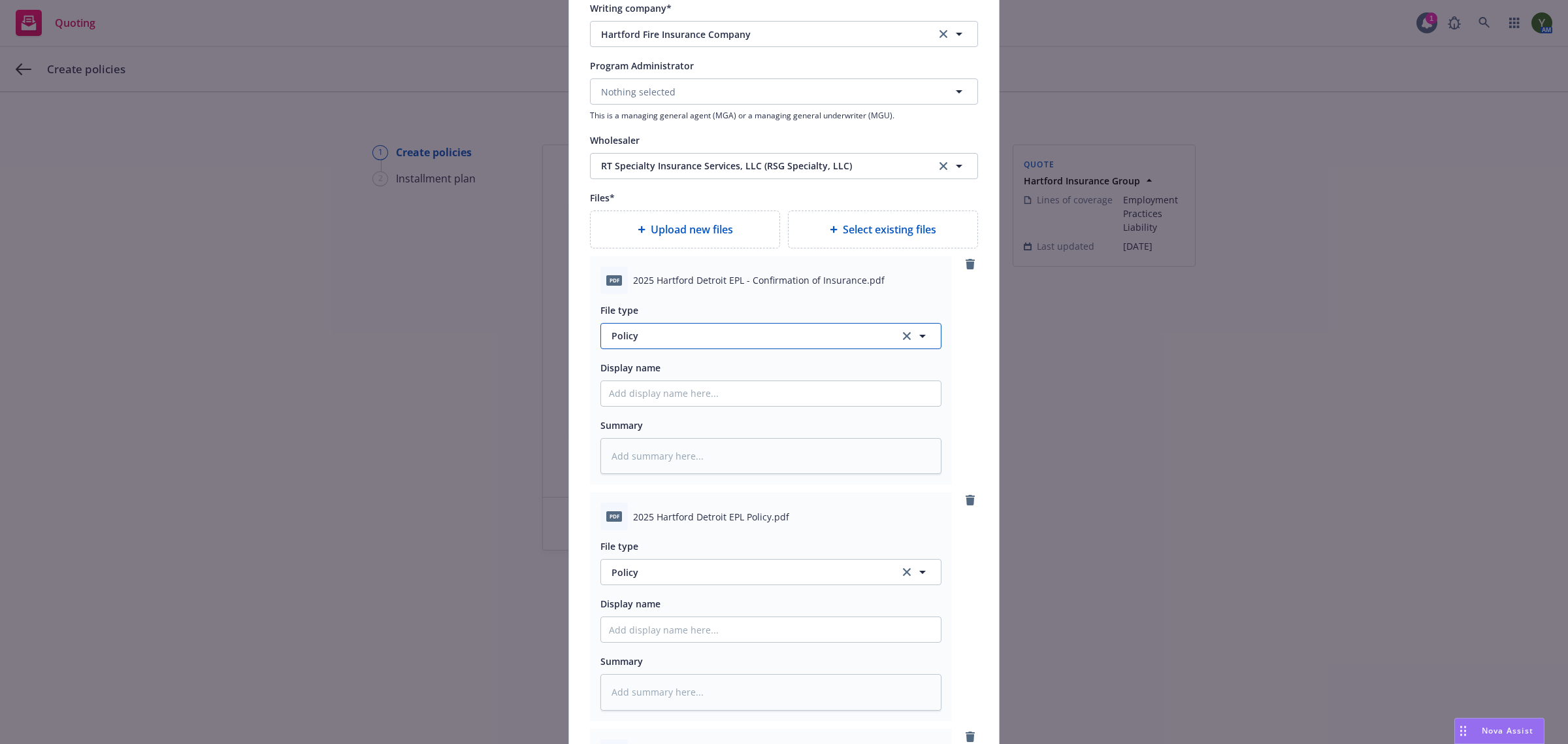
click at [676, 332] on span "Policy" at bounding box center [748, 335] width 273 height 14
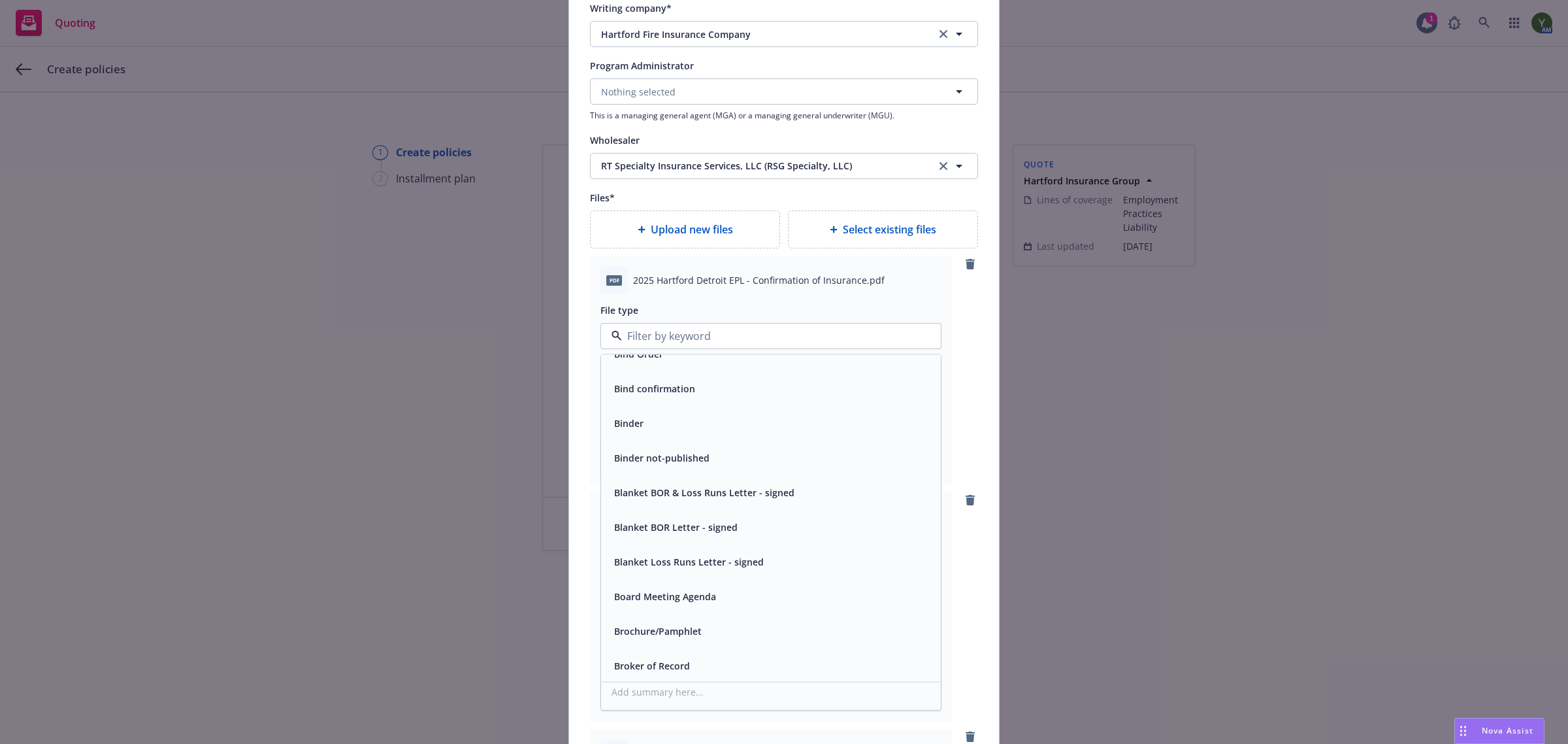
scroll to position [708, 0]
click at [668, 423] on div "Binder" at bounding box center [771, 425] width 324 height 19
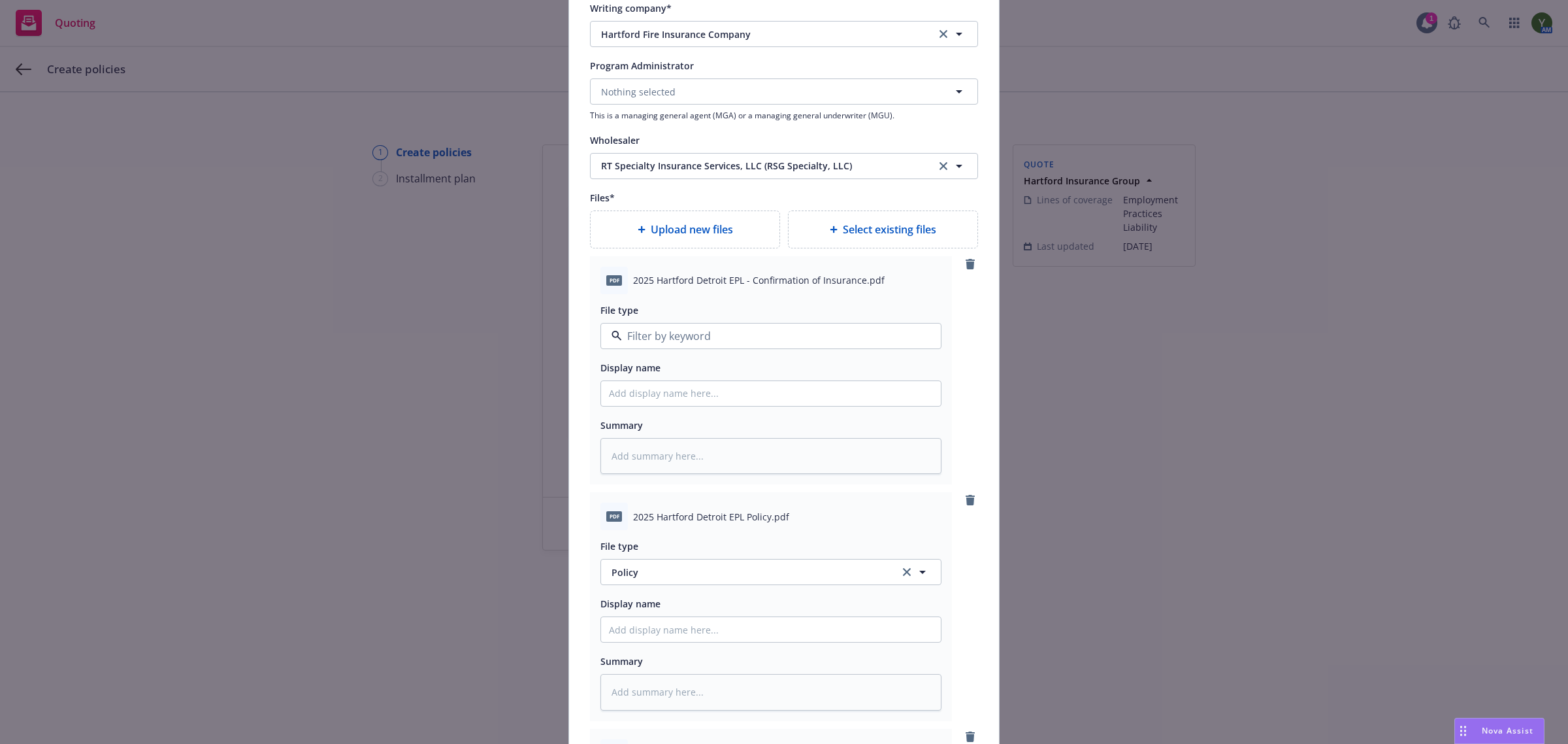
type textarea "x"
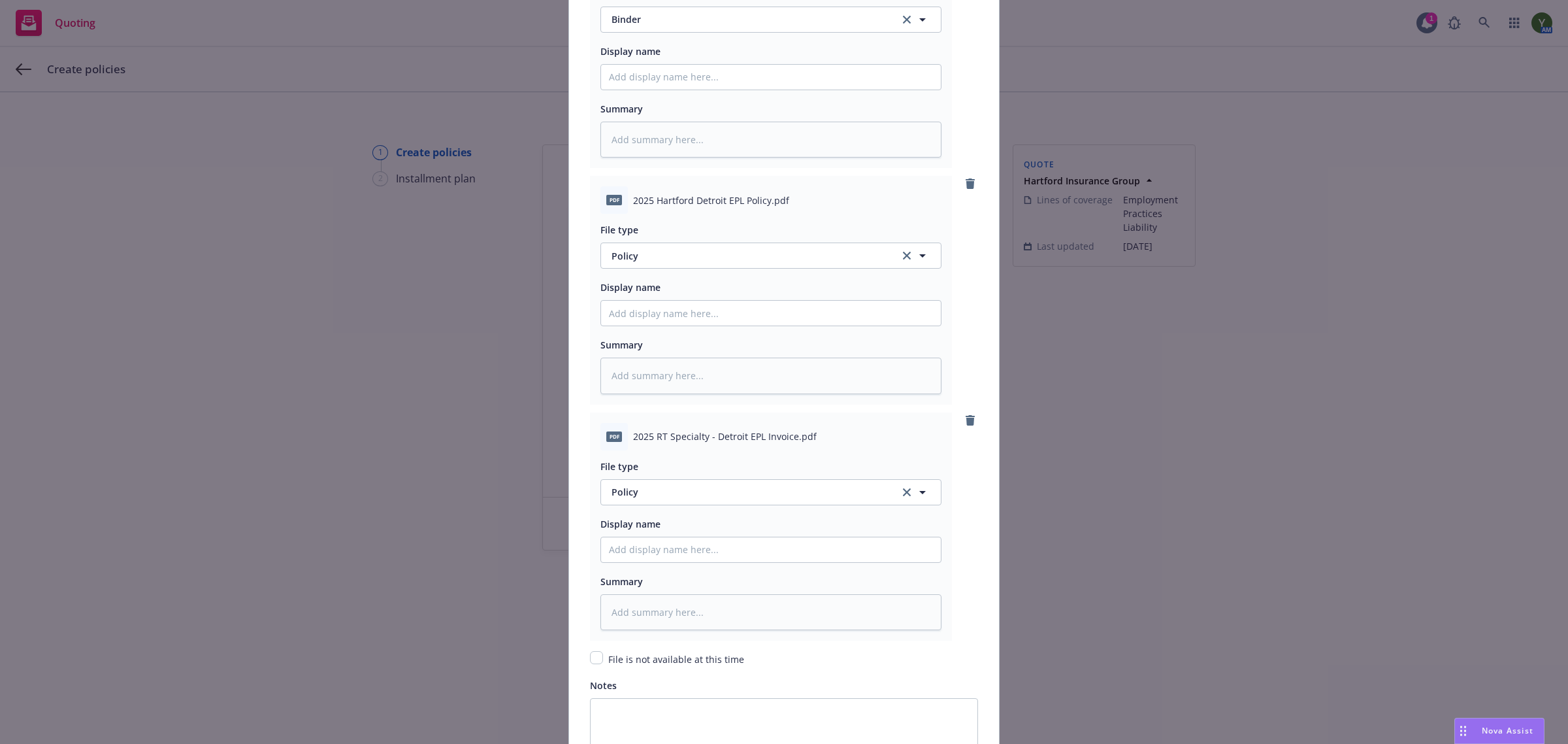
scroll to position [1742, 0]
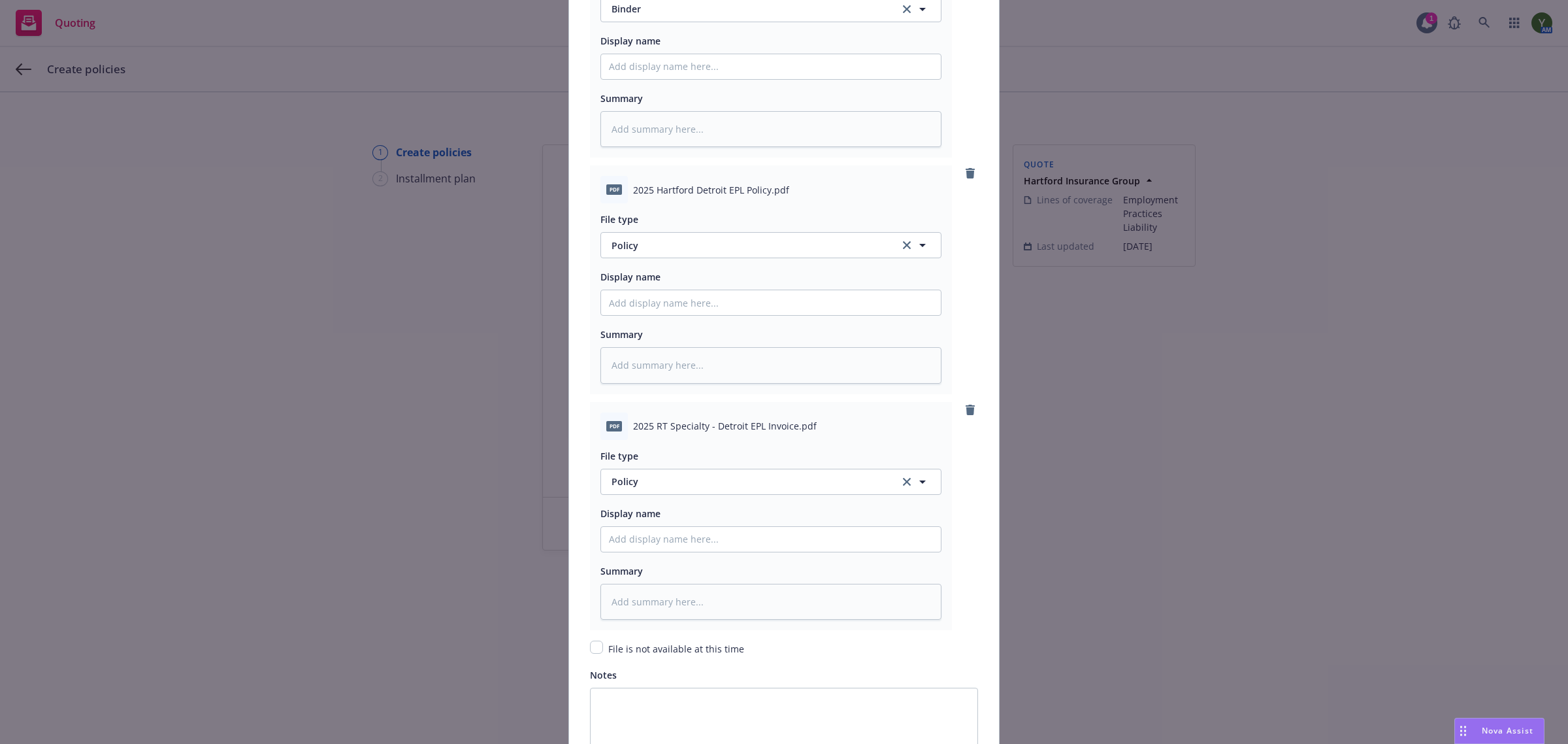
click at [696, 468] on div "File type Policy Policy" at bounding box center [770, 471] width 341 height 47
click at [690, 474] on button "Policy" at bounding box center [770, 482] width 341 height 26
type input "inv"
click at [690, 448] on span "Invoice - Third Party" at bounding box center [659, 445] width 90 height 14
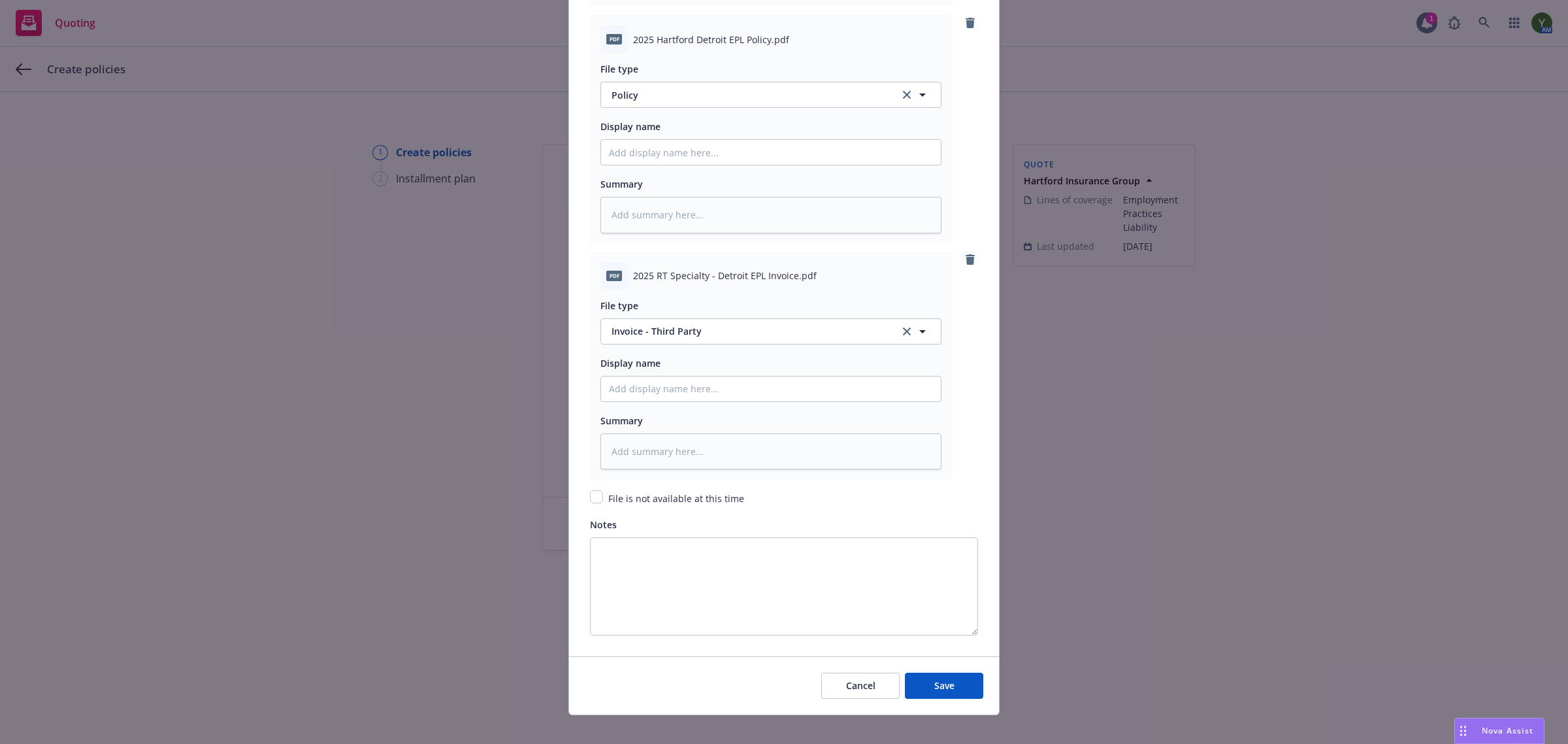
scroll to position [1906, 0]
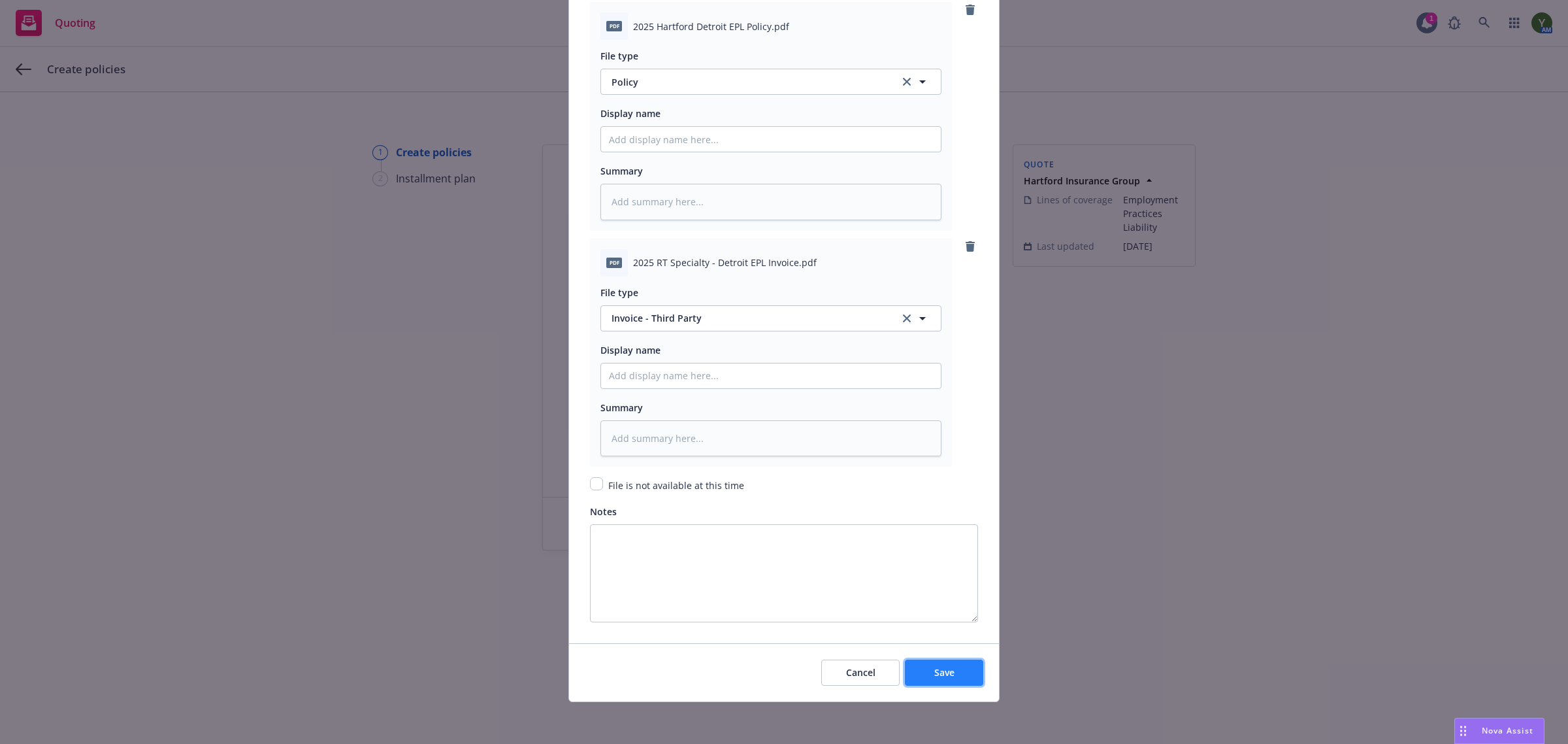
click at [936, 680] on button "Save" at bounding box center [944, 673] width 79 height 26
type textarea "x"
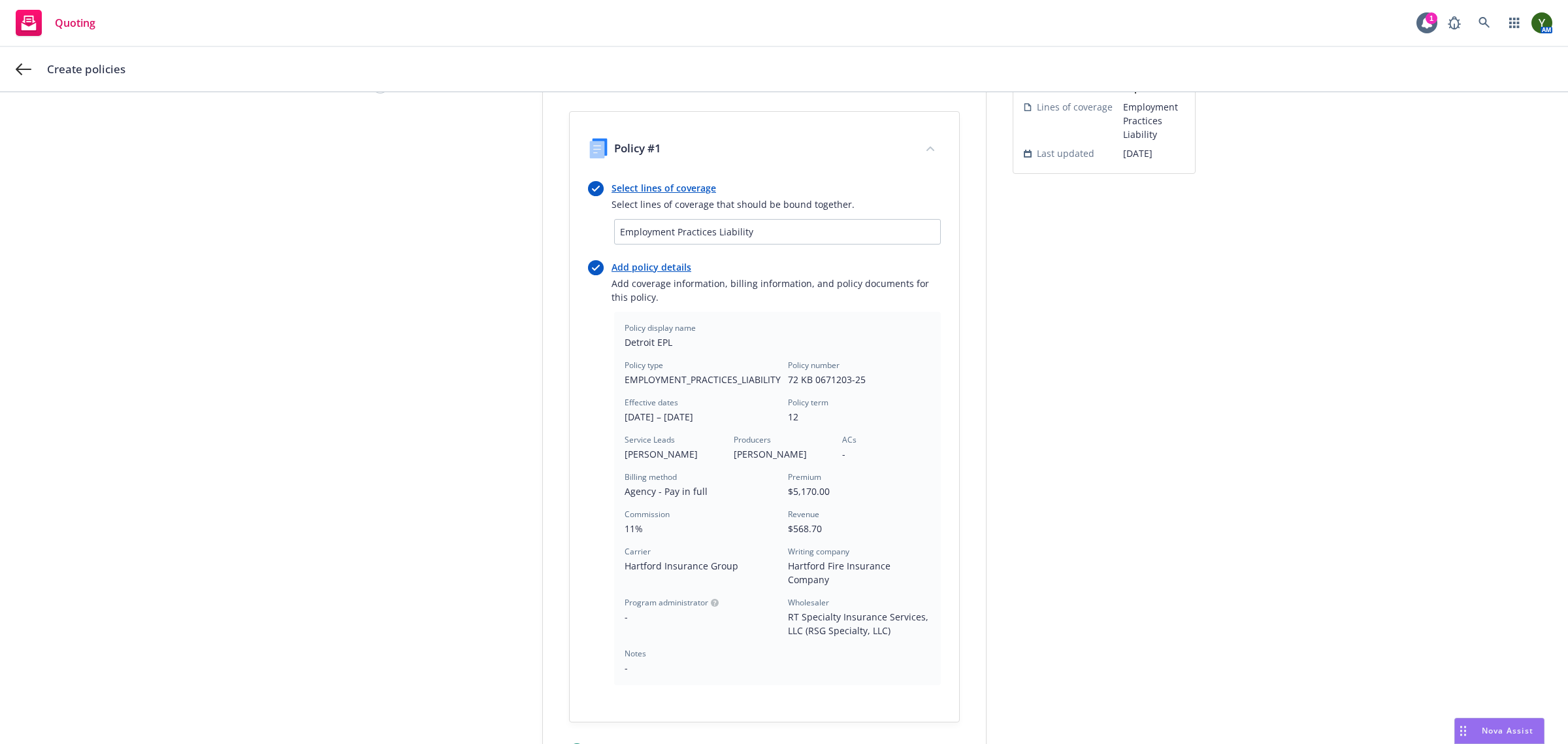
scroll to position [271, 0]
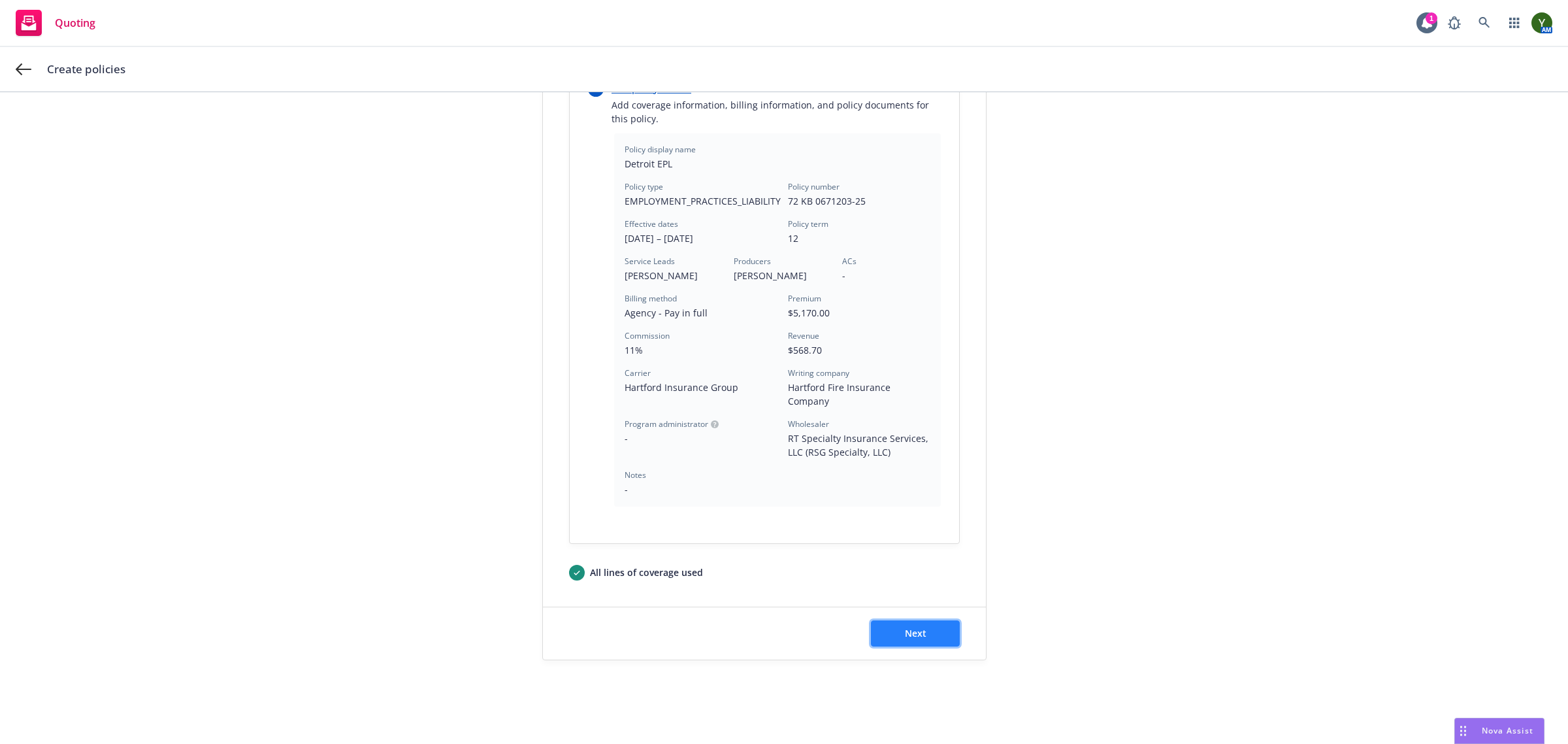
click at [897, 629] on button "Next" at bounding box center [916, 633] width 89 height 26
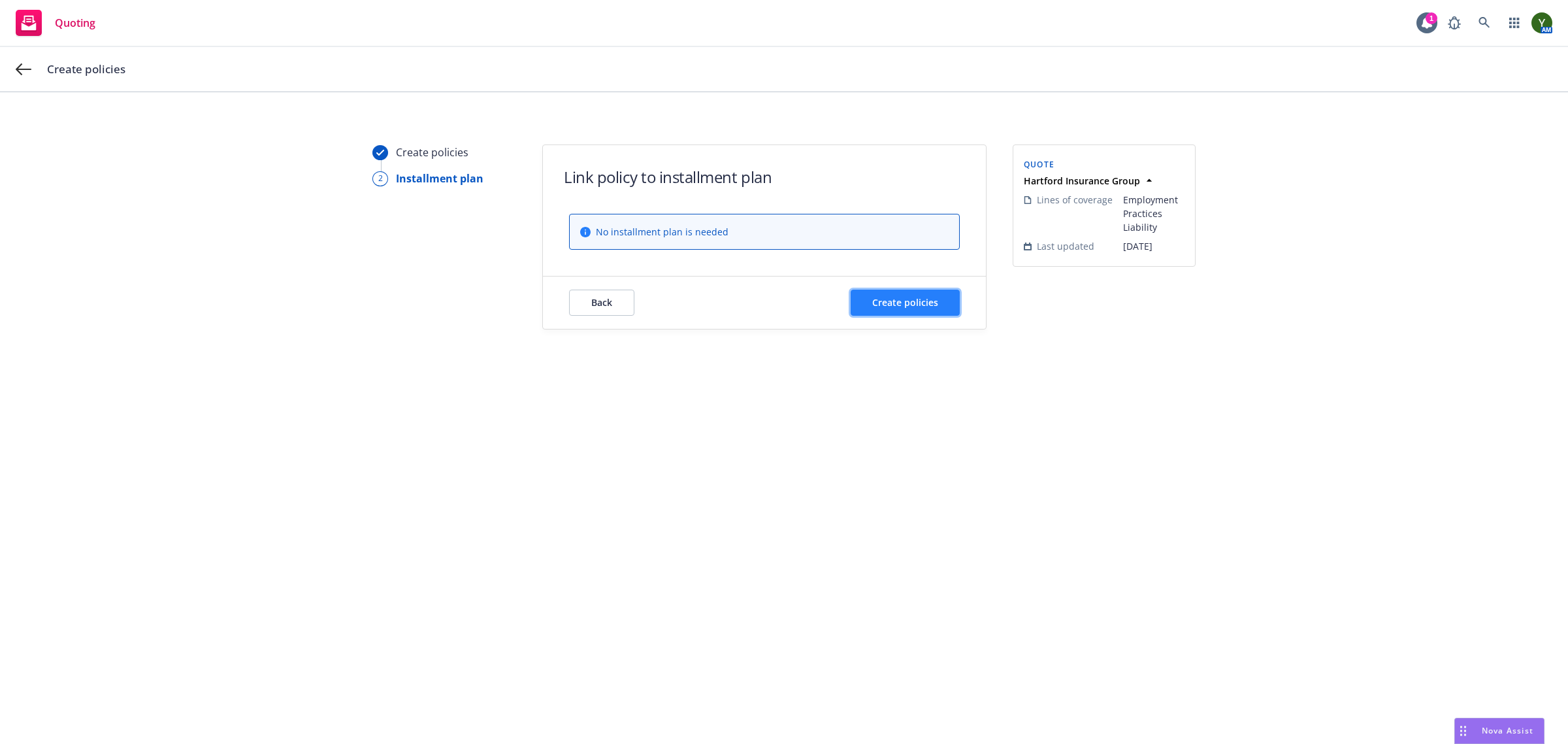
click at [893, 296] on span "Create policies" at bounding box center [905, 302] width 66 height 12
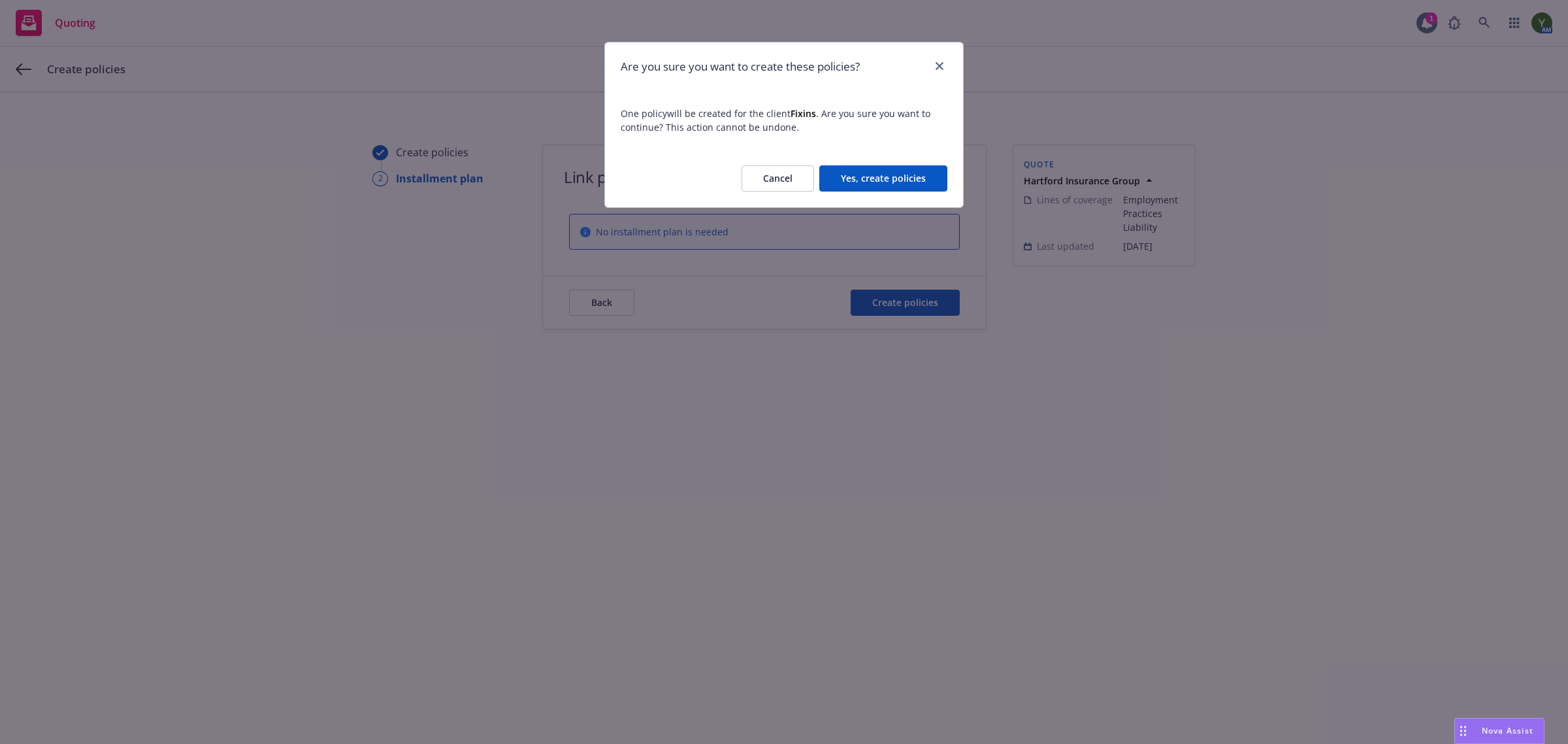
click at [858, 169] on button "Yes, create policies" at bounding box center [883, 178] width 128 height 26
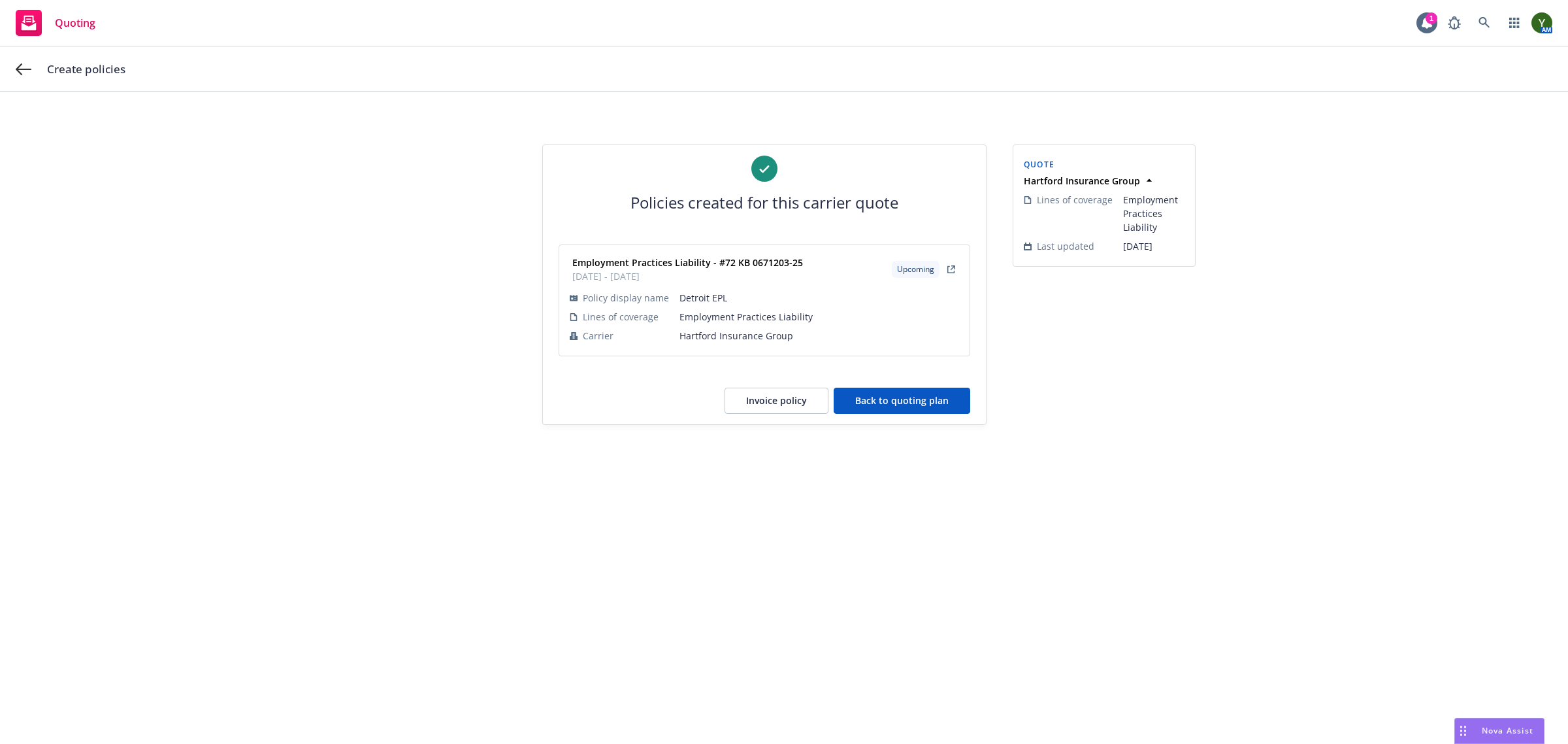
click at [807, 409] on button "Invoice policy" at bounding box center [776, 400] width 104 height 26
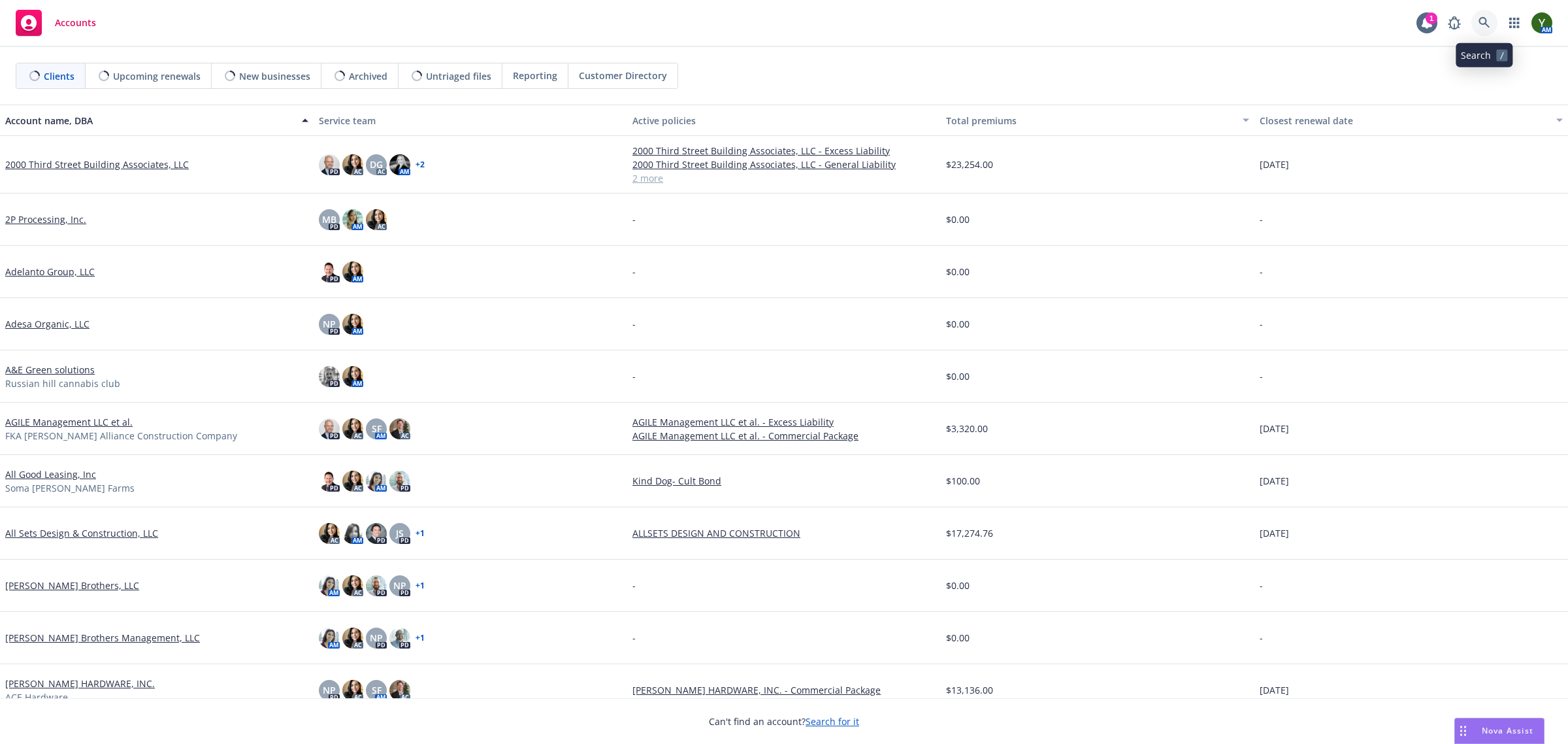
click at [1477, 26] on link at bounding box center [1484, 23] width 26 height 26
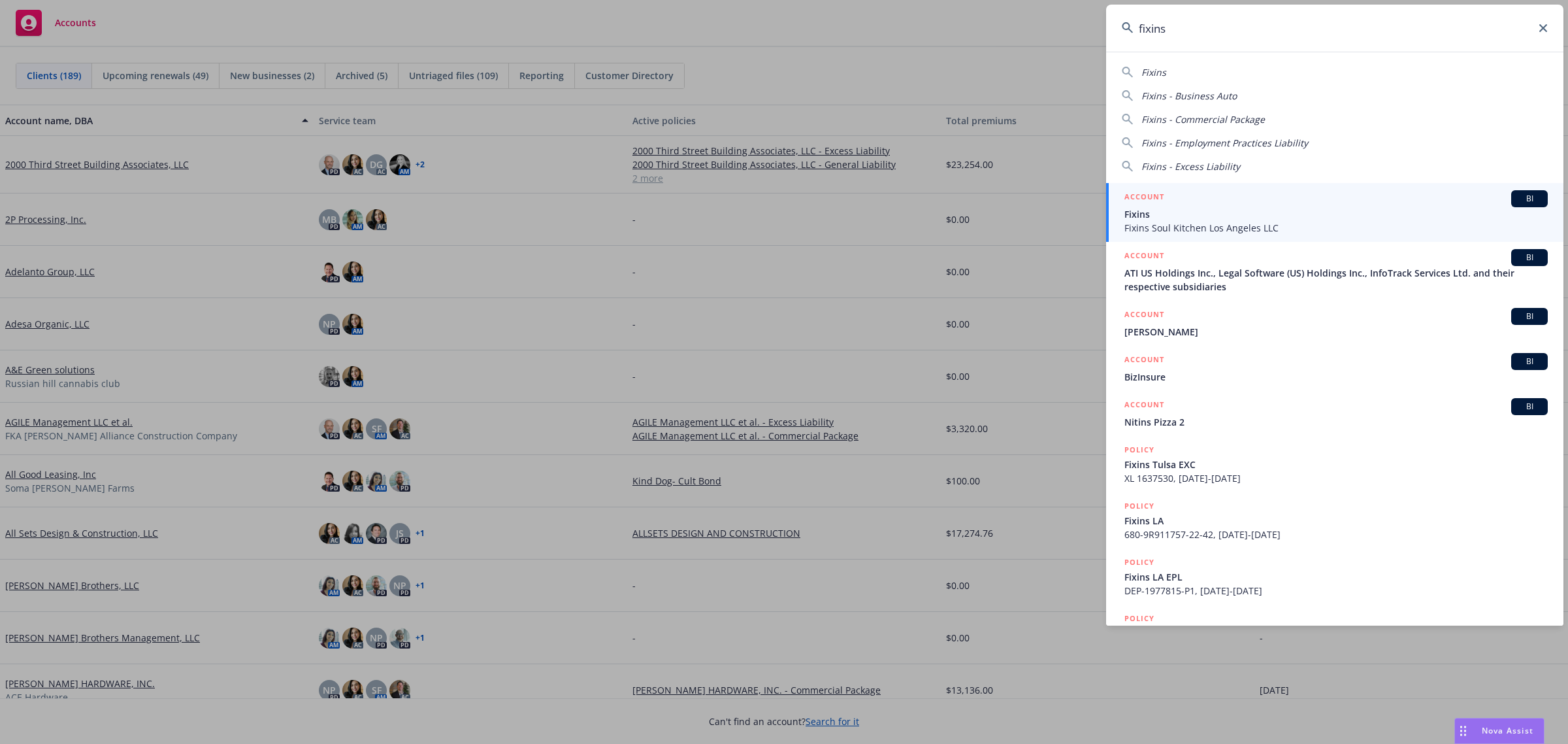
type input "fixins"
click at [1168, 204] on div "ACCOUNT BI" at bounding box center [1336, 199] width 423 height 17
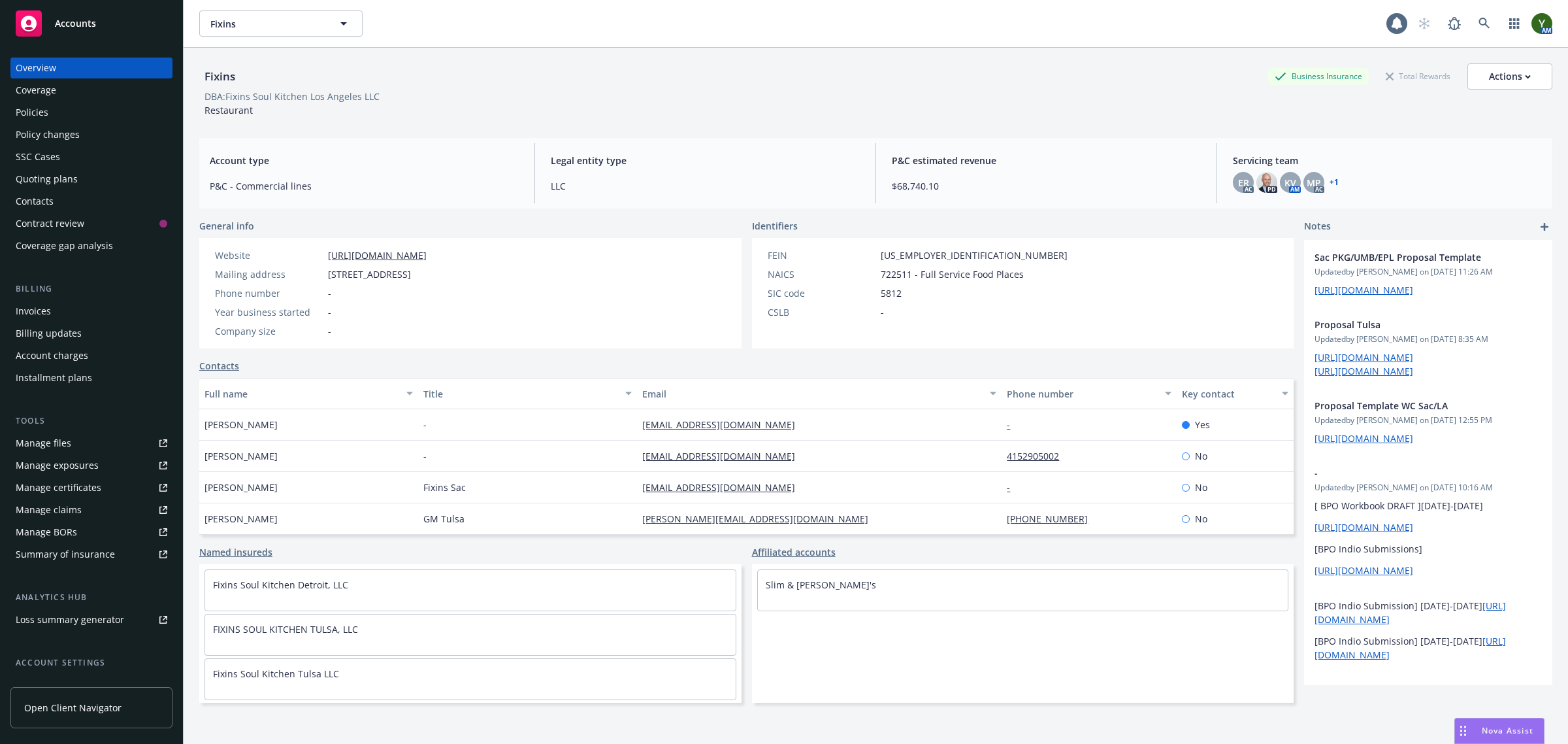
click at [31, 118] on div "Policies" at bounding box center [32, 112] width 33 height 21
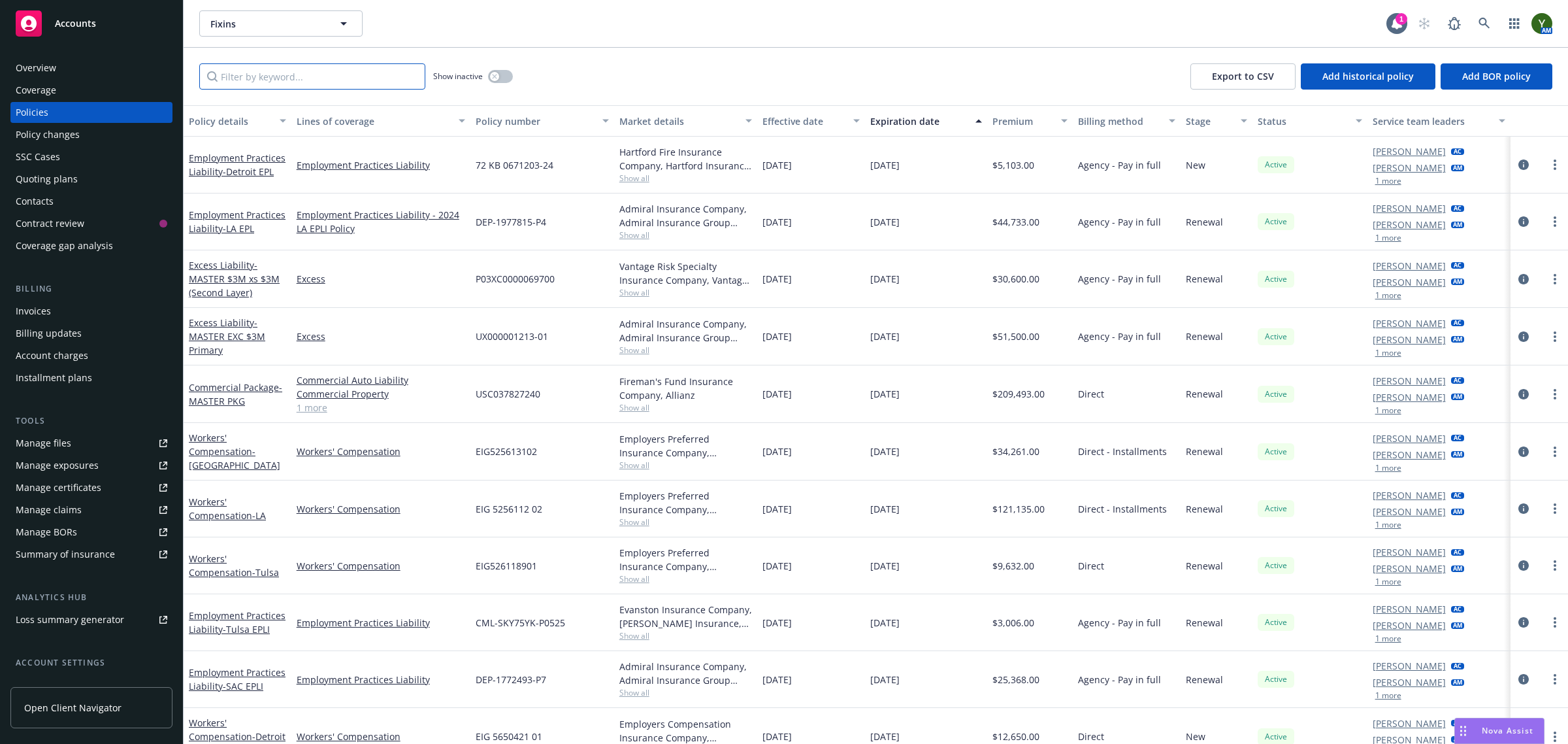
click at [282, 80] on input "Filter by keyword..." at bounding box center [312, 76] width 226 height 26
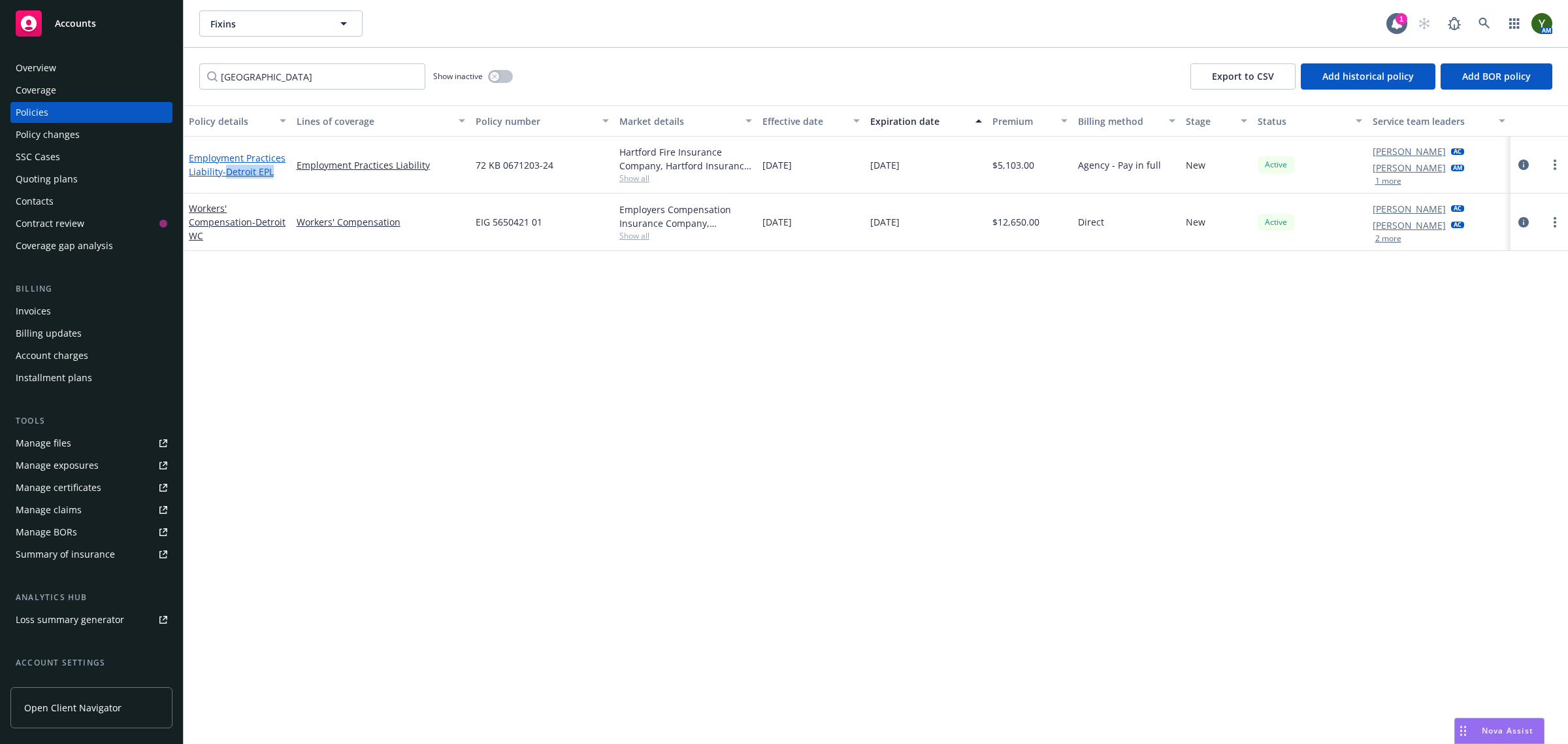
drag, startPoint x: 286, startPoint y: 172, endPoint x: 232, endPoint y: 174, distance: 54.0
click at [232, 174] on div "Employment Practices Liability - Detroit EPL" at bounding box center [237, 165] width 108 height 57
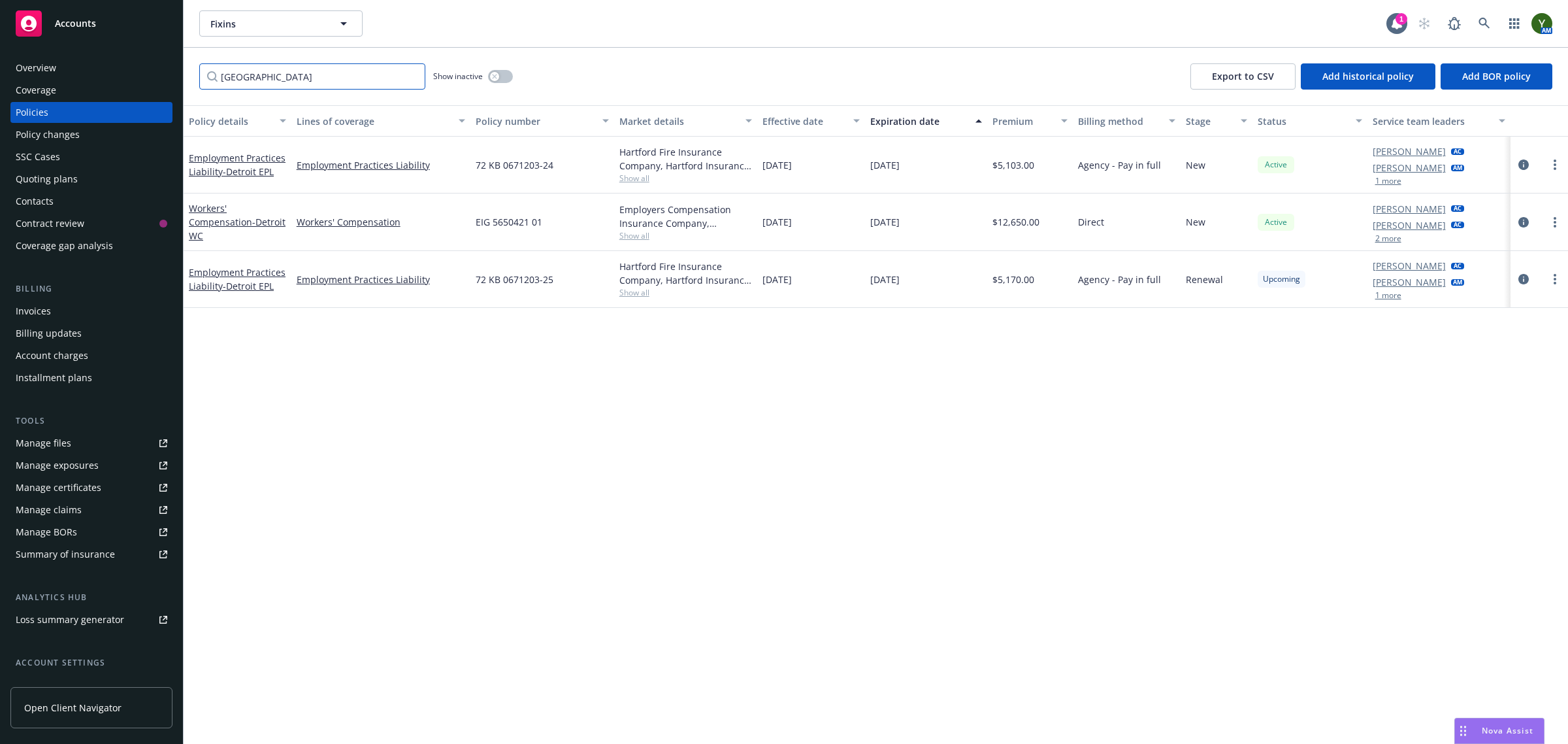
click at [302, 84] on input "detroit" at bounding box center [312, 76] width 226 height 26
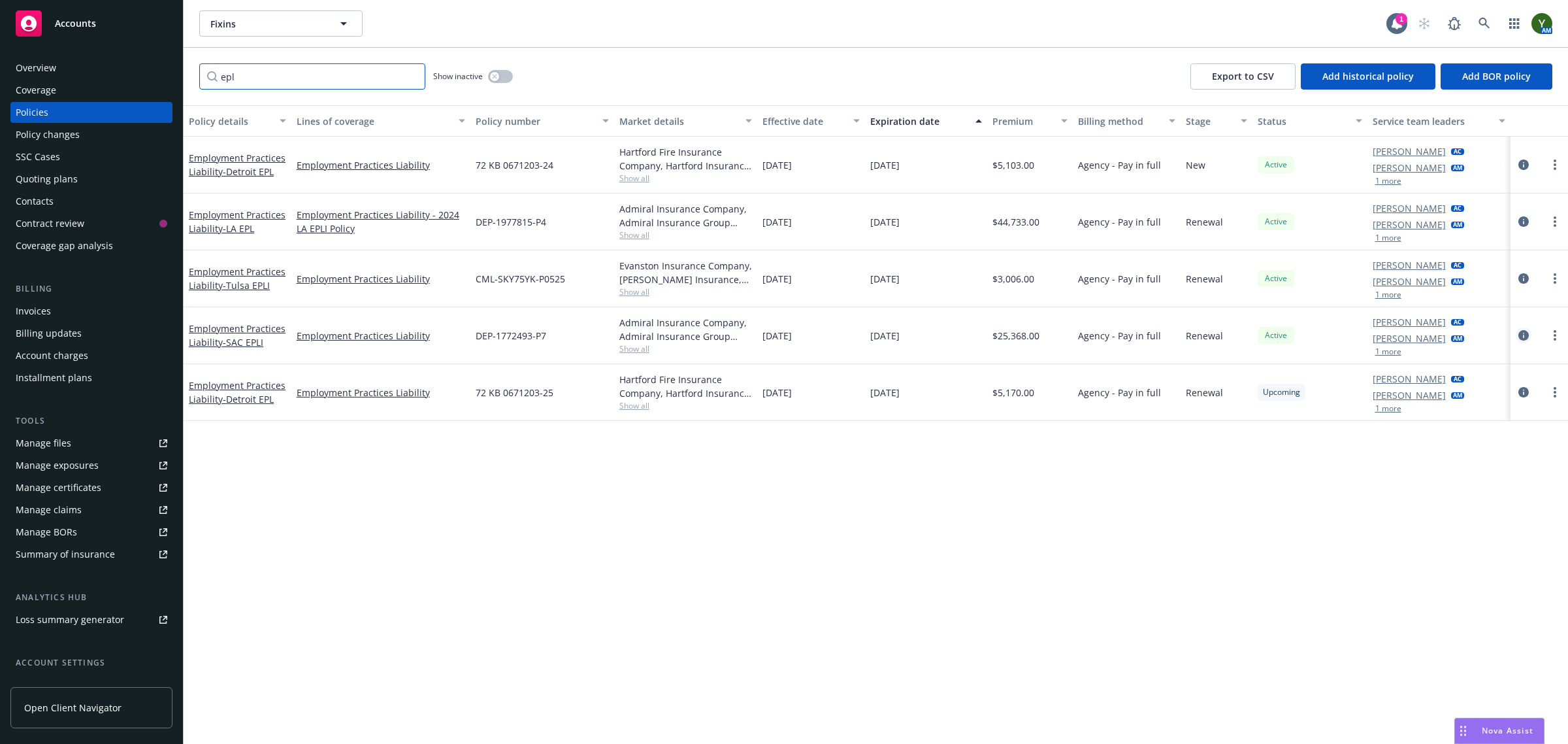
type input "epl"
click at [1521, 335] on icon "circleInformation" at bounding box center [1524, 335] width 11 height 11
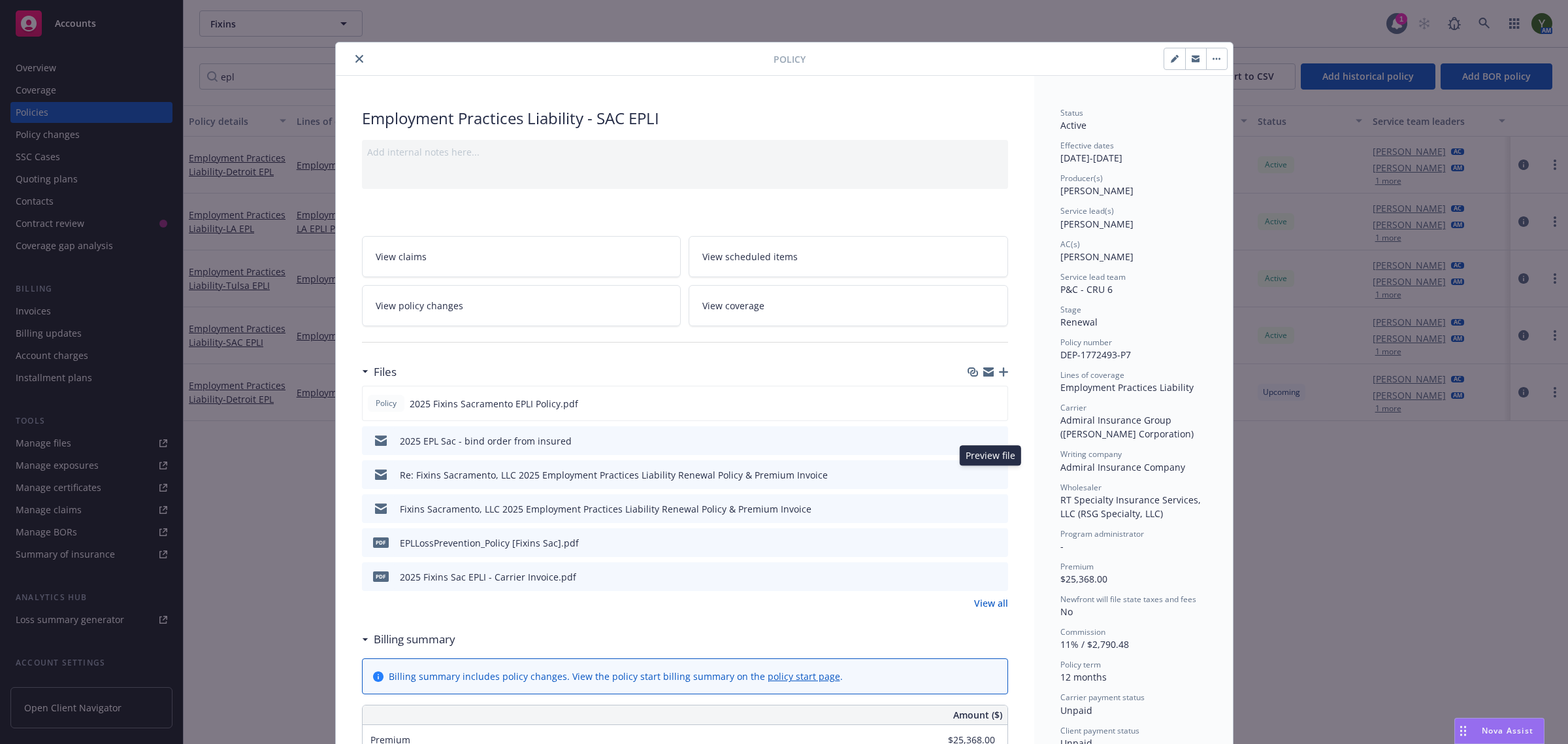
click at [990, 472] on icon "preview file" at bounding box center [996, 473] width 11 height 9
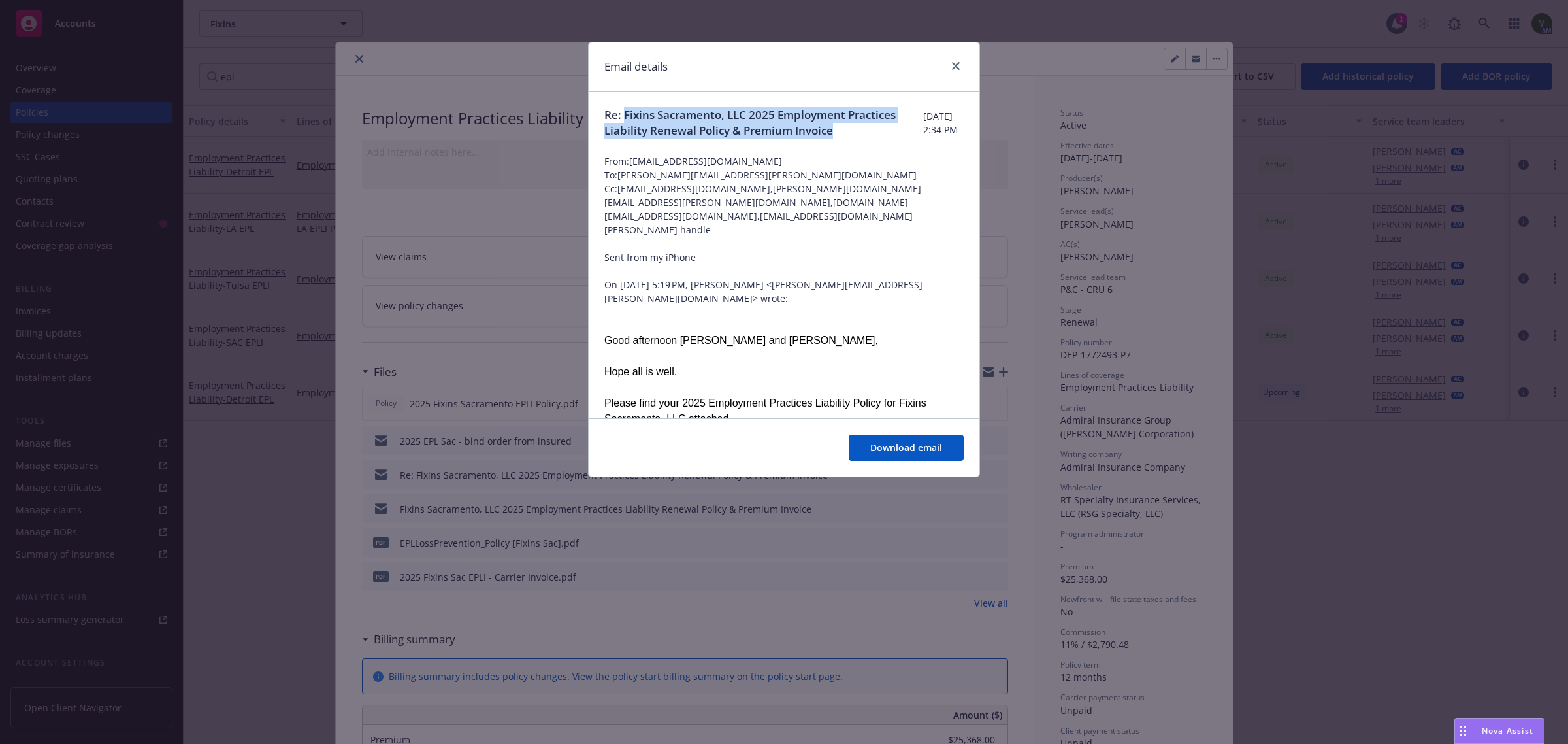
drag, startPoint x: 652, startPoint y: 148, endPoint x: 626, endPoint y: 106, distance: 49.4
click at [626, 107] on span "Re: Fixins Sacramento, LLC 2025 Employment Practices Liability Renewal Policy &…" at bounding box center [764, 123] width 319 height 31
copy span "Fixins Sacramento, LLC 2025 Employment Practices Liability Renewal Policy & Pre…"
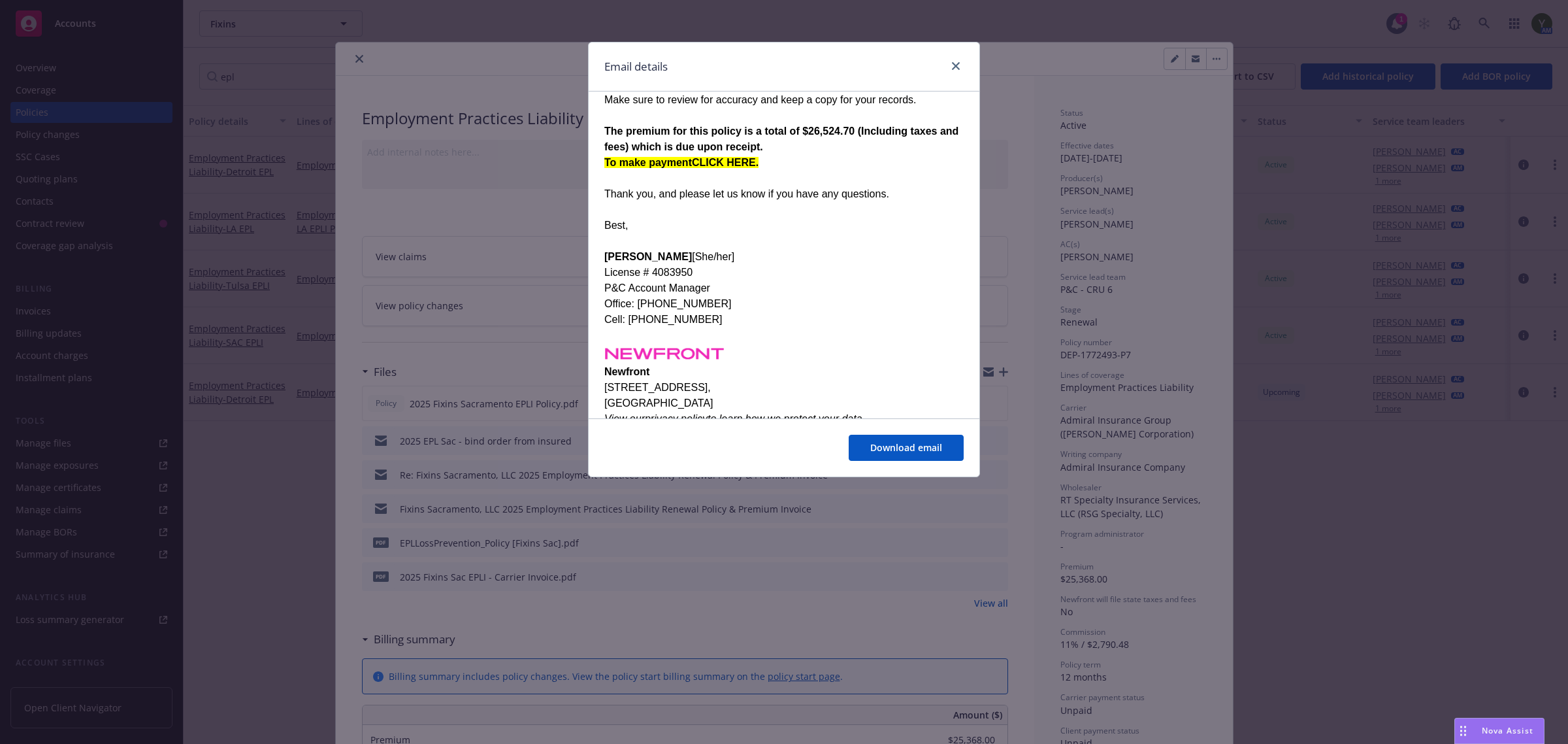
scroll to position [217, 0]
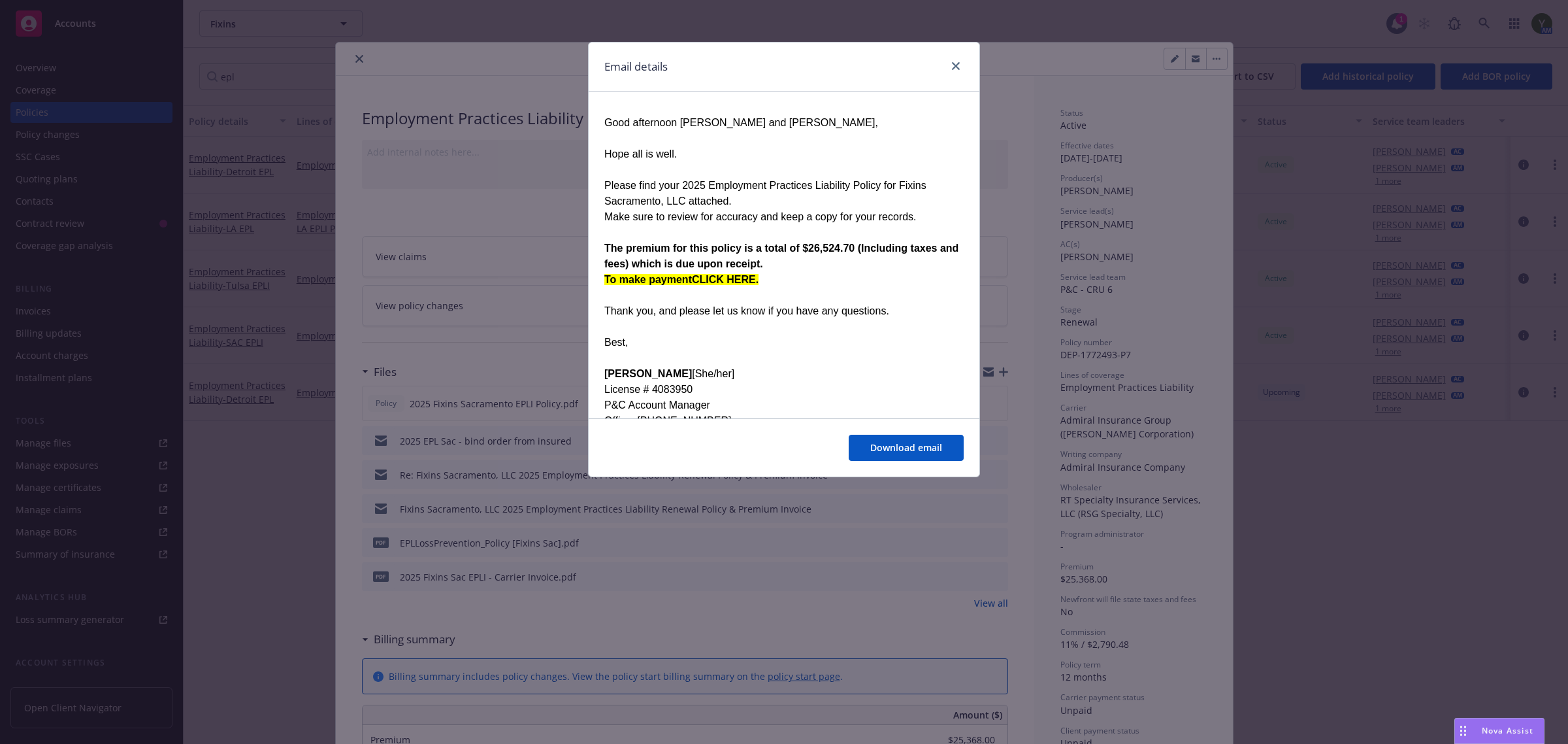
drag, startPoint x: 639, startPoint y: 352, endPoint x: 603, endPoint y: 132, distance: 222.9
click at [603, 132] on div "Re: Fixins Sacramento, LLC 2025 Employment Practices Liability Renewal Policy &…" at bounding box center [784, 238] width 391 height 728
copy div "Good afternoon John and Michelle, Hope all is well. Please find your 2025 Emplo…"
click at [943, 71] on div at bounding box center [953, 66] width 21 height 17
click at [962, 59] on div at bounding box center [953, 66] width 21 height 17
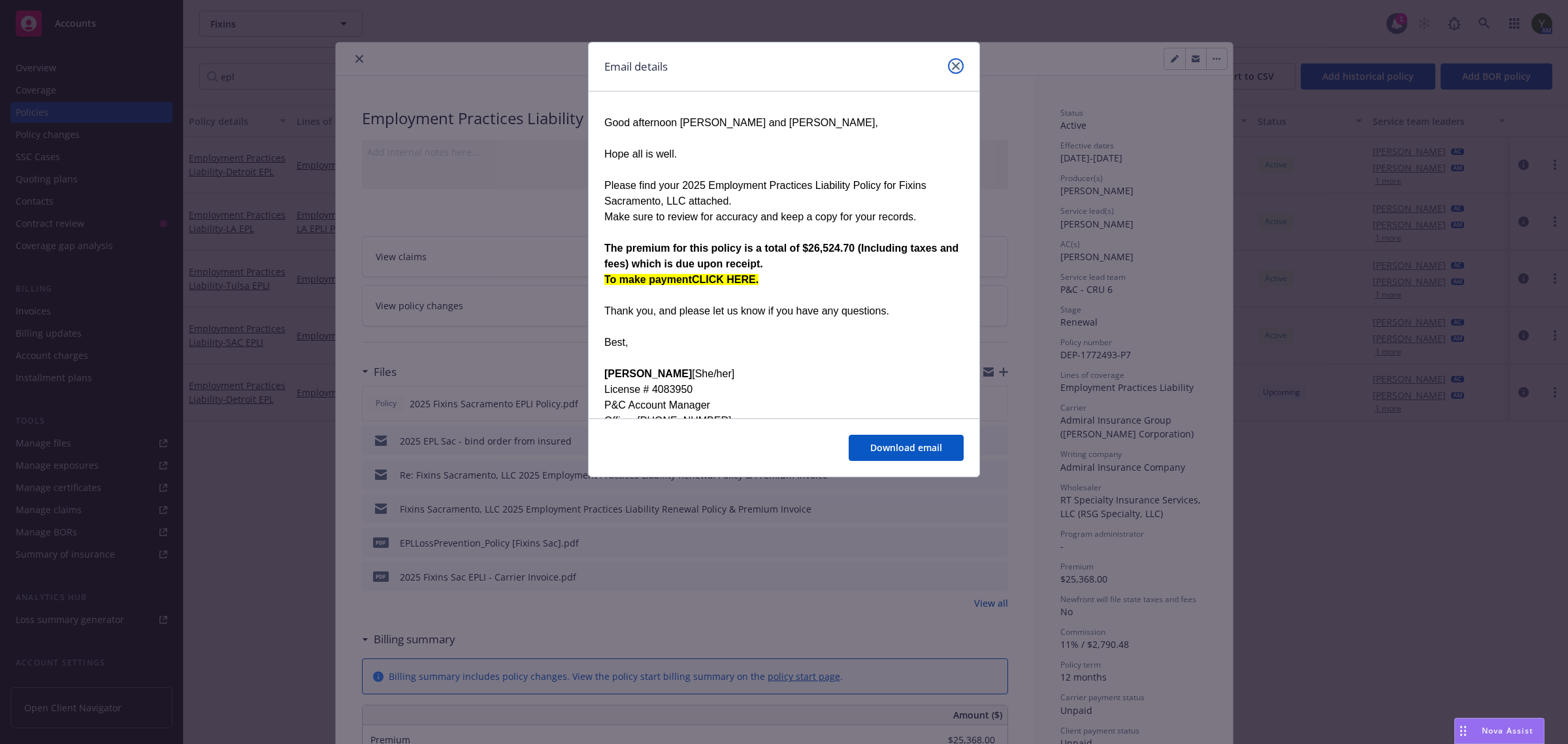
click at [952, 66] on icon "close" at bounding box center [956, 66] width 8 height 8
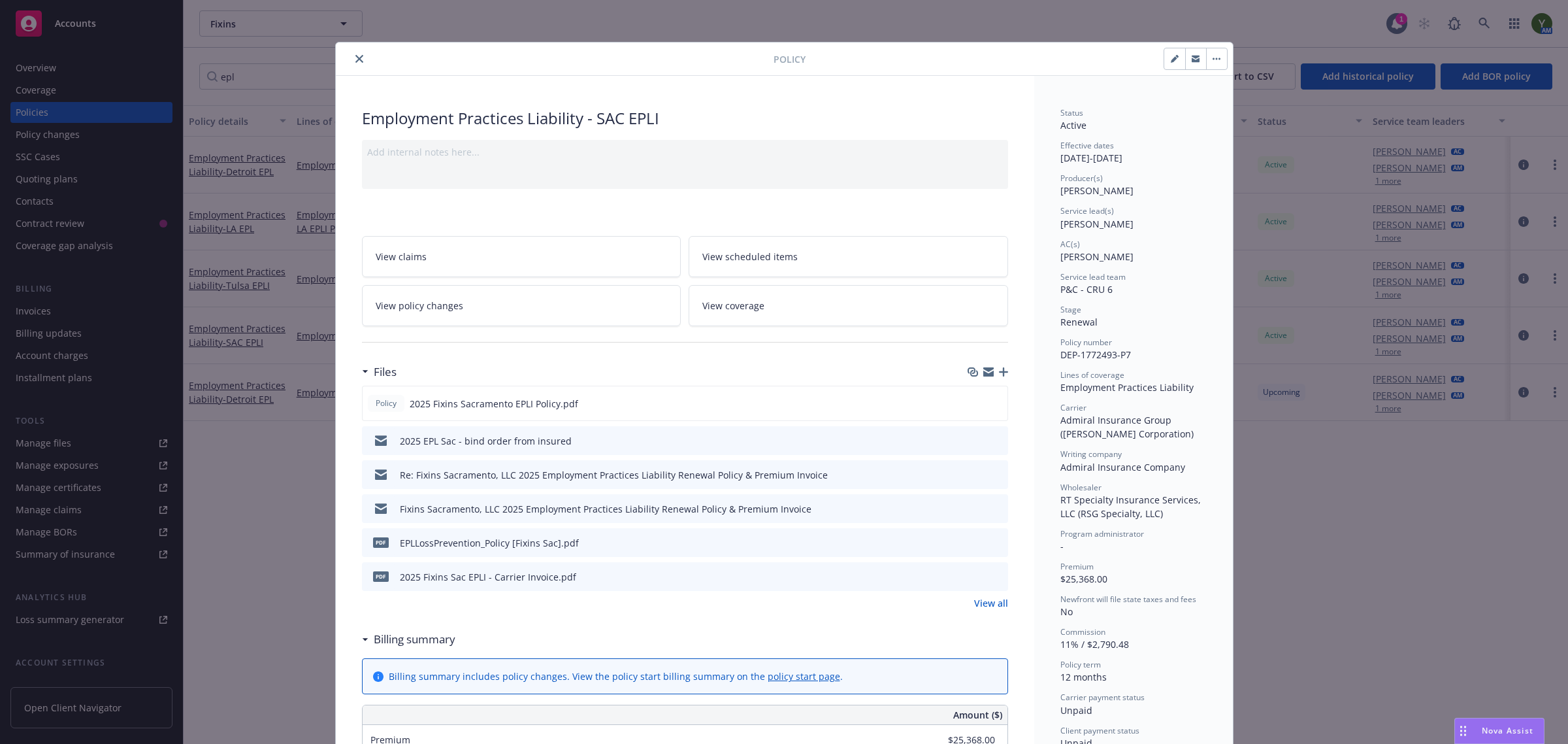
click at [357, 66] on div at bounding box center [557, 59] width 432 height 16
click at [352, 60] on button "close" at bounding box center [359, 59] width 16 height 16
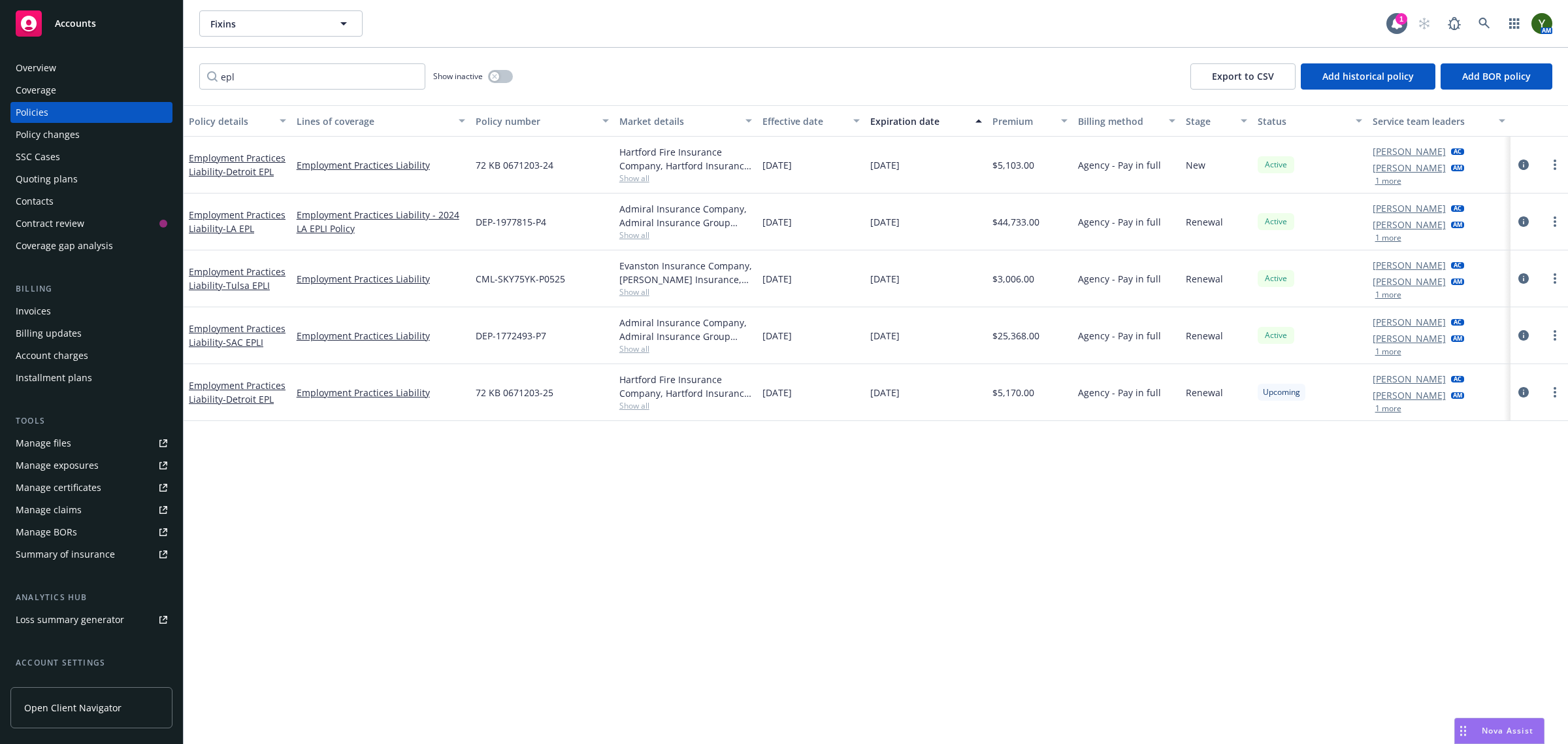
click at [49, 204] on div "Contacts" at bounding box center [34, 201] width 38 height 21
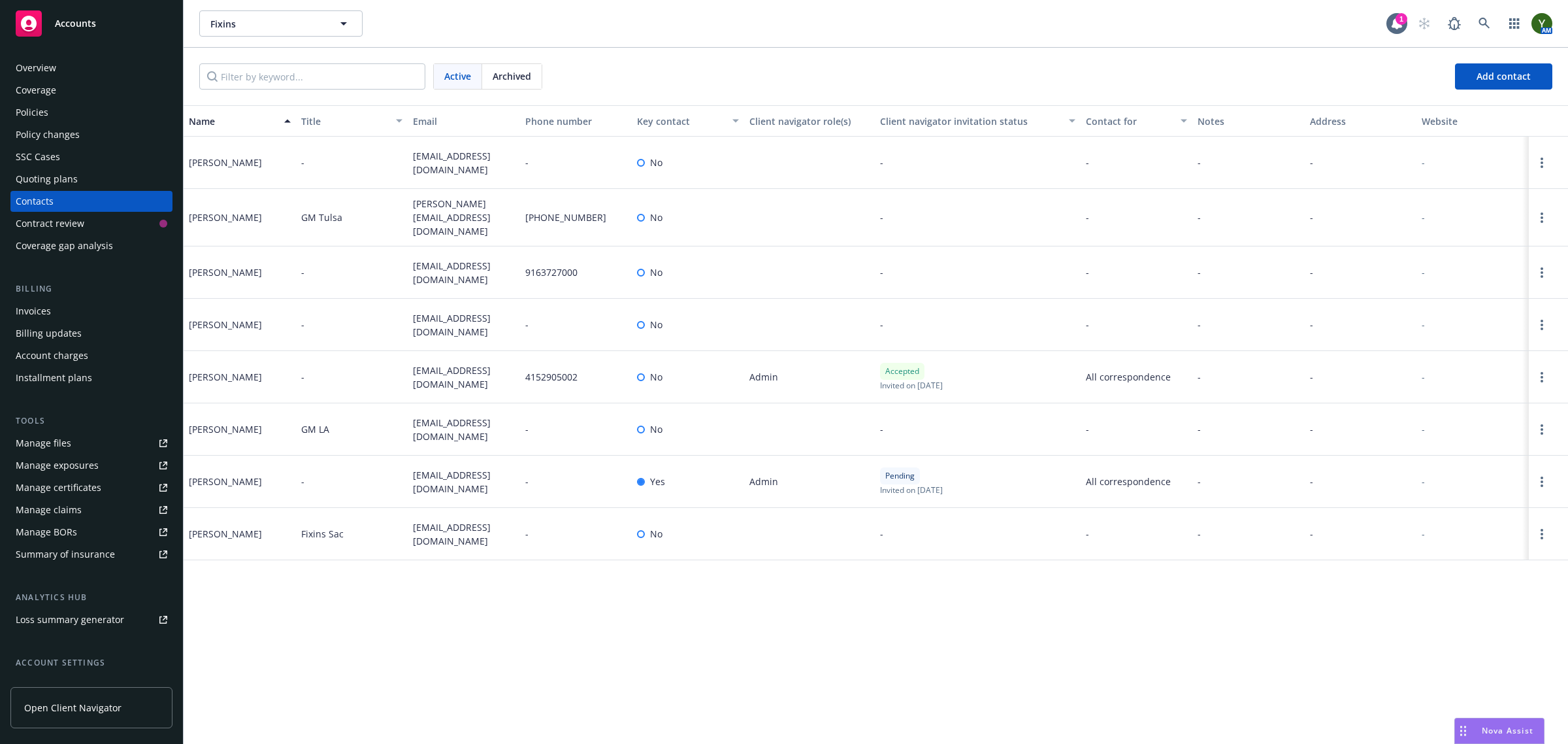
click at [53, 115] on div "Policies" at bounding box center [91, 112] width 152 height 21
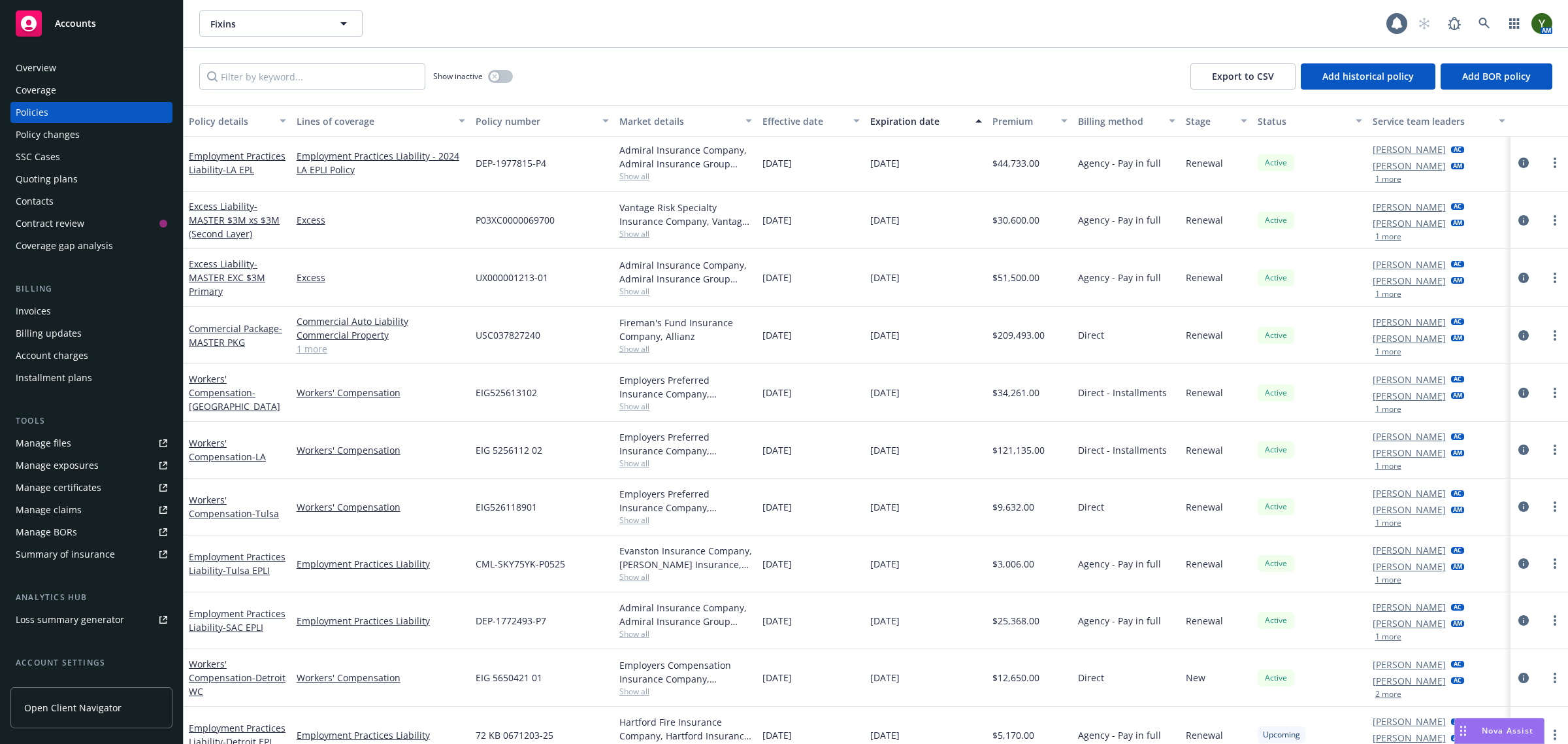
scroll to position [80, 0]
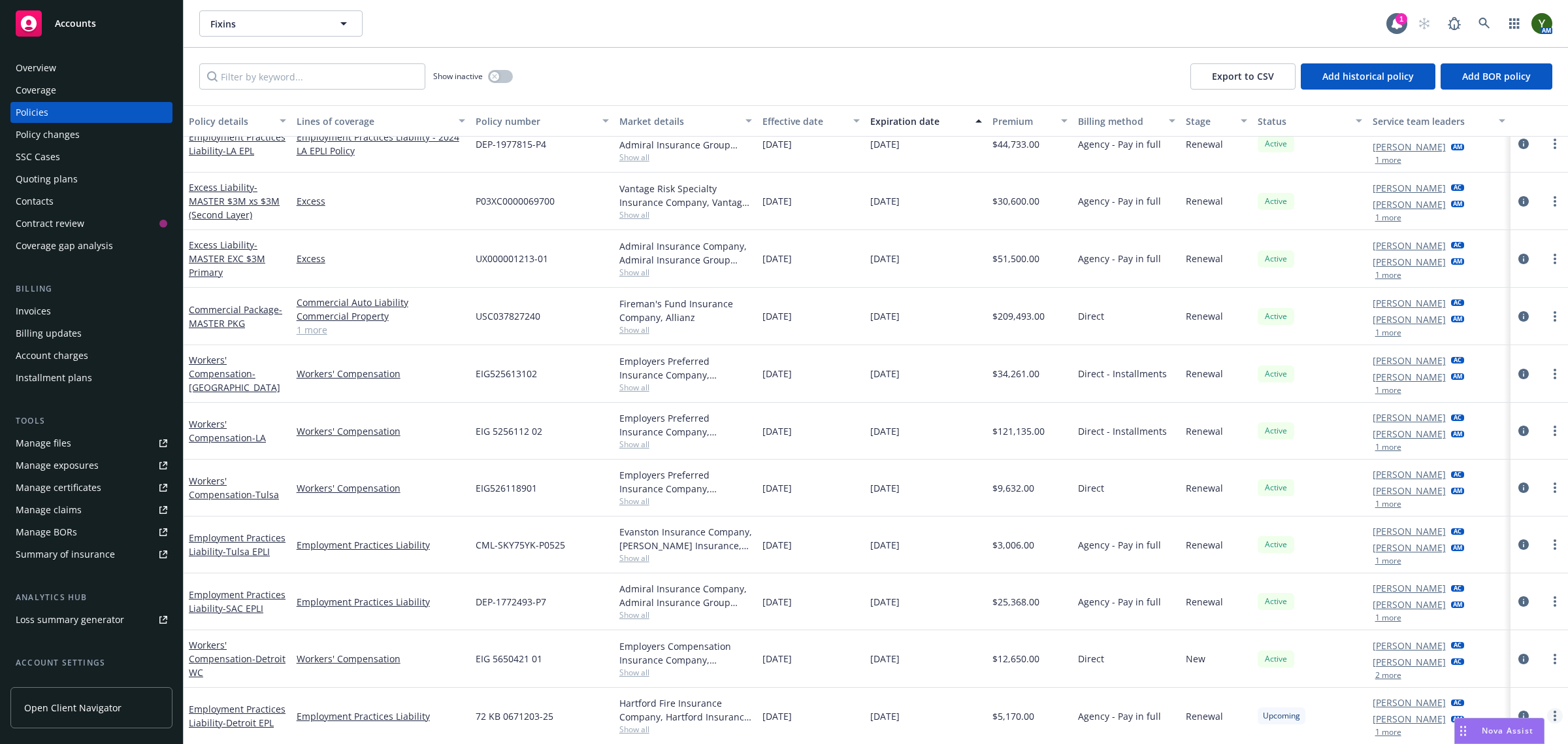
click at [1547, 711] on link "more" at bounding box center [1555, 715] width 16 height 16
click at [1504, 670] on link "Copy logging email" at bounding box center [1486, 673] width 154 height 26
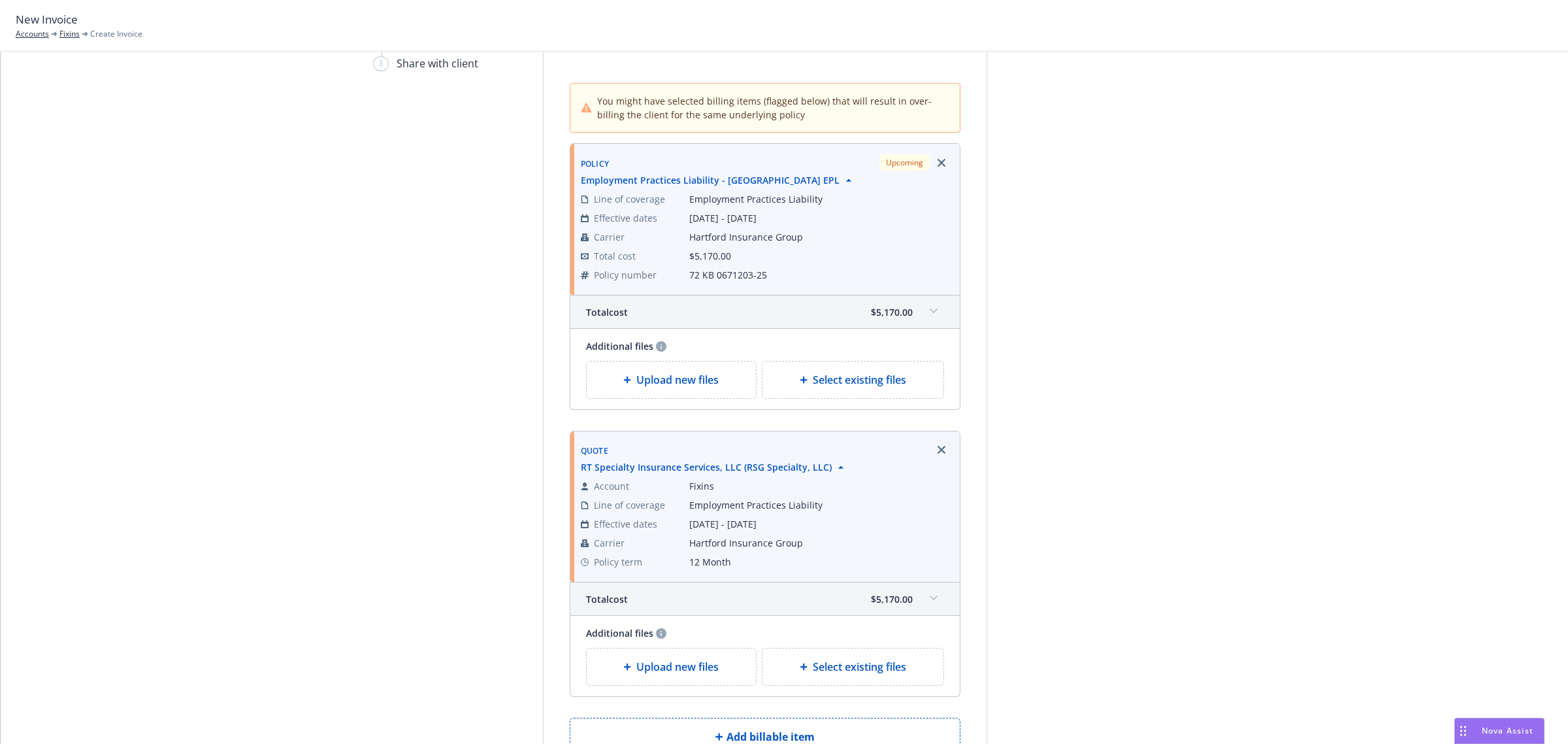
scroll to position [109, 0]
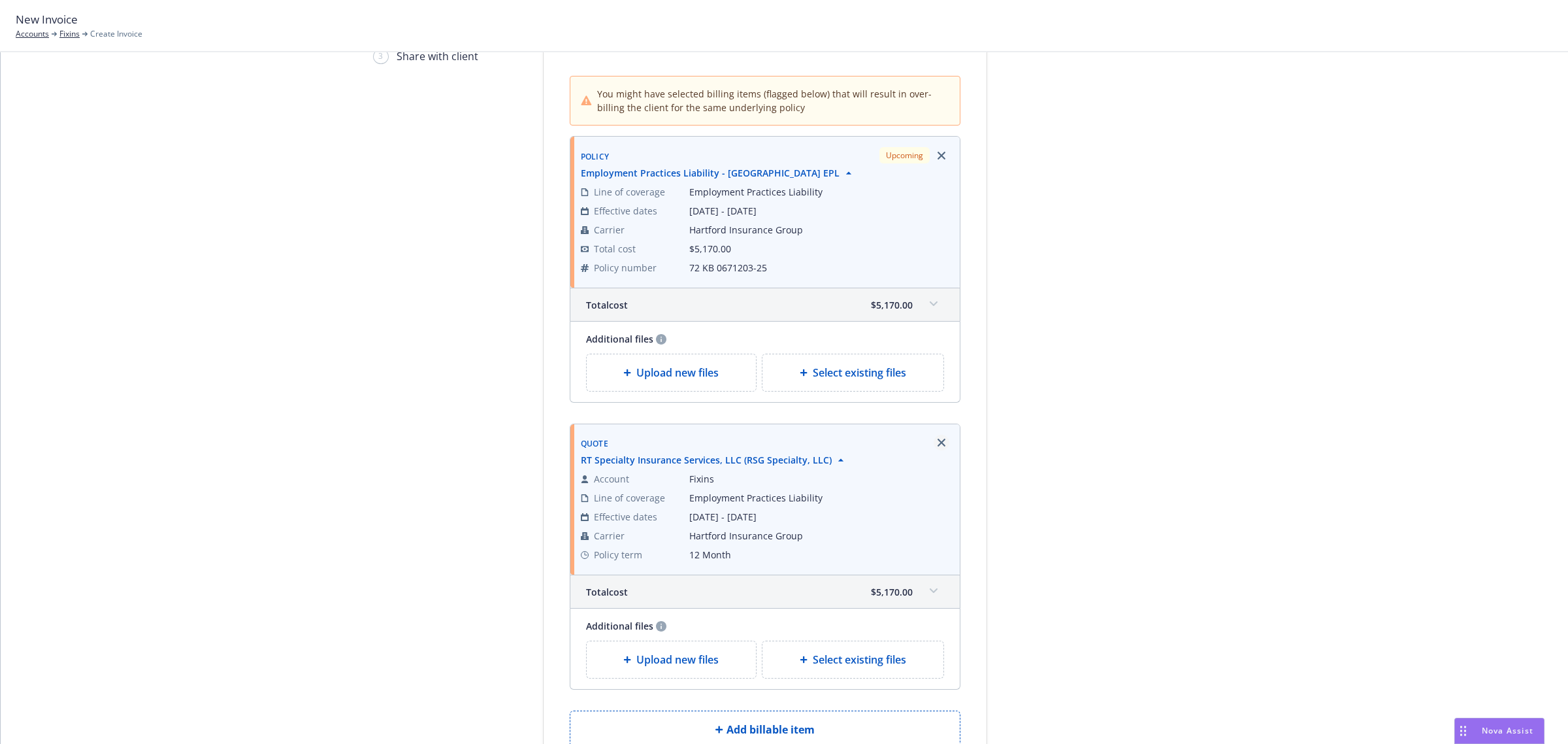
click at [938, 440] on icon "Remove browser" at bounding box center [941, 442] width 8 height 8
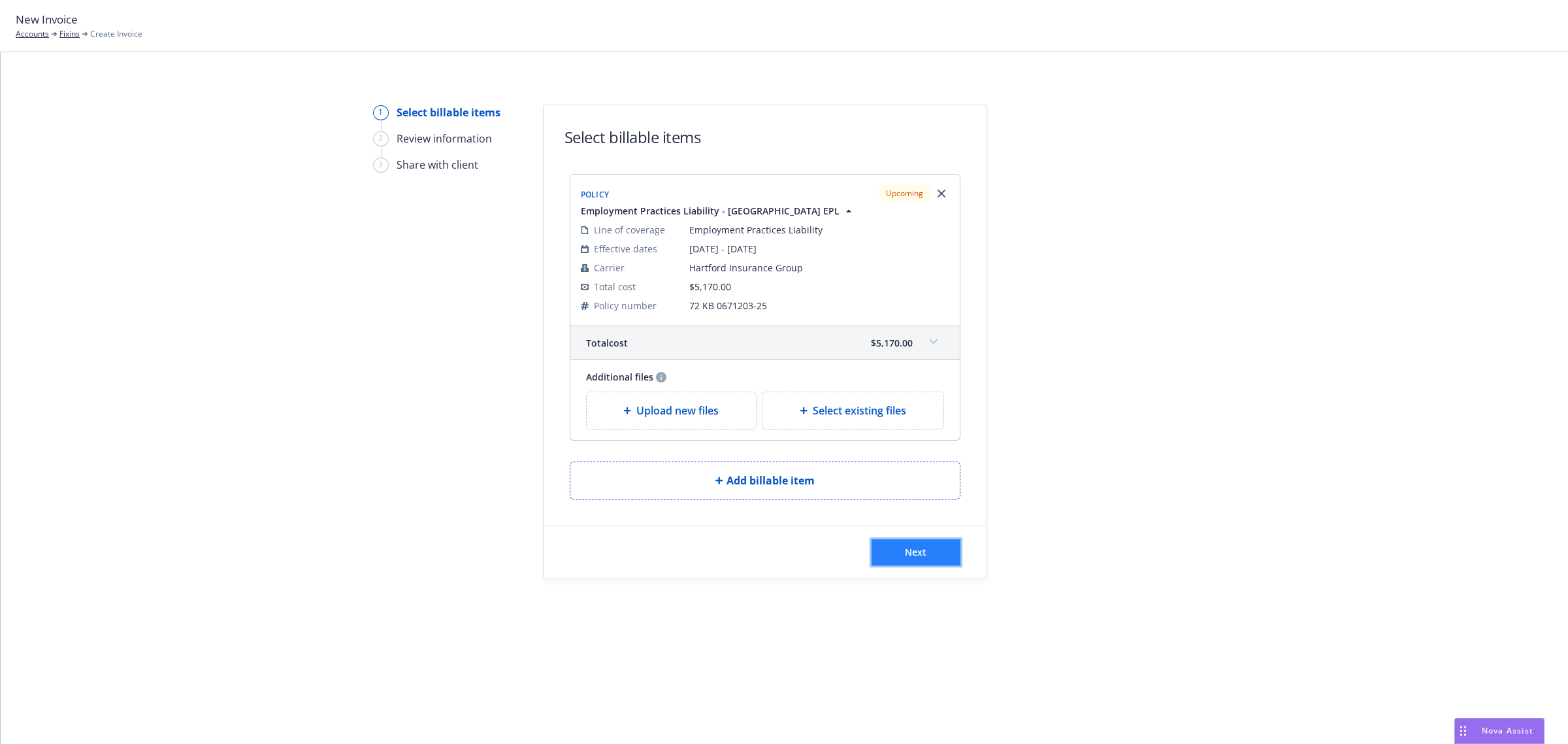
click at [948, 554] on button "Next" at bounding box center [916, 552] width 89 height 26
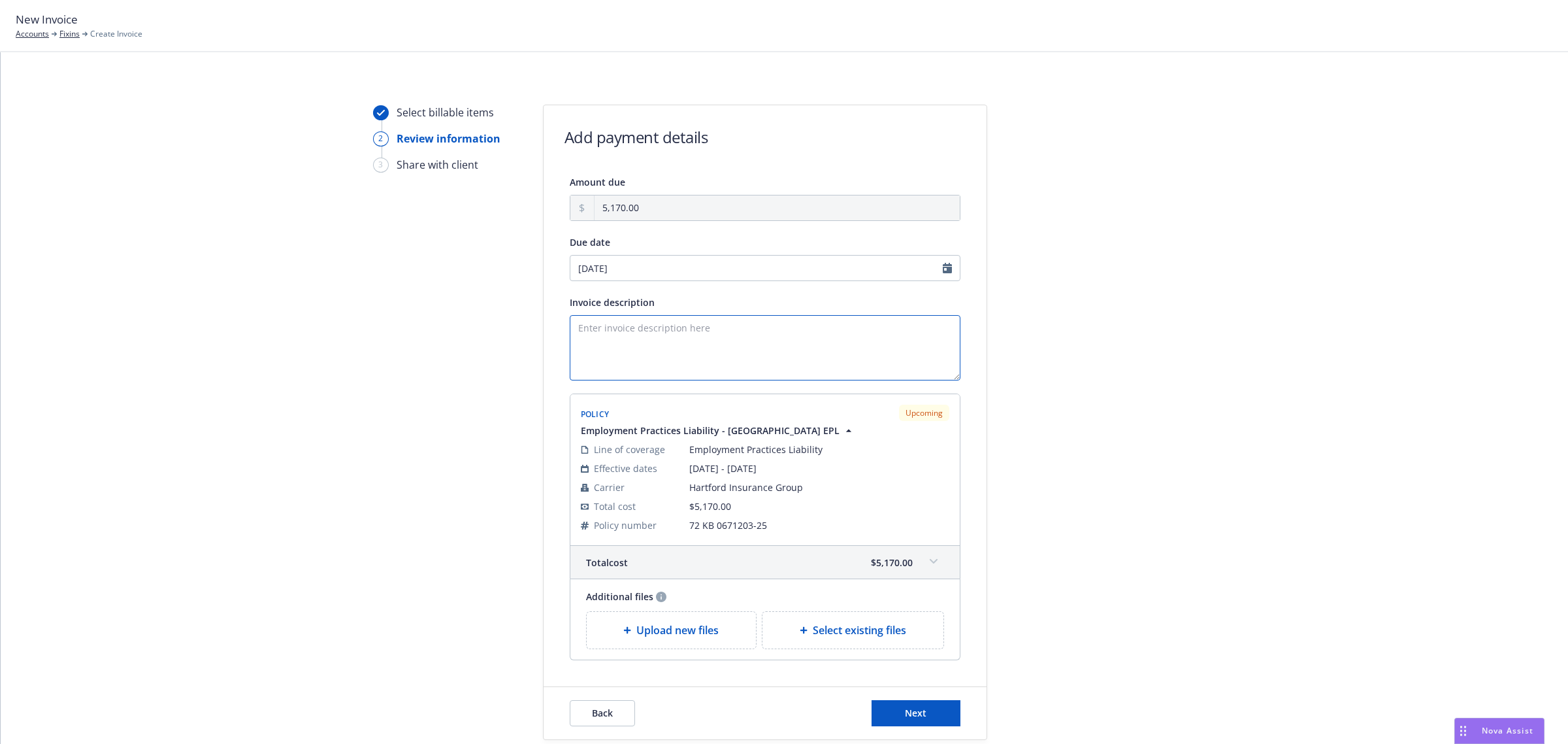
click at [701, 340] on textarea "Invoice description" at bounding box center [765, 347] width 391 height 65
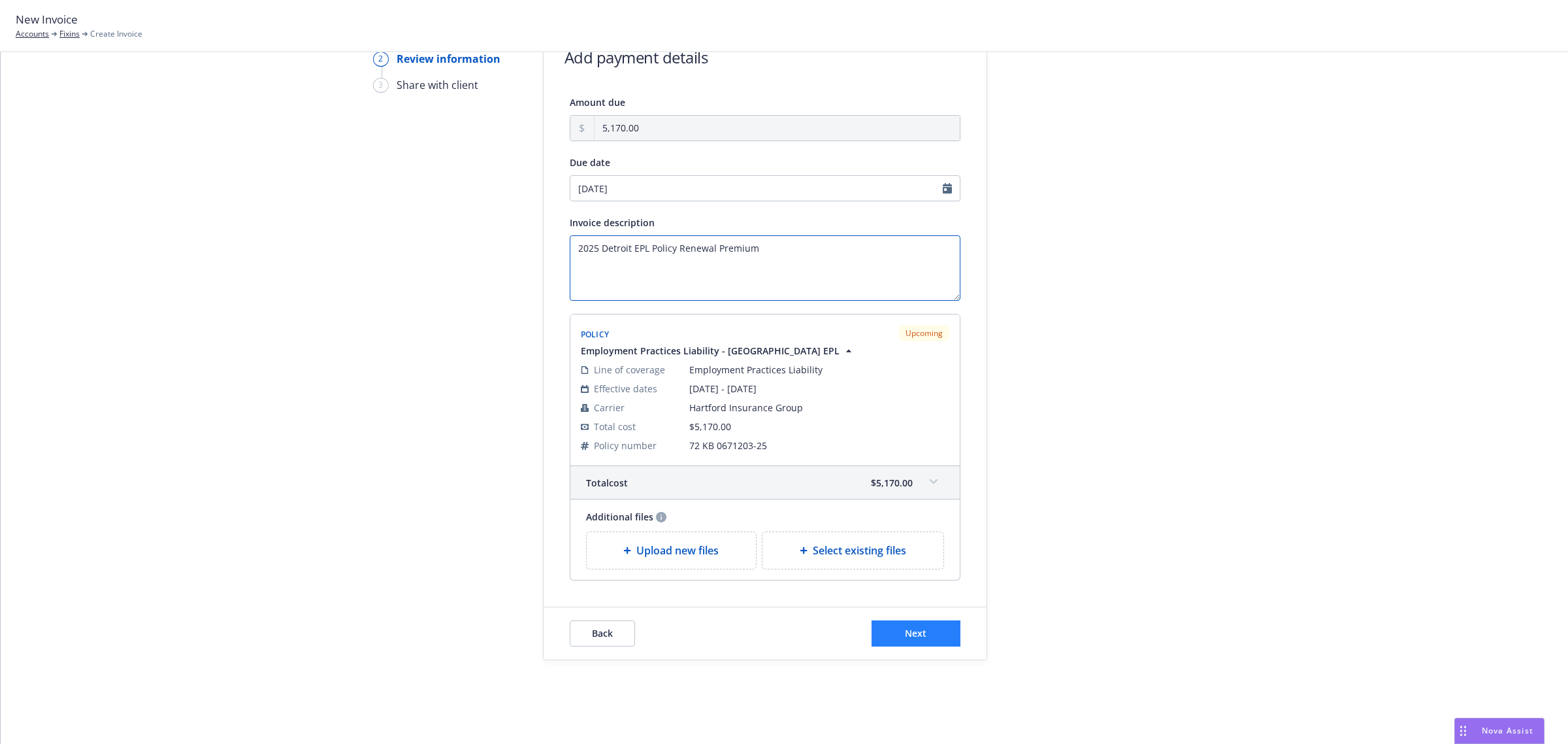
type textarea "2025 Detroit EPL Policy Renewal Premium"
click at [926, 633] on button "Next" at bounding box center [916, 633] width 89 height 26
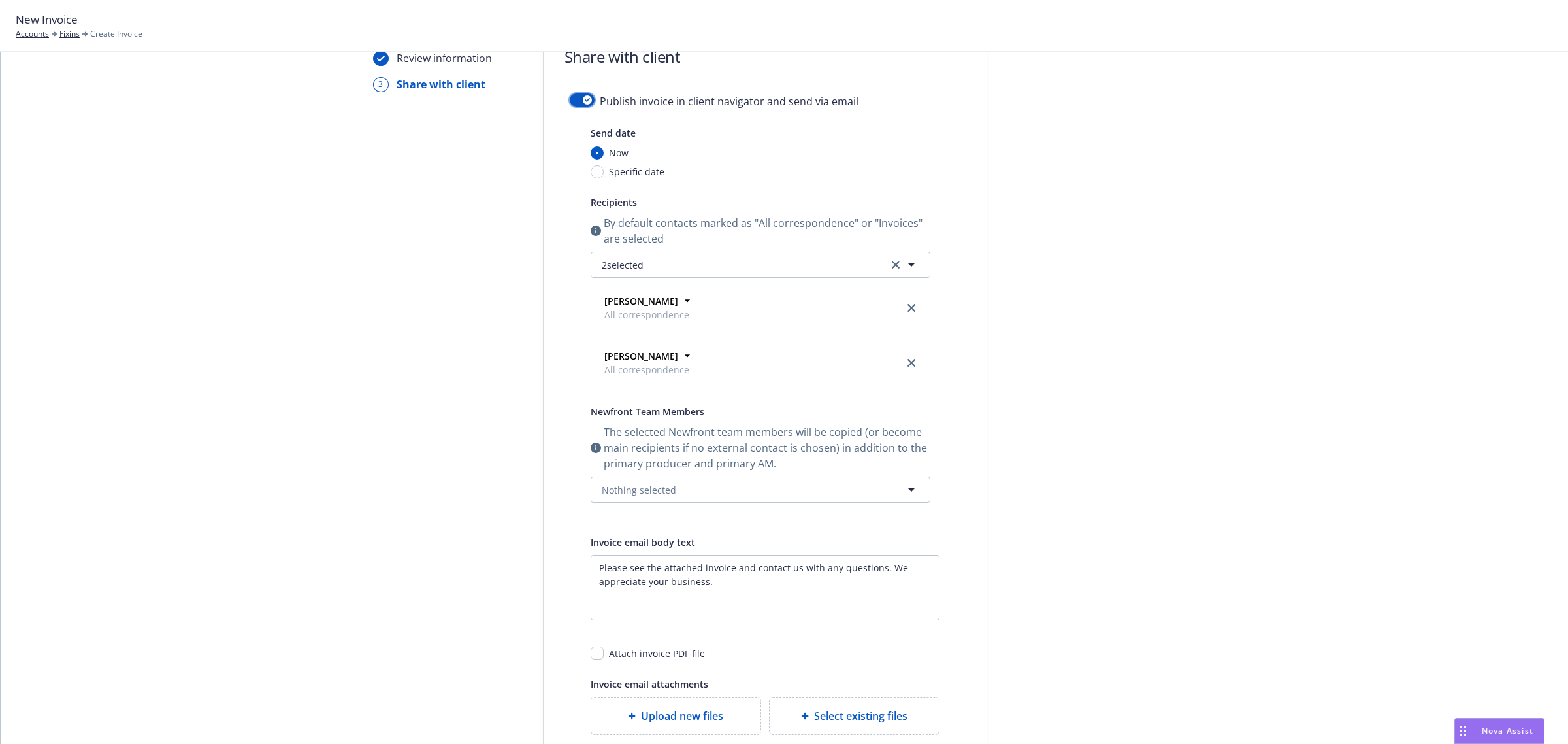
click at [583, 98] on div "button" at bounding box center [587, 99] width 9 height 9
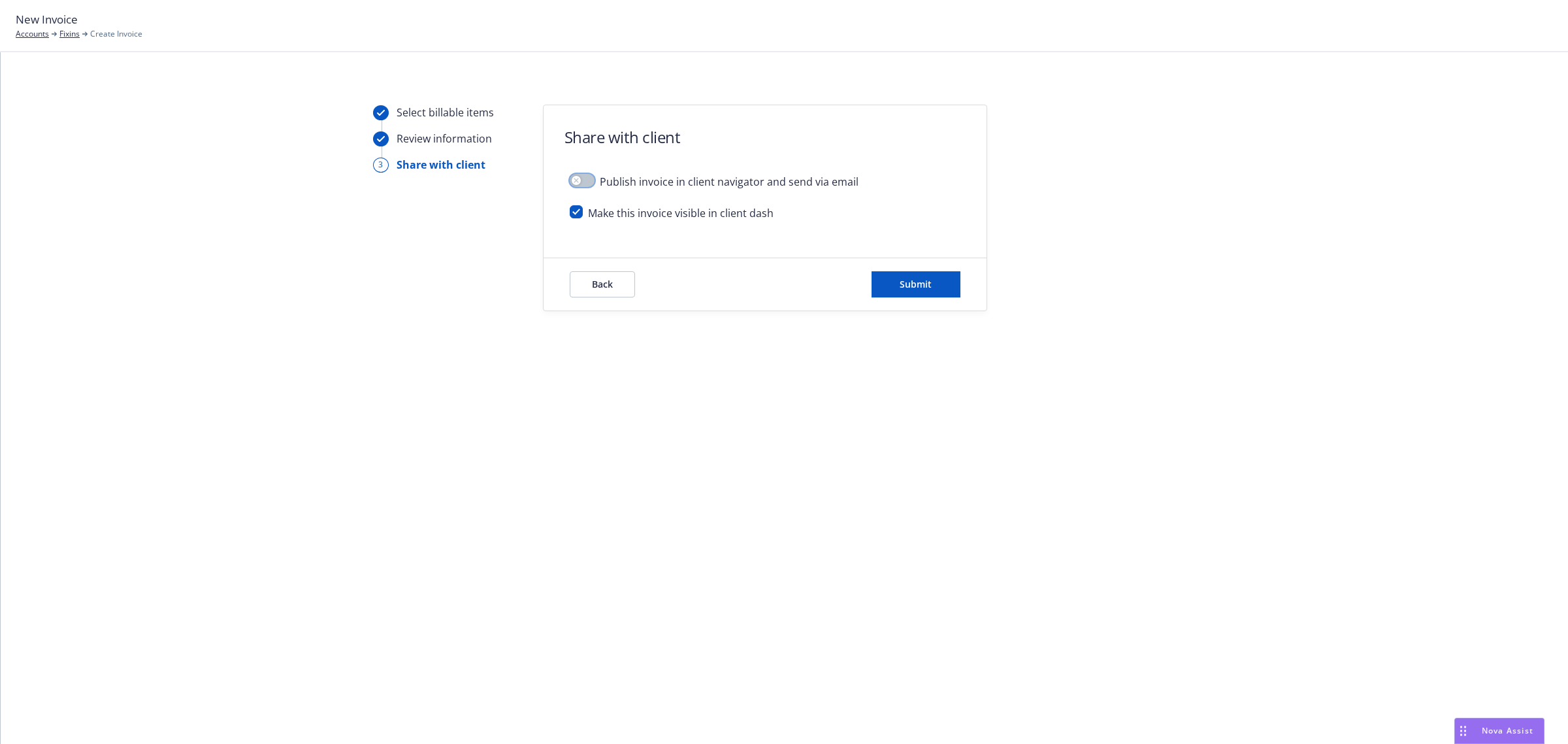
scroll to position [0, 0]
click at [950, 282] on button "Submit" at bounding box center [916, 284] width 89 height 26
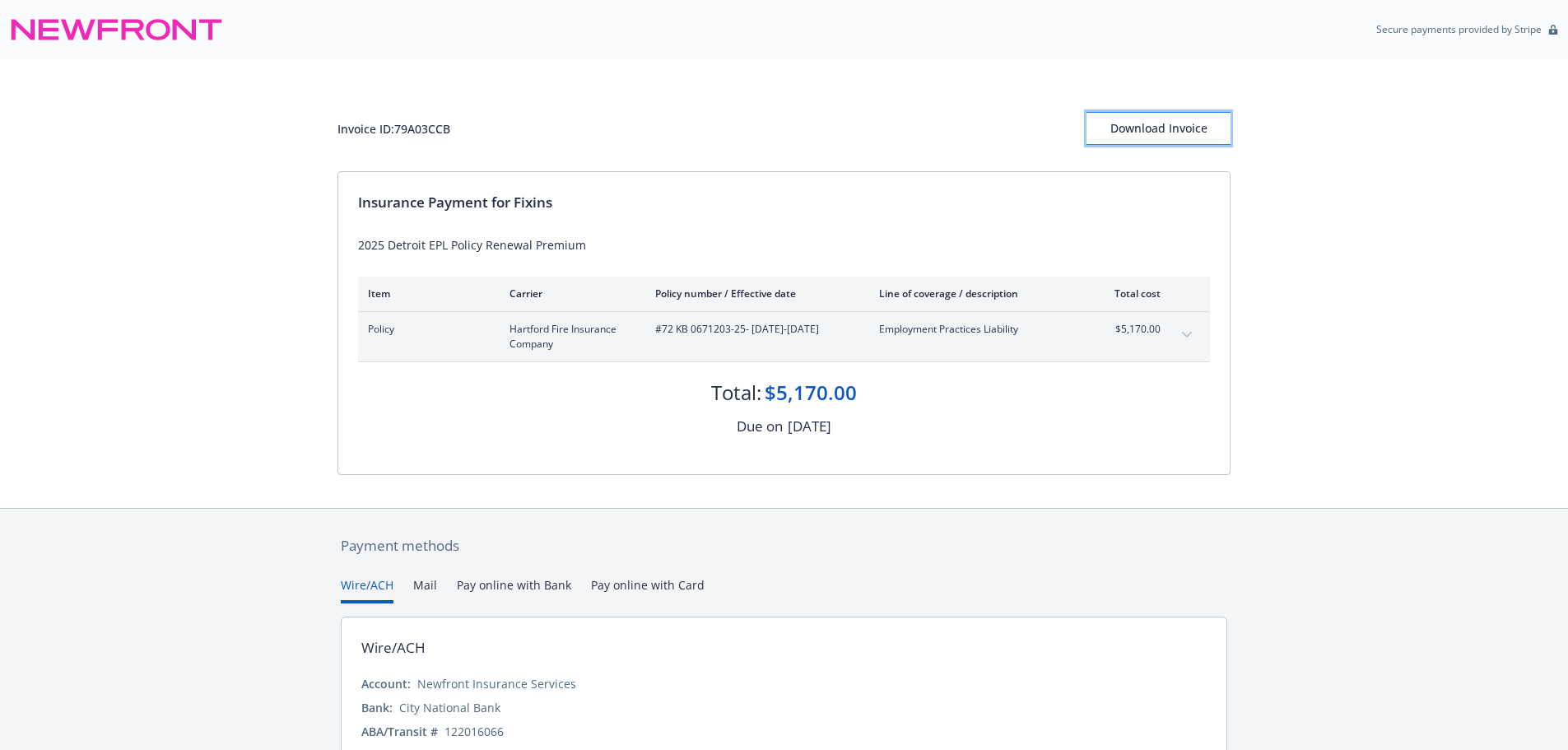
click at [1201, 115] on div "Download Invoice" at bounding box center [1158, 128] width 144 height 32
